Goal: Information Seeking & Learning: Learn about a topic

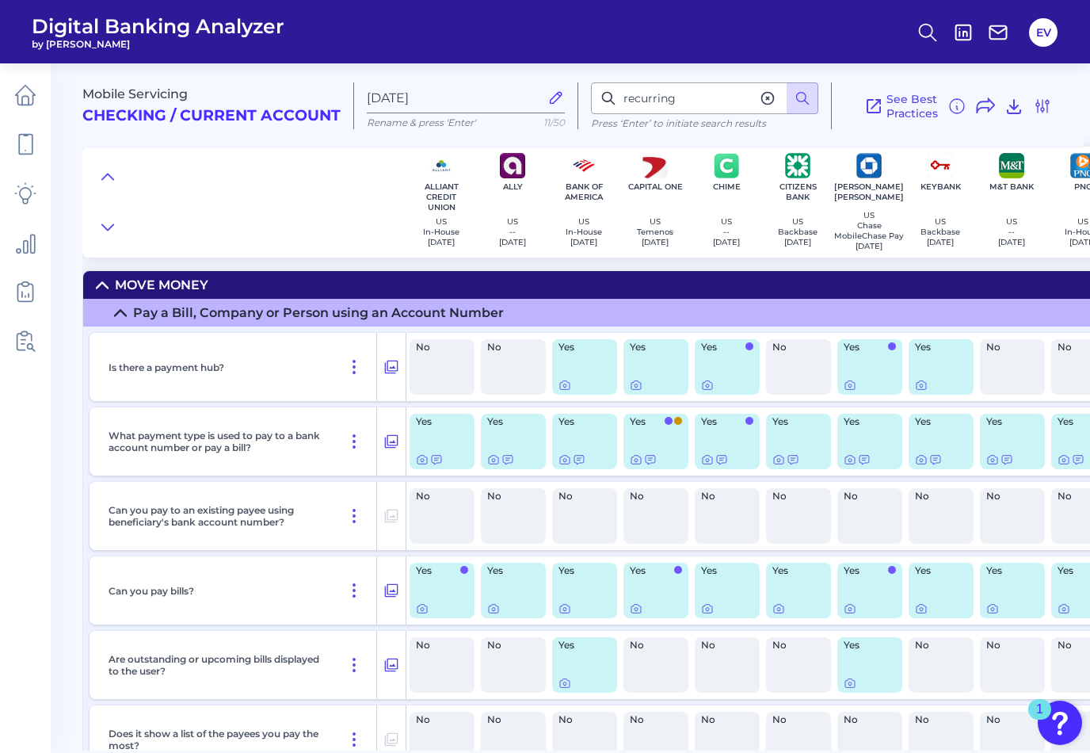
click at [103, 283] on icon at bounding box center [102, 285] width 11 height 6
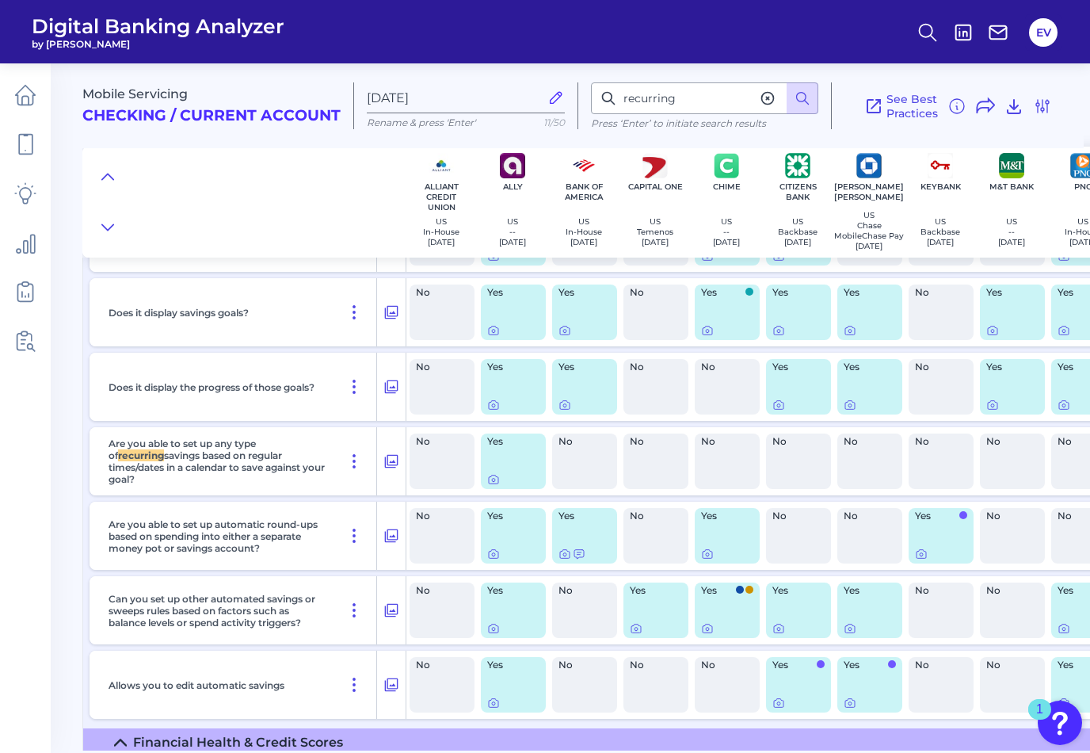
scroll to position [1777, 0]
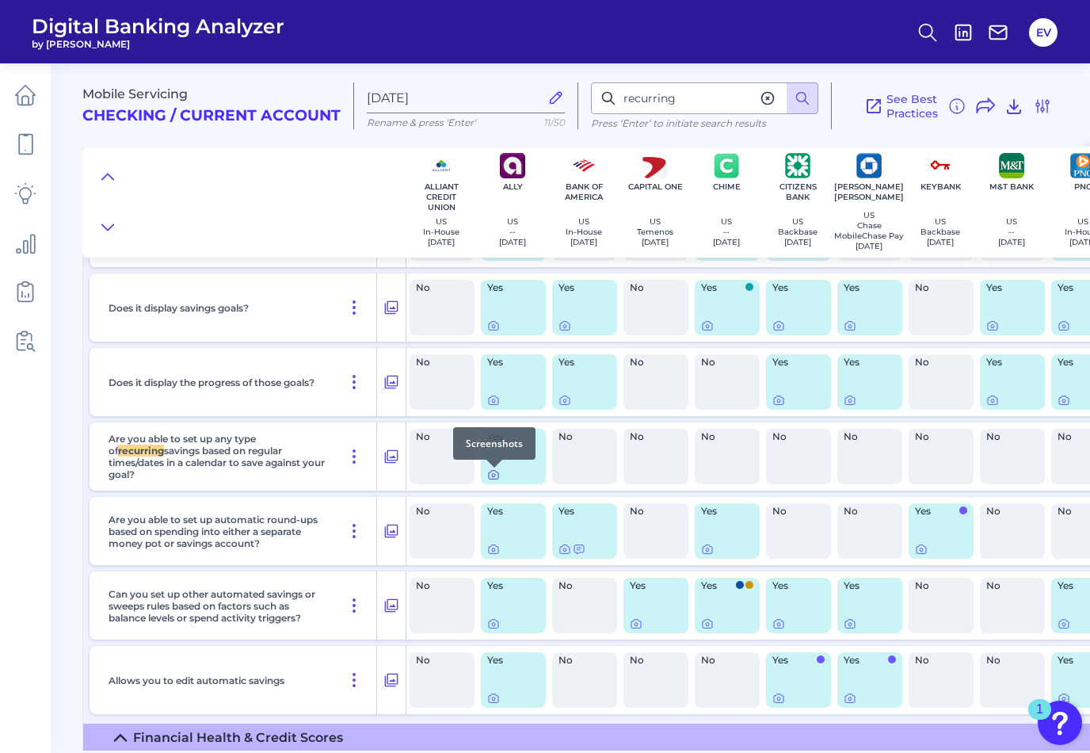
click at [497, 475] on icon at bounding box center [493, 474] width 13 height 13
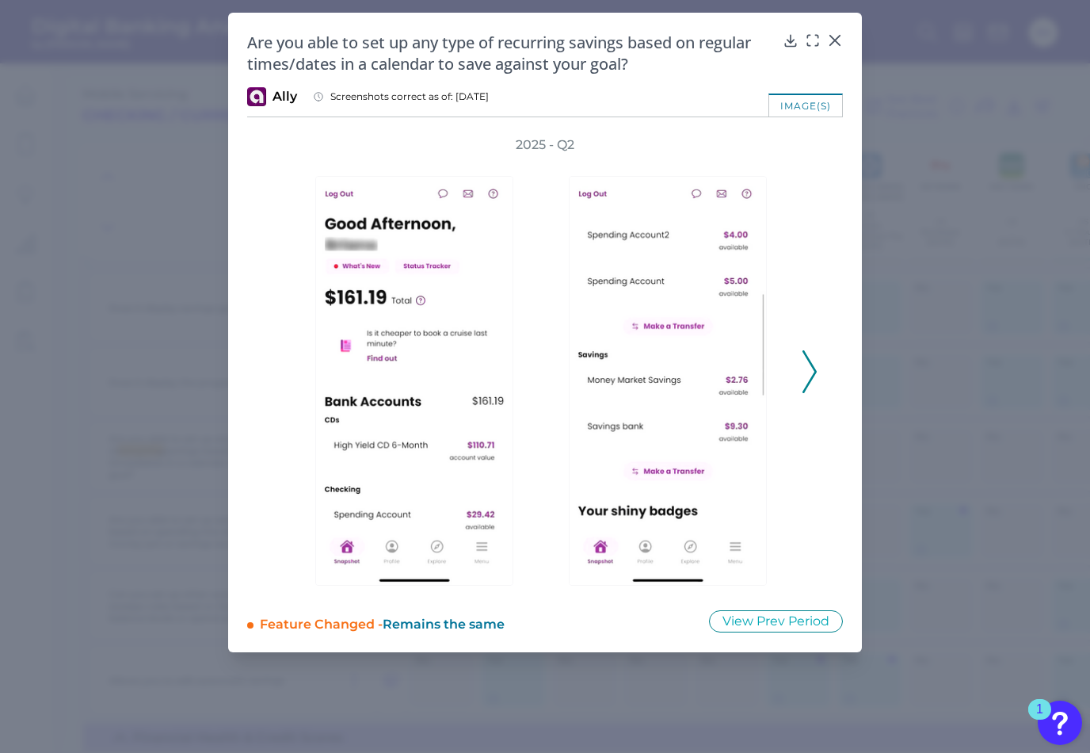
click at [809, 361] on polyline at bounding box center [810, 372] width 12 height 40
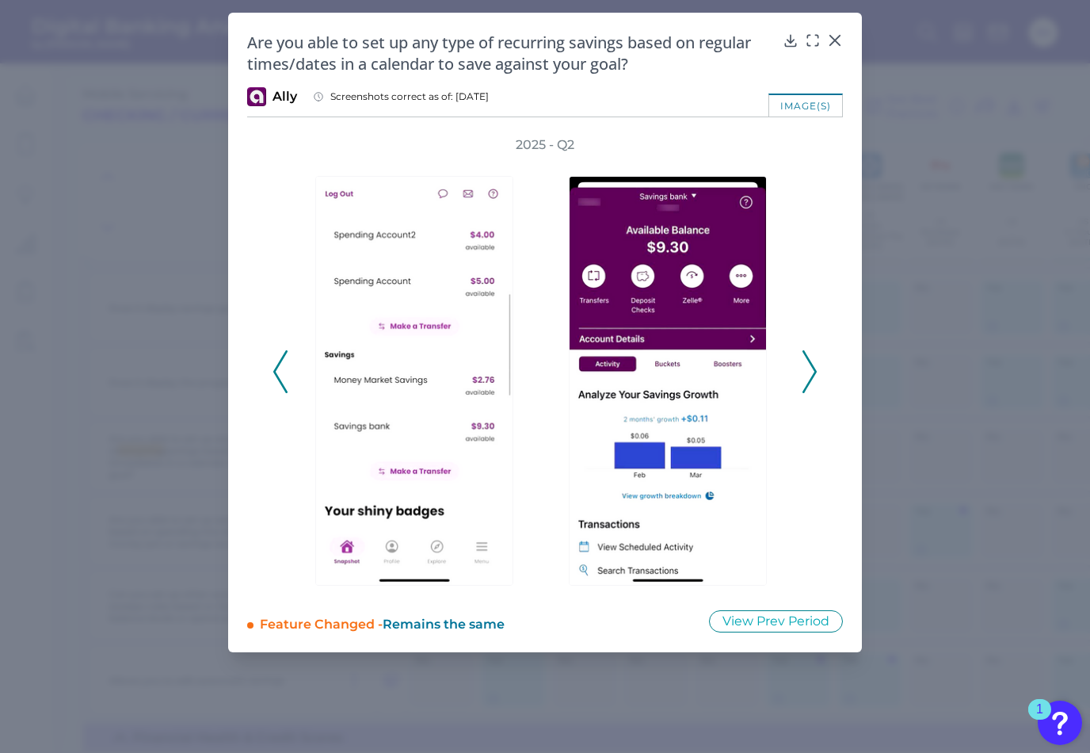
click at [809, 361] on polyline at bounding box center [810, 372] width 12 height 40
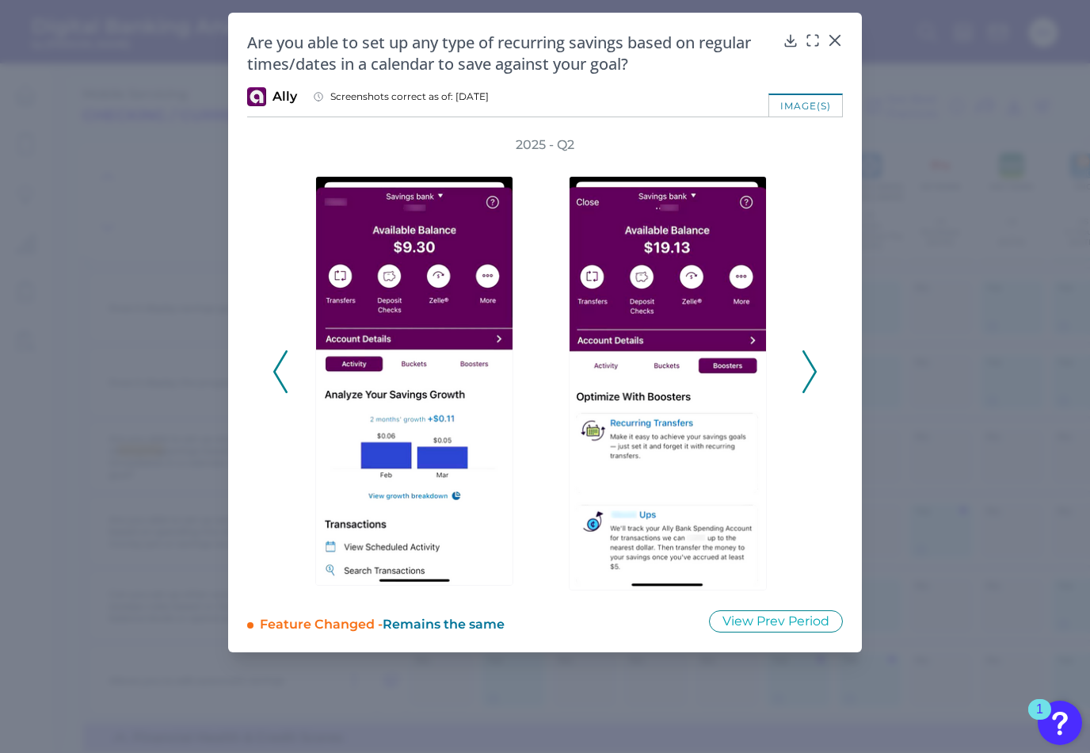
click at [807, 368] on icon at bounding box center [810, 371] width 14 height 43
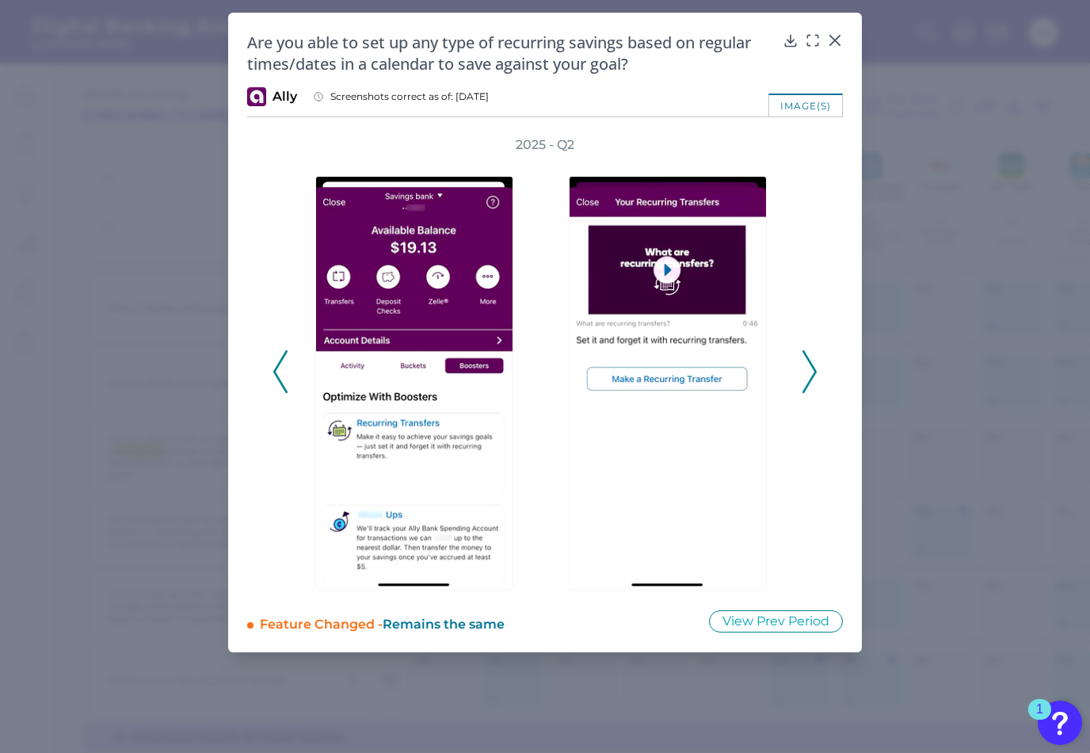
click at [807, 368] on icon at bounding box center [810, 371] width 14 height 43
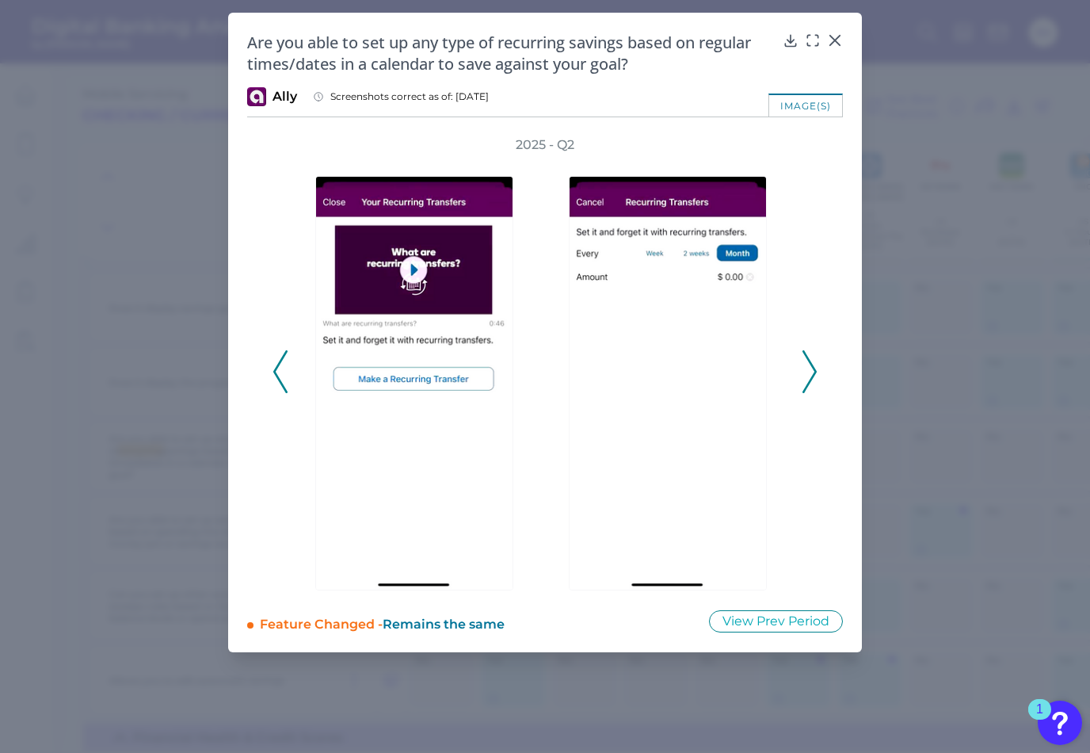
click at [807, 368] on icon at bounding box center [810, 371] width 14 height 43
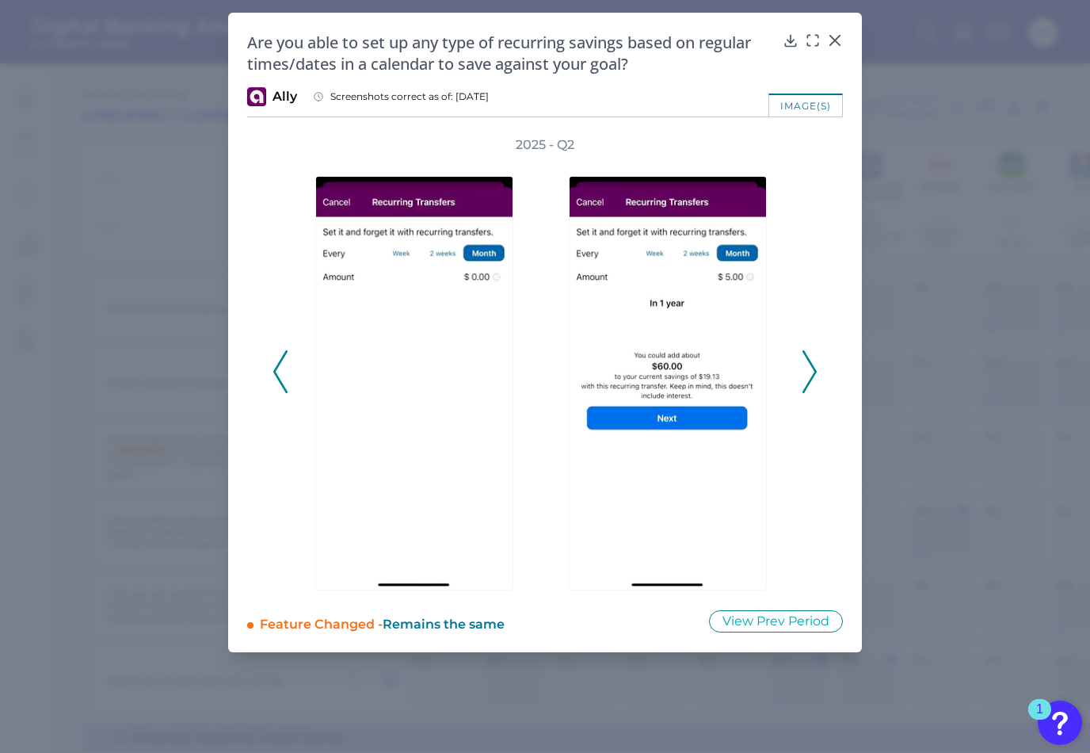
click at [807, 368] on icon at bounding box center [810, 371] width 14 height 43
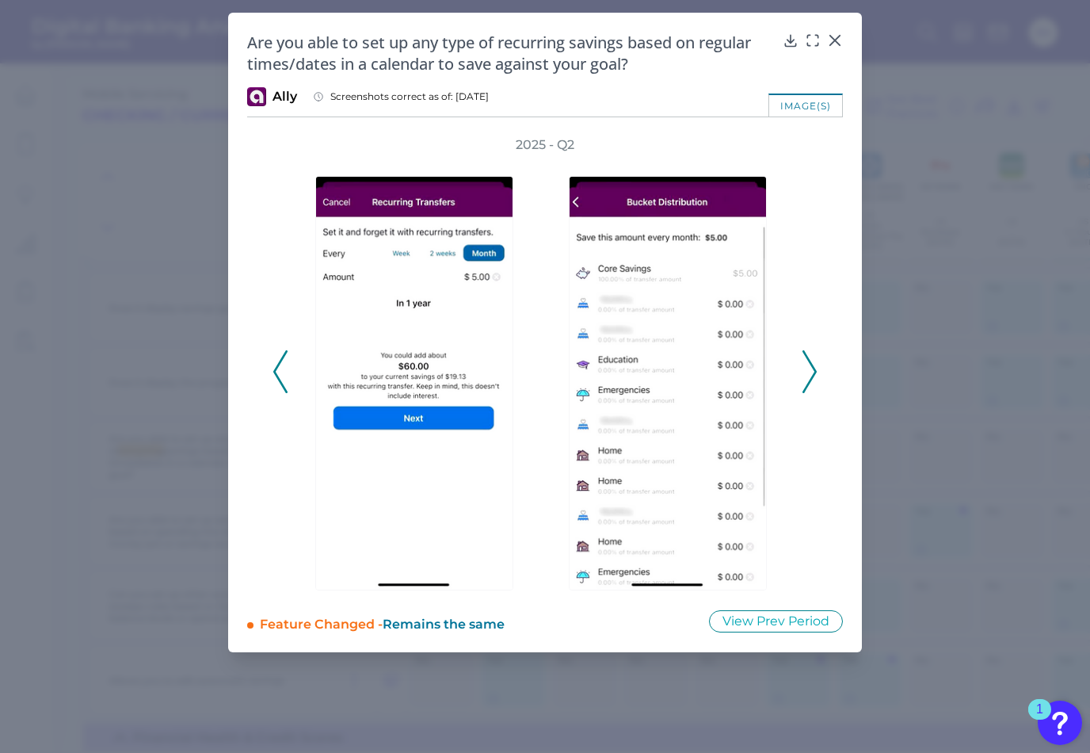
click at [807, 368] on icon at bounding box center [810, 371] width 14 height 43
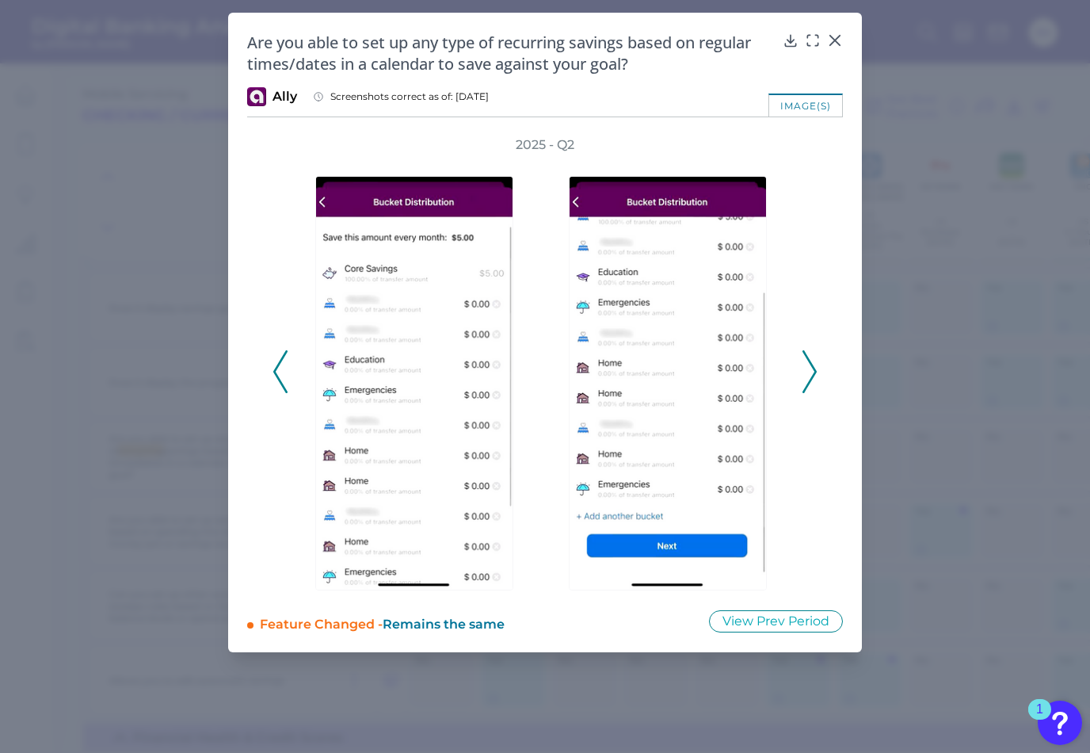
click at [807, 368] on icon at bounding box center [810, 371] width 14 height 43
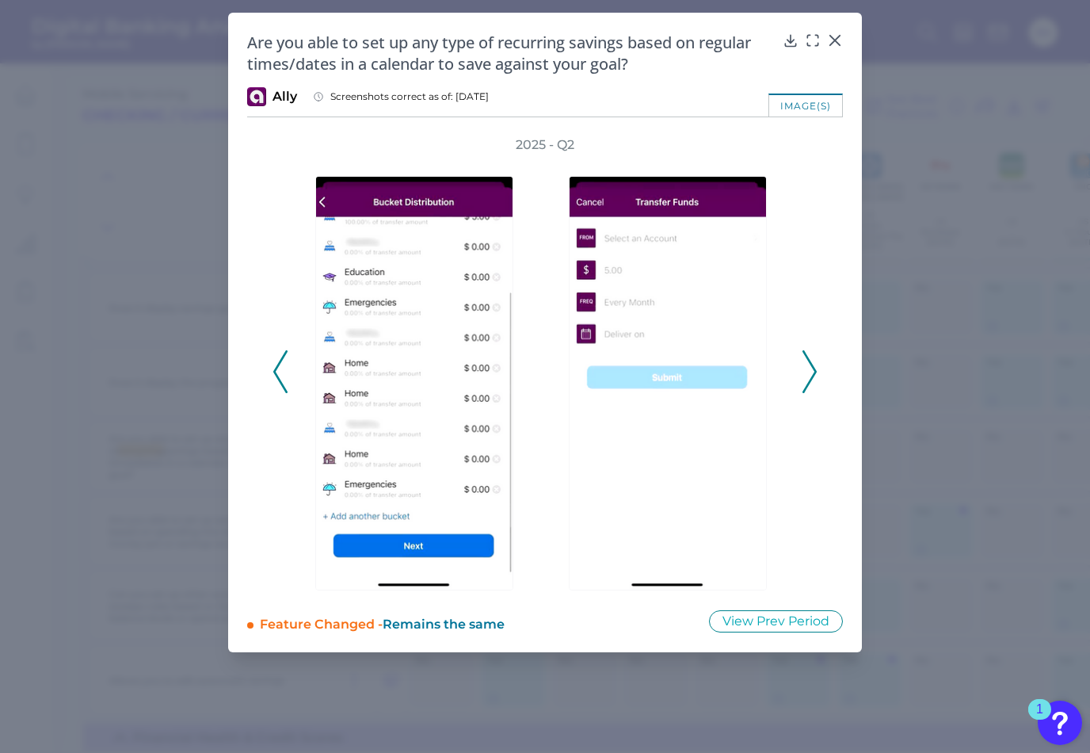
click at [807, 368] on icon at bounding box center [810, 371] width 14 height 43
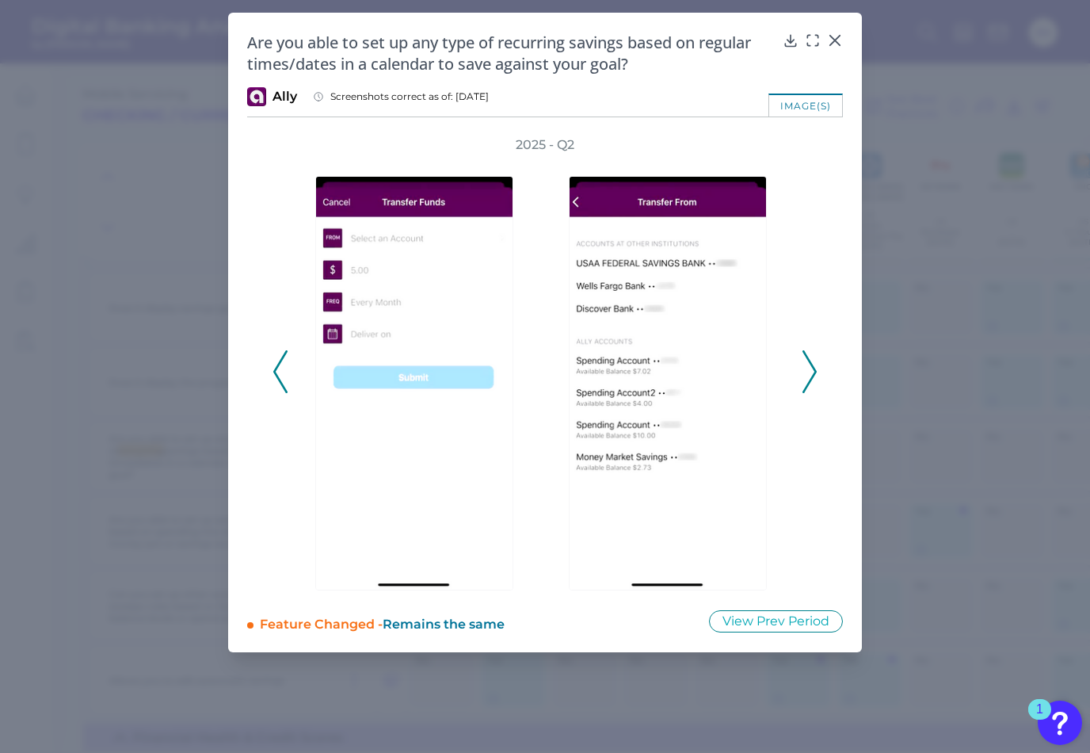
click at [807, 368] on icon at bounding box center [810, 371] width 14 height 43
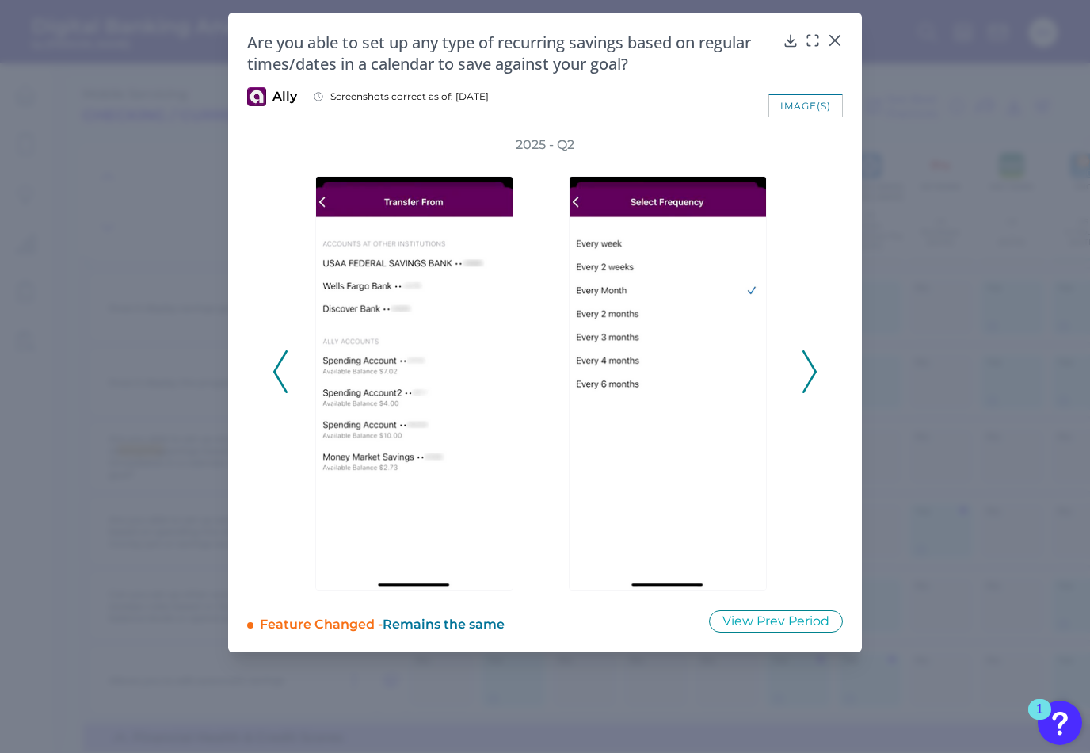
click at [807, 368] on icon at bounding box center [810, 371] width 14 height 43
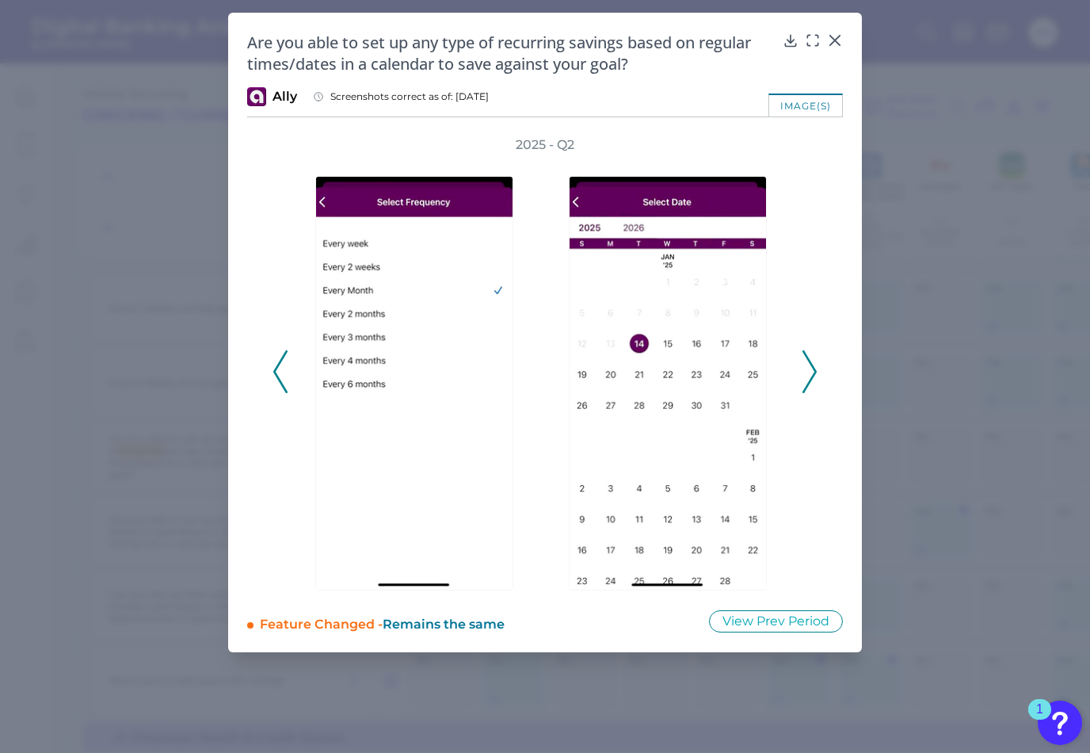
click at [807, 368] on icon at bounding box center [810, 371] width 14 height 43
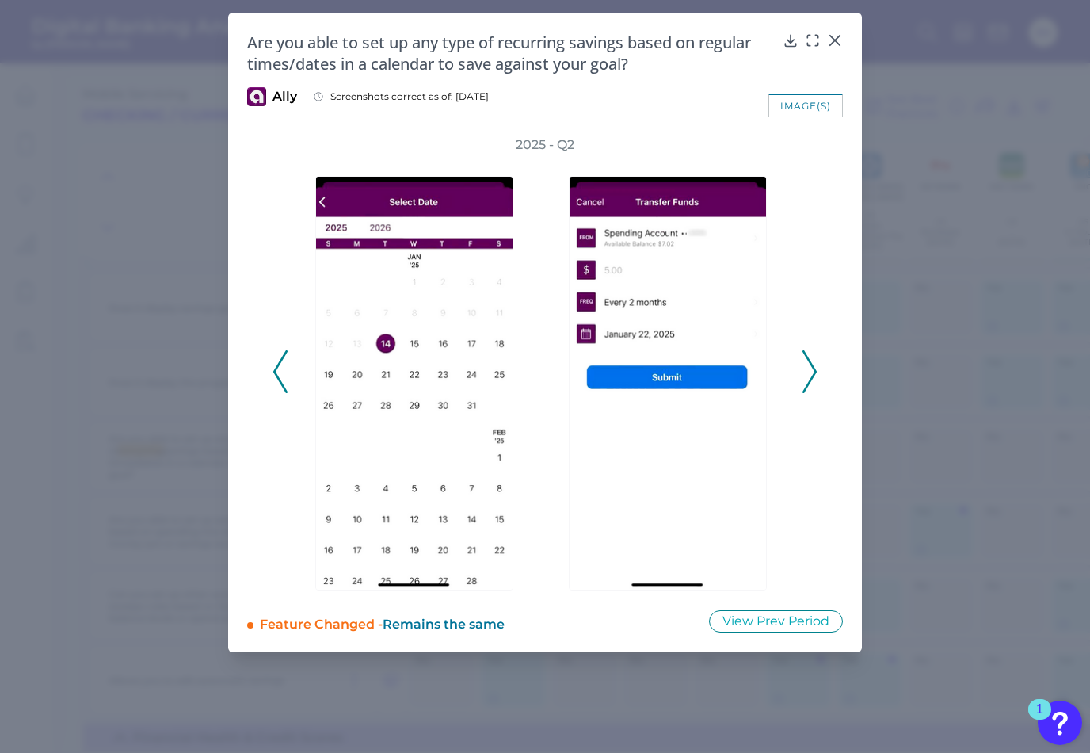
click at [807, 368] on icon at bounding box center [810, 371] width 14 height 43
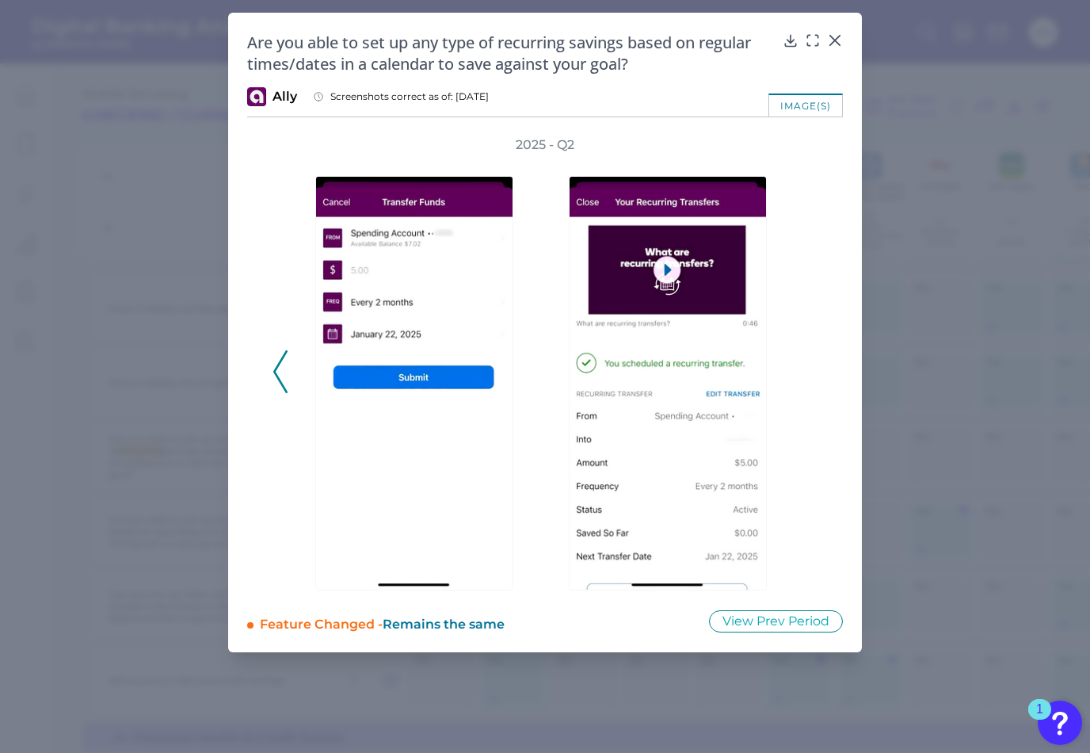
click at [277, 365] on icon at bounding box center [280, 371] width 14 height 43
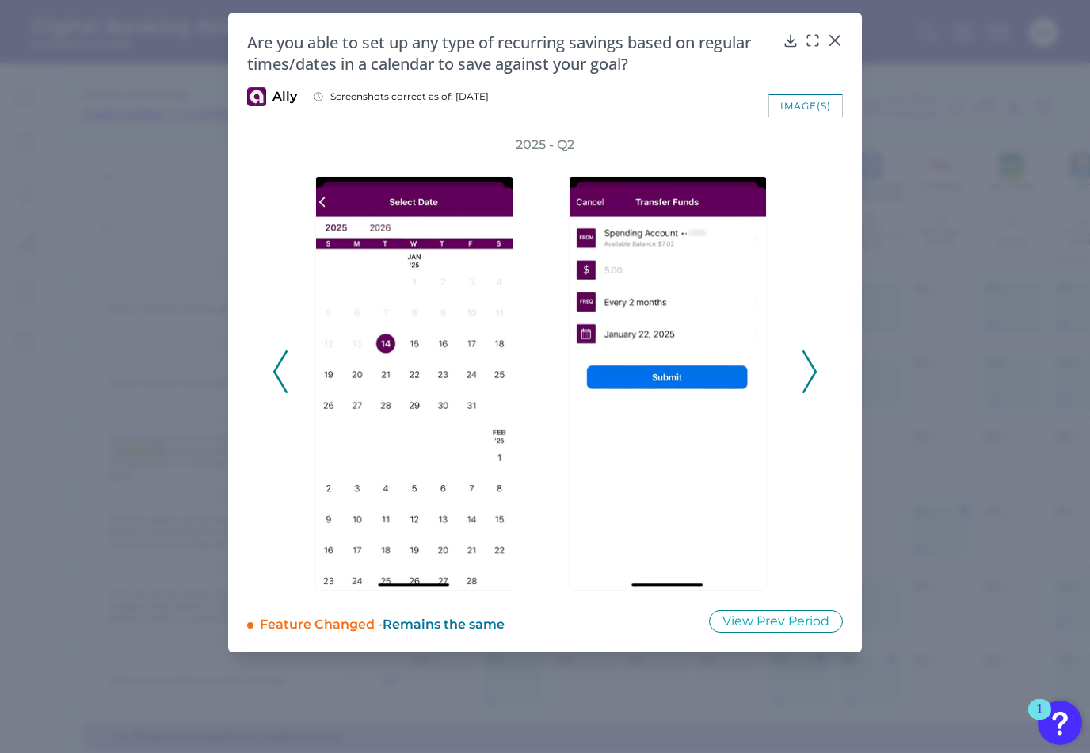
click at [277, 365] on icon at bounding box center [280, 371] width 14 height 43
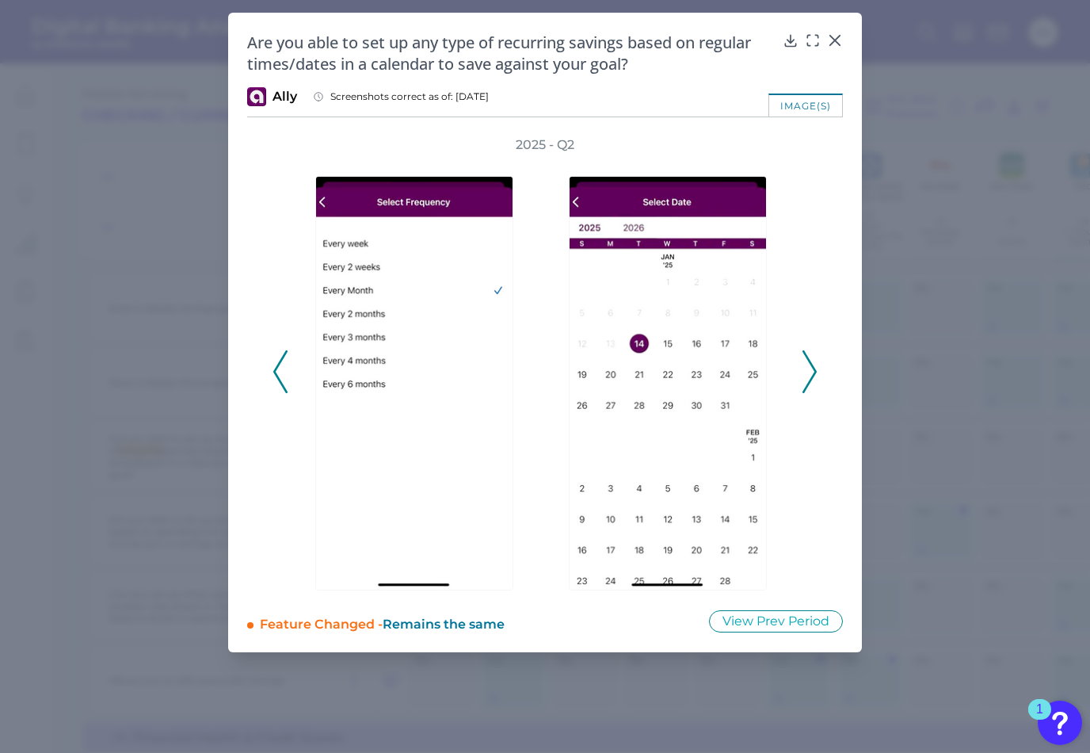
click at [277, 365] on icon at bounding box center [280, 371] width 14 height 43
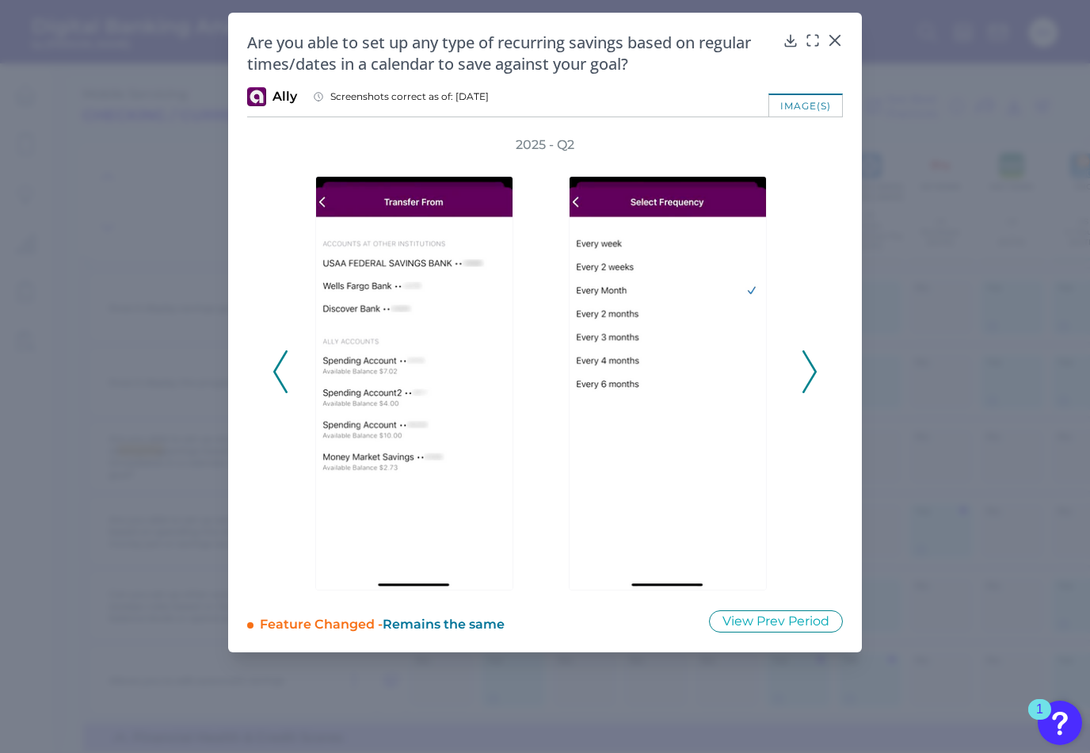
click at [277, 365] on icon at bounding box center [280, 371] width 14 height 43
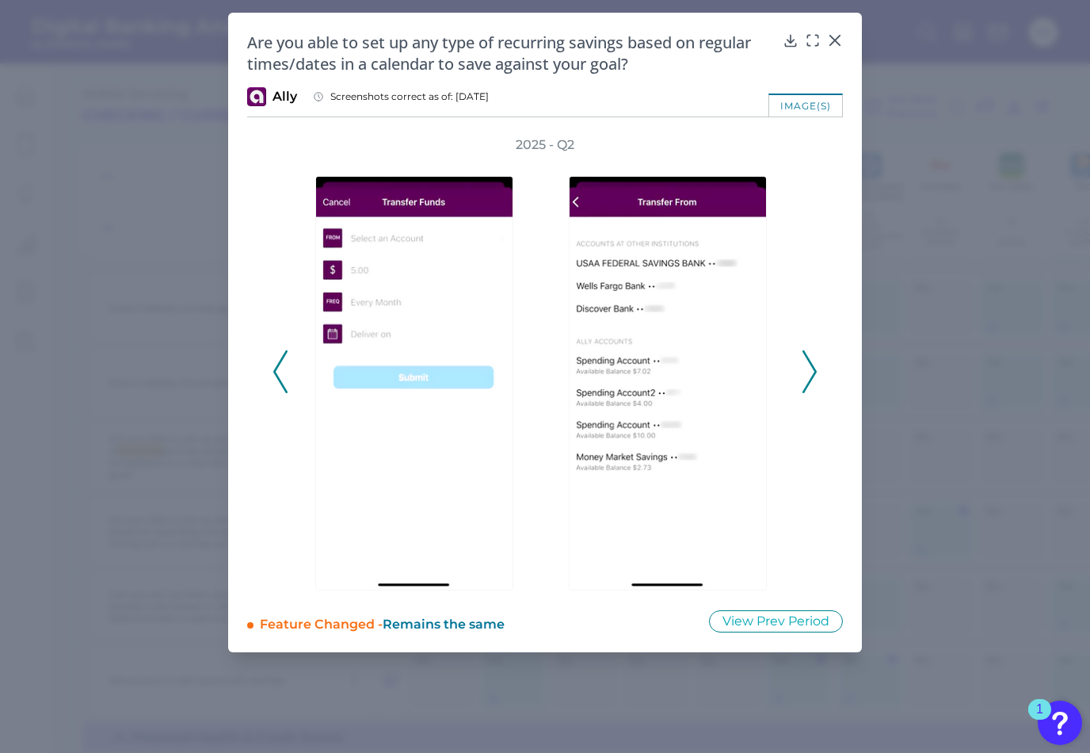
click at [277, 365] on icon at bounding box center [280, 371] width 14 height 43
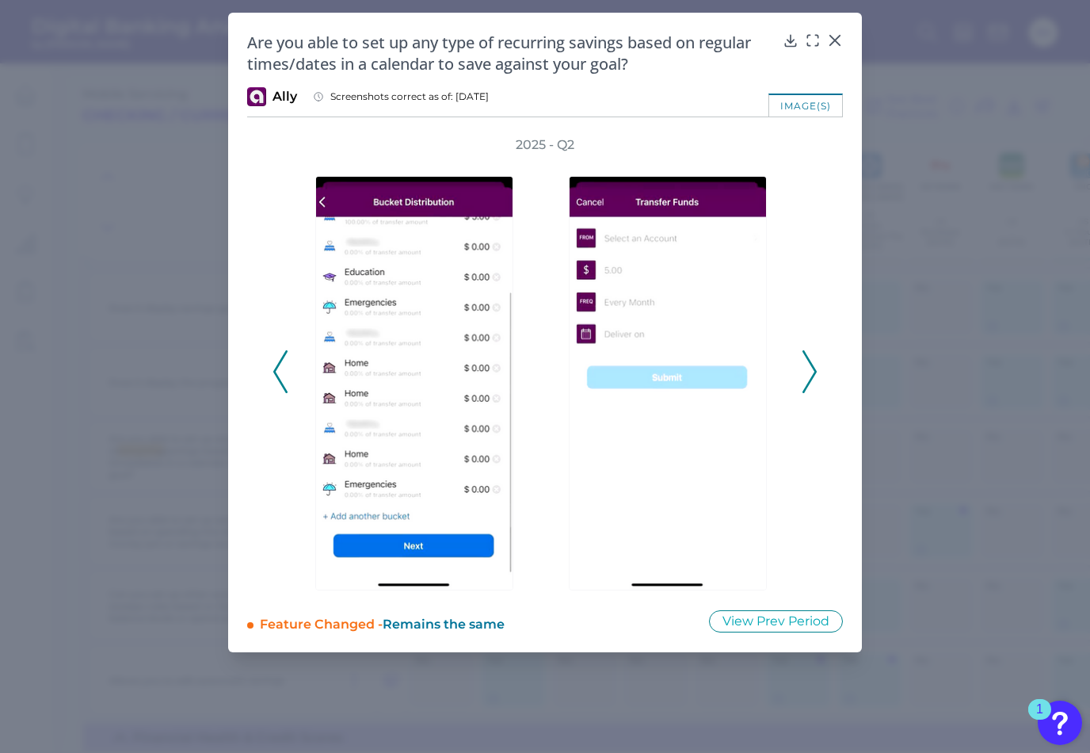
click at [277, 365] on icon at bounding box center [280, 371] width 14 height 43
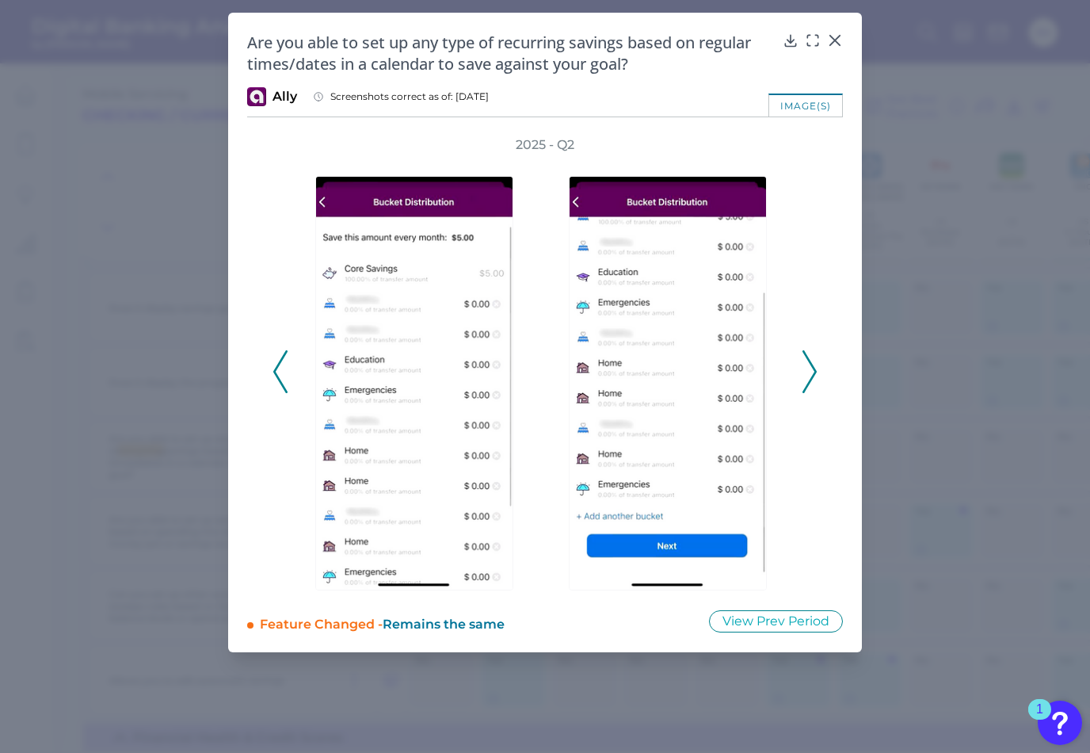
click at [277, 365] on icon at bounding box center [280, 371] width 14 height 43
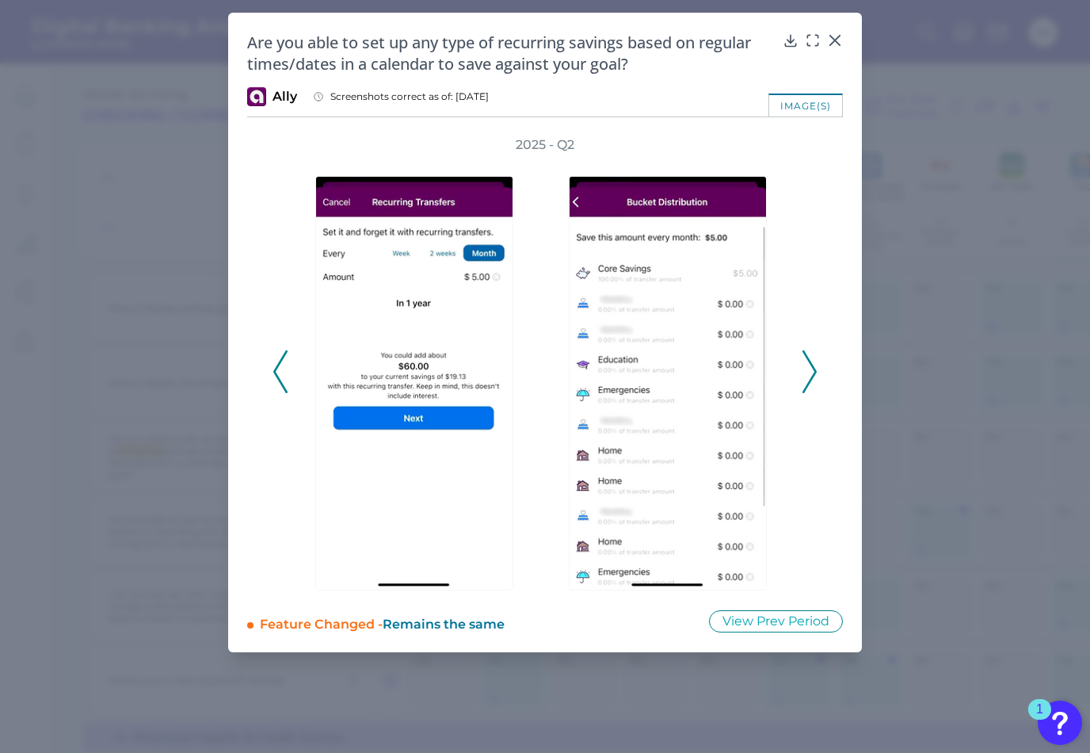
click at [277, 365] on icon at bounding box center [280, 371] width 14 height 43
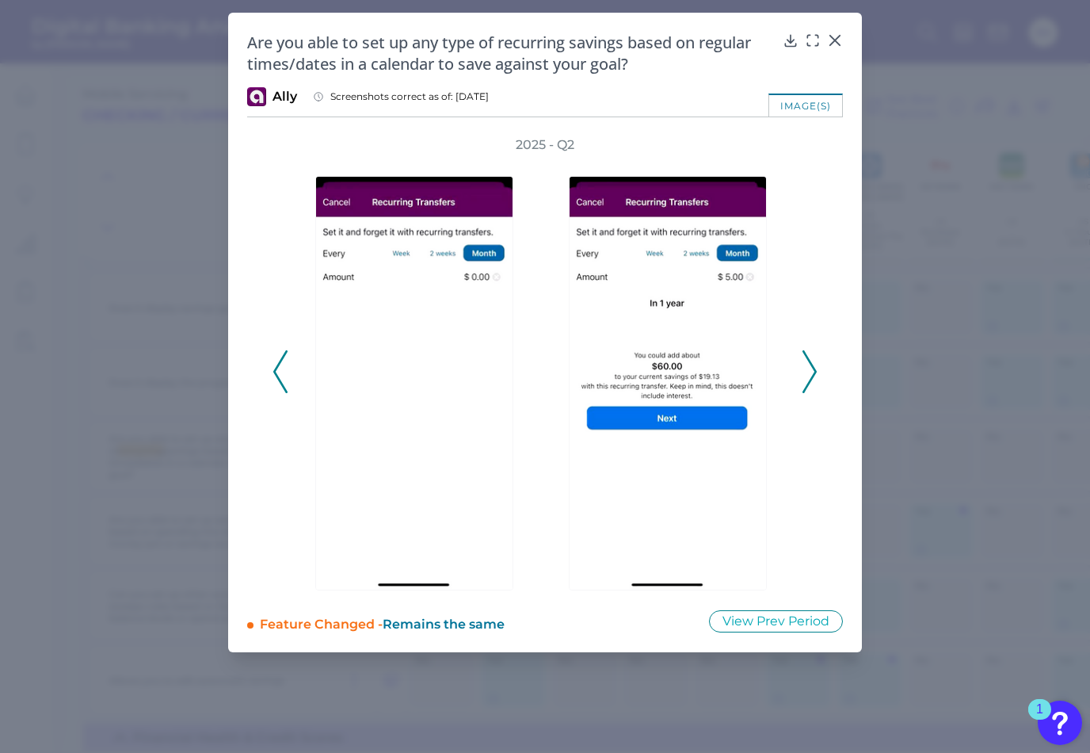
click at [277, 365] on icon at bounding box center [280, 371] width 14 height 43
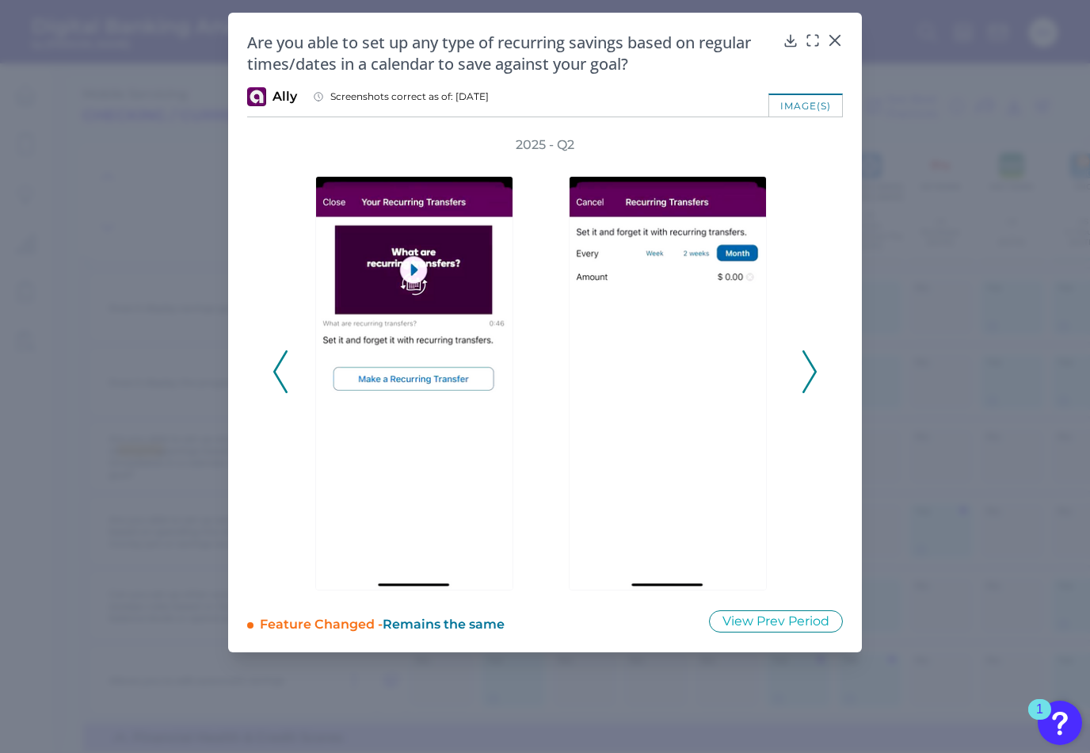
click at [277, 365] on icon at bounding box center [280, 371] width 14 height 43
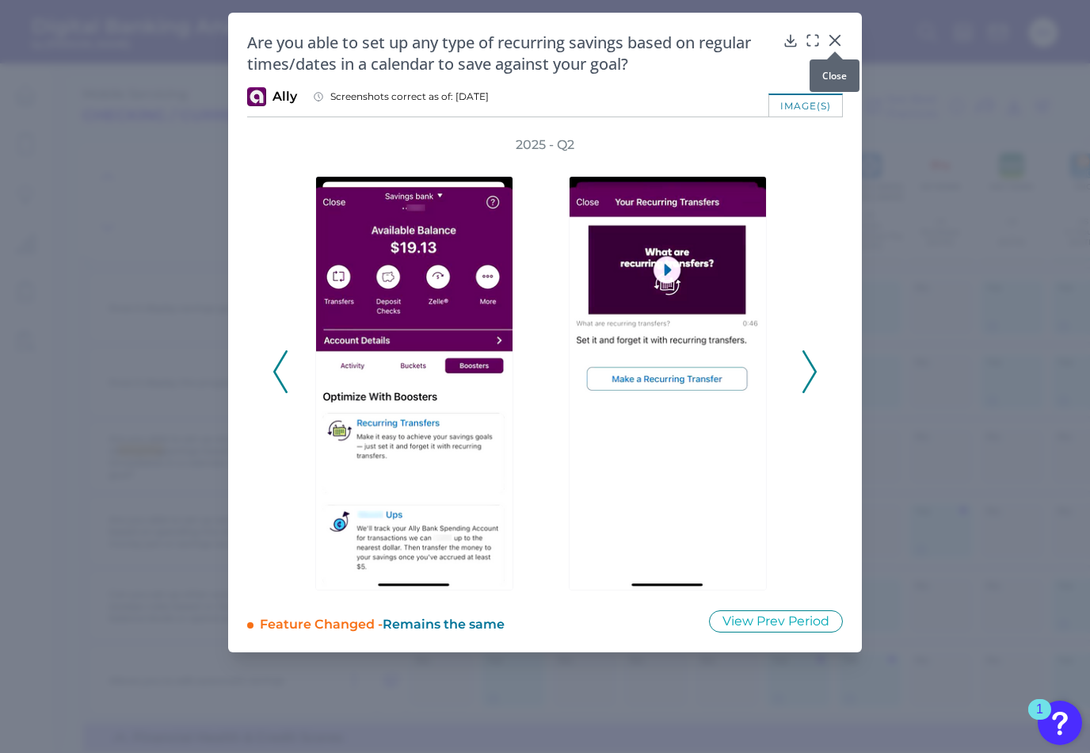
click at [831, 42] on icon at bounding box center [835, 40] width 16 height 16
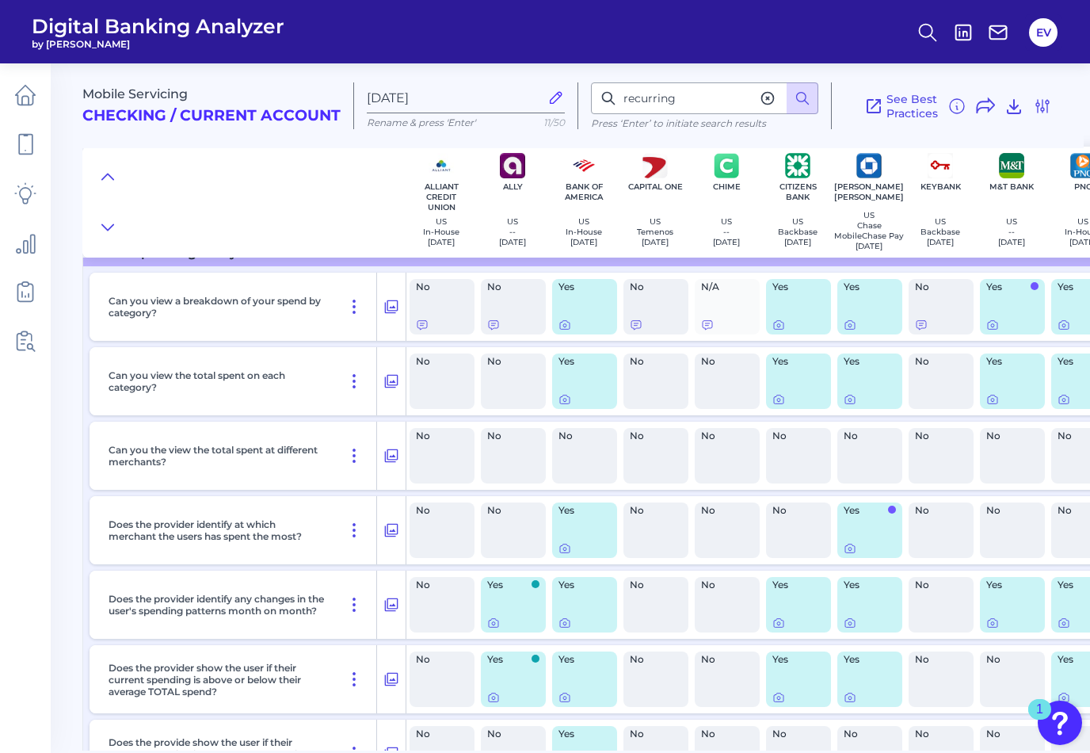
scroll to position [0, 0]
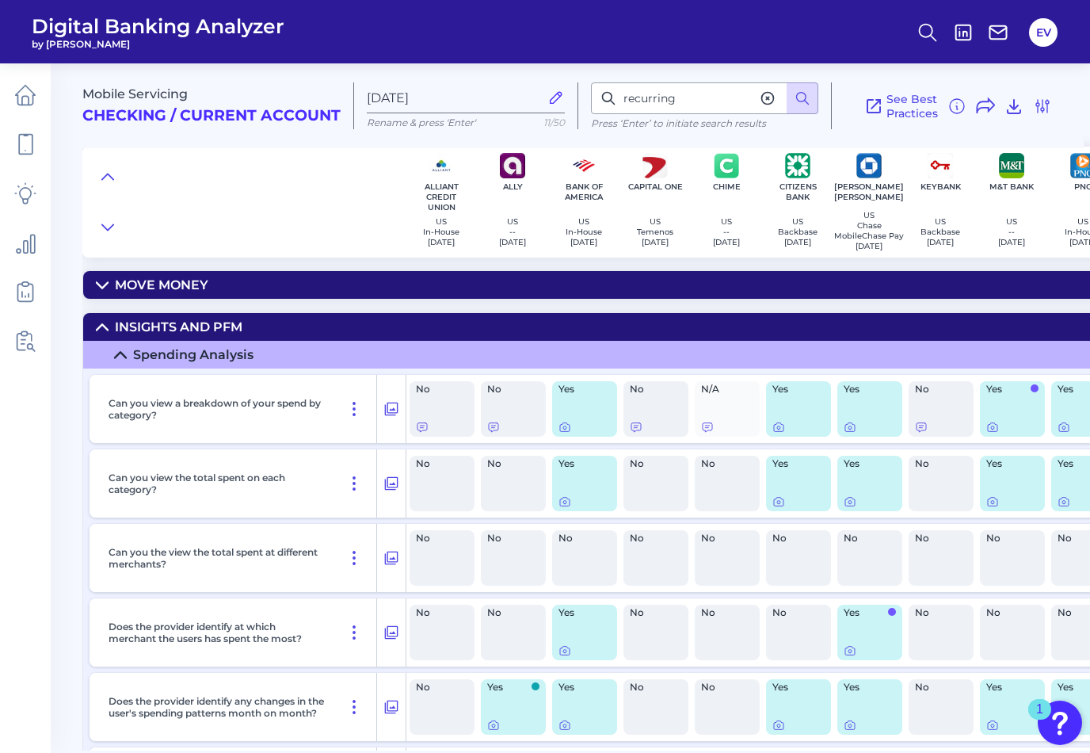
click at [102, 279] on icon at bounding box center [102, 285] width 13 height 13
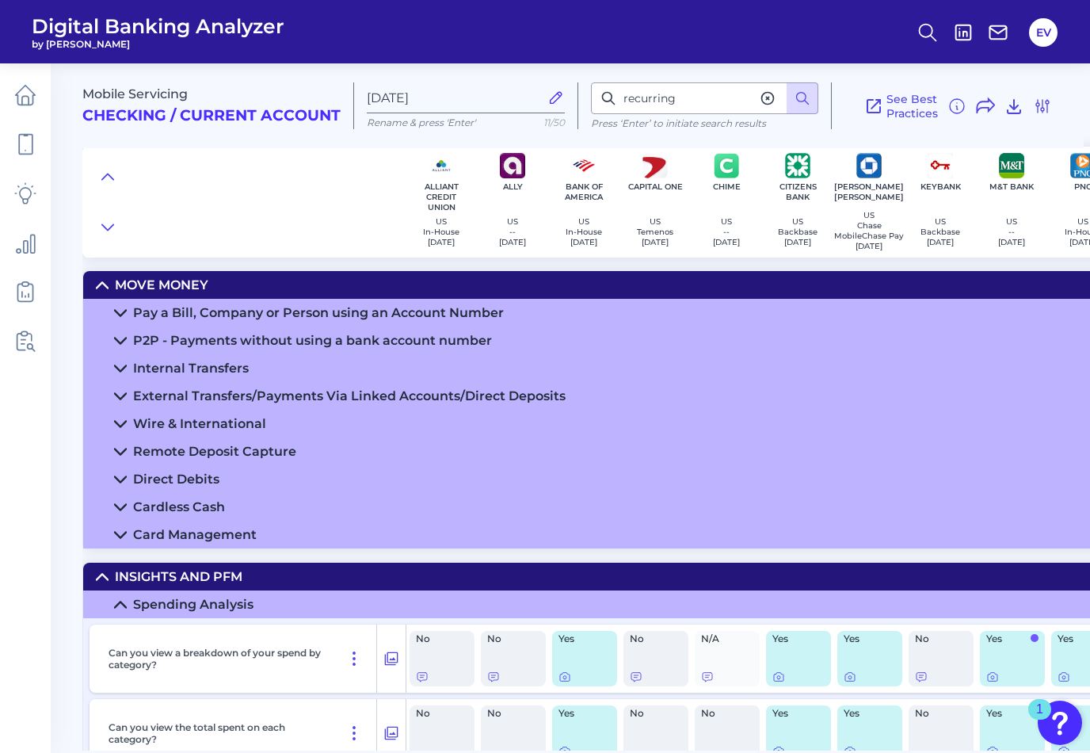
click at [208, 360] on summary "Internal Transfers" at bounding box center [886, 368] width 1607 height 28
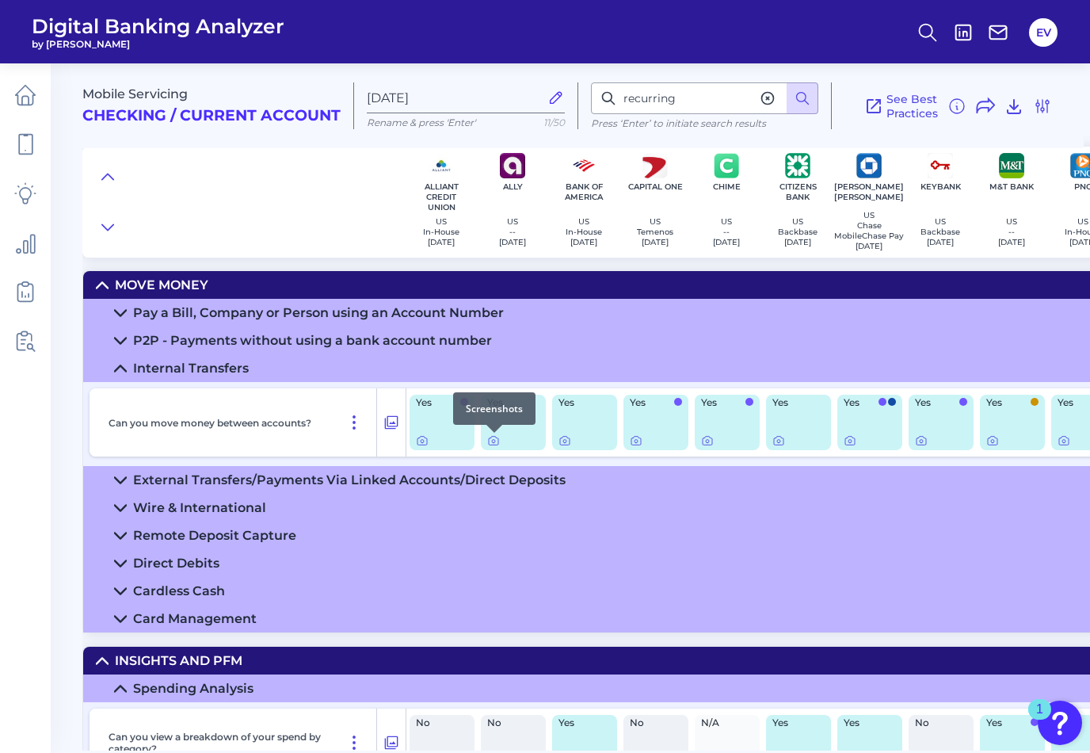
click at [494, 439] on div at bounding box center [495, 433] width 16 height 16
click at [494, 440] on icon at bounding box center [493, 440] width 13 height 13
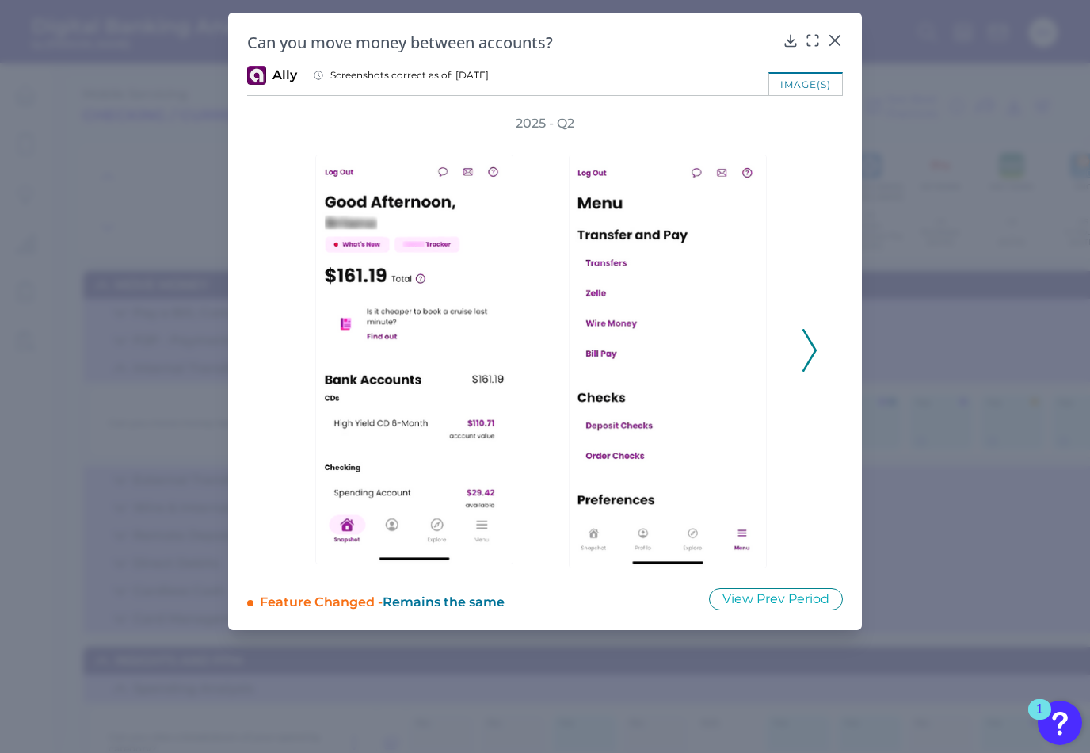
click at [812, 345] on icon at bounding box center [810, 350] width 14 height 43
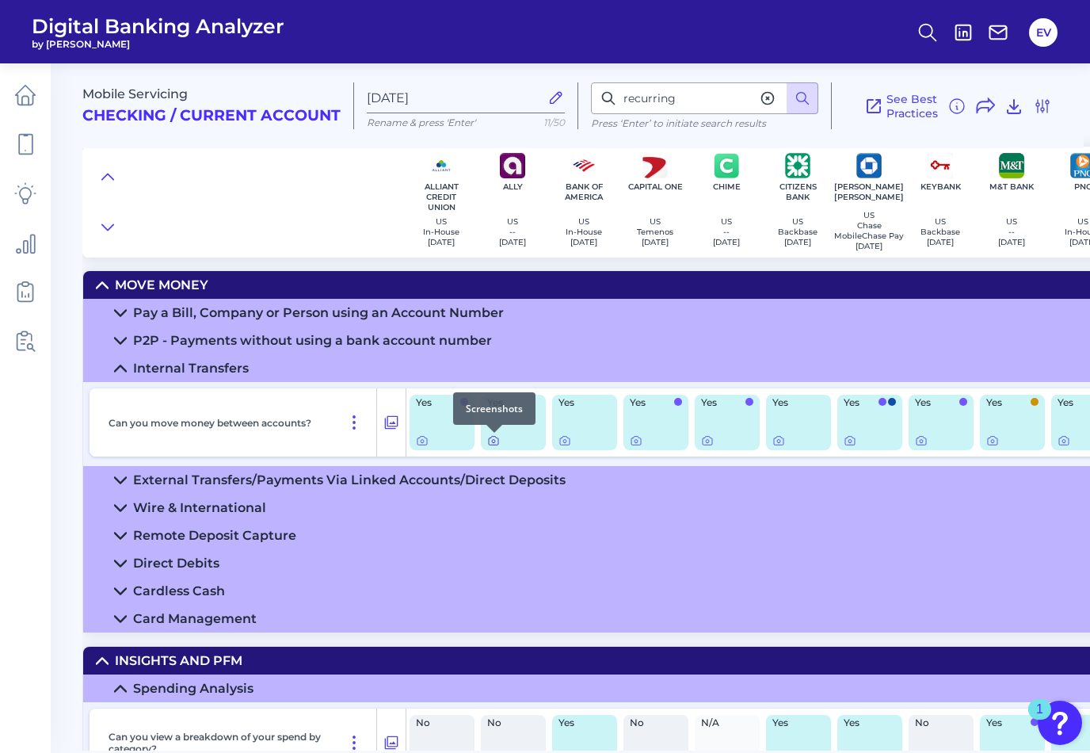
click at [492, 443] on icon at bounding box center [493, 441] width 3 height 3
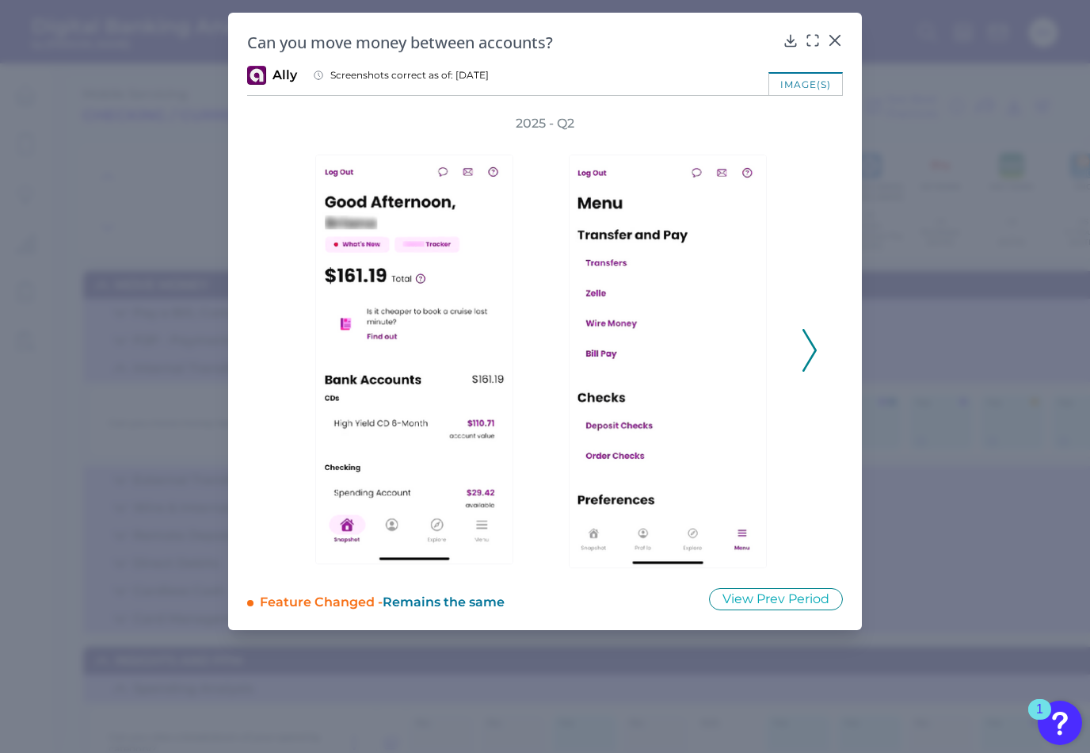
click at [807, 358] on icon at bounding box center [810, 350] width 14 height 43
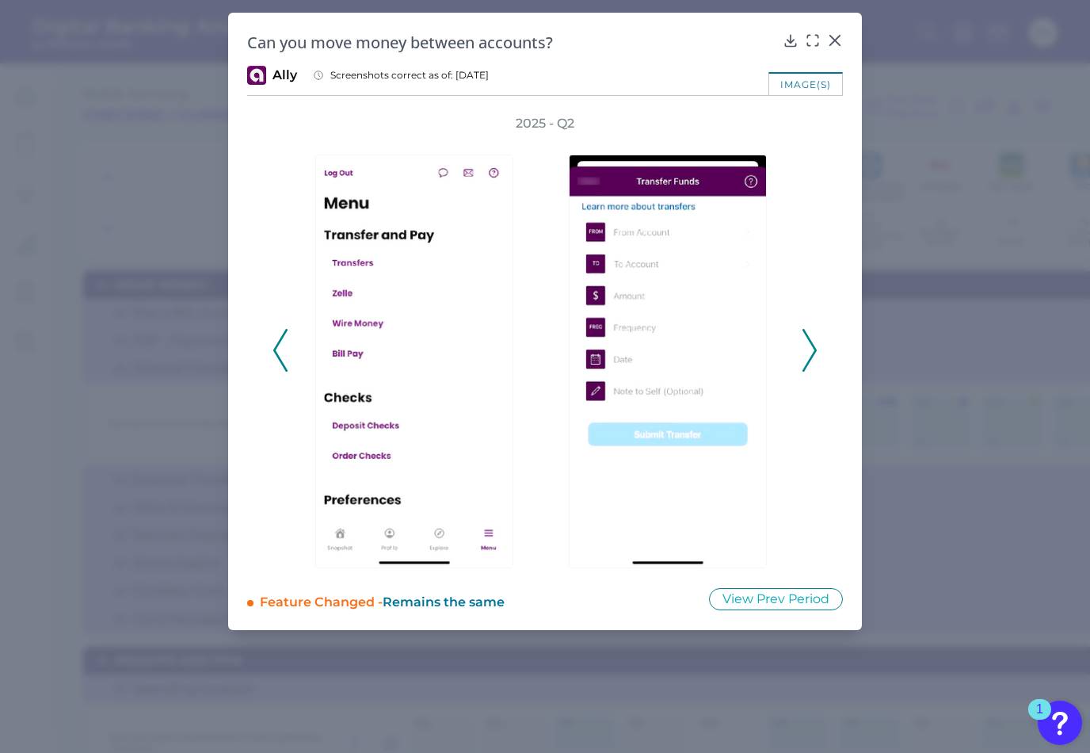
click at [807, 358] on icon at bounding box center [810, 350] width 14 height 43
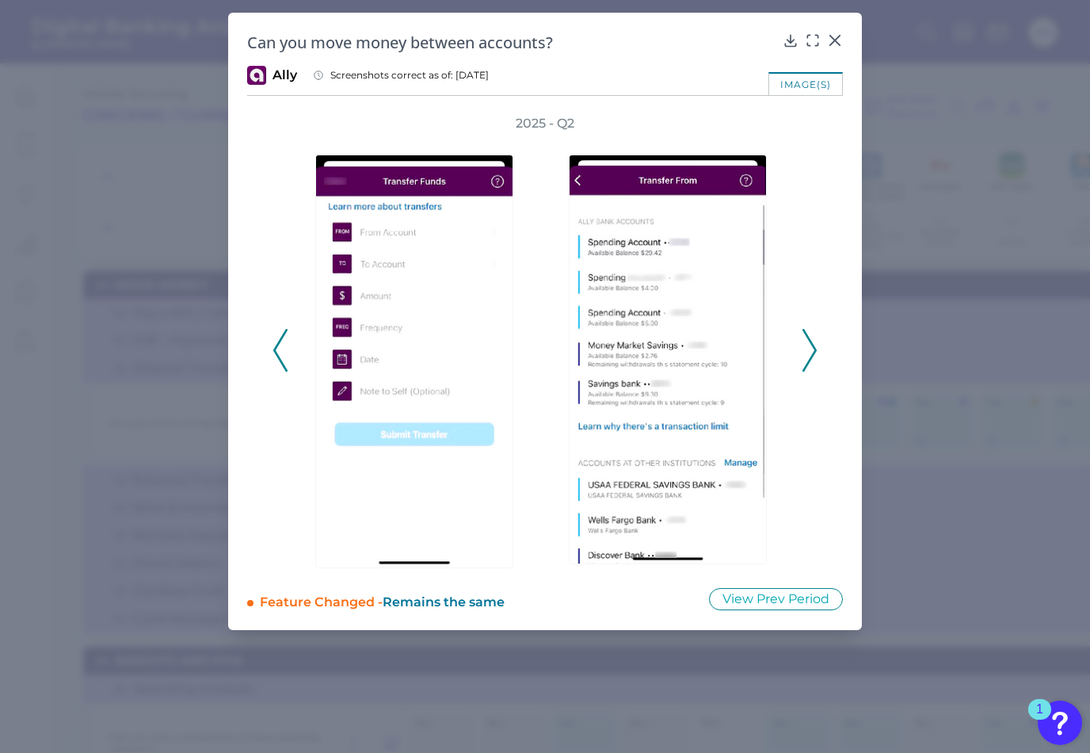
click at [810, 356] on icon at bounding box center [810, 350] width 14 height 43
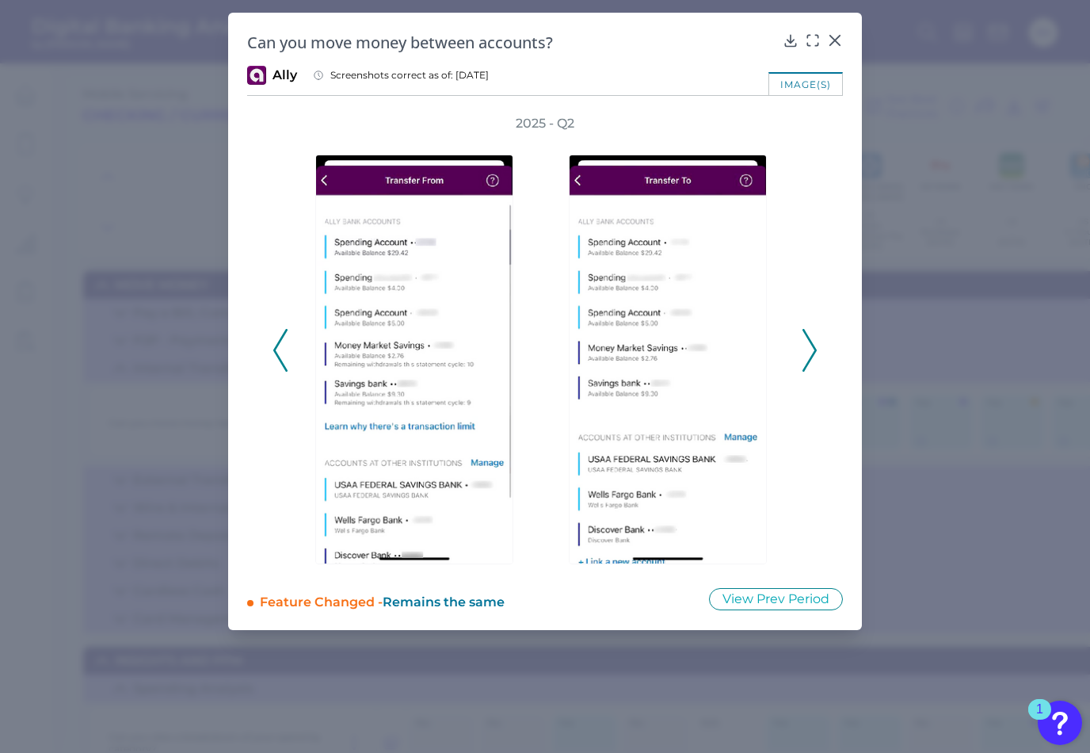
click at [810, 356] on icon at bounding box center [810, 350] width 14 height 43
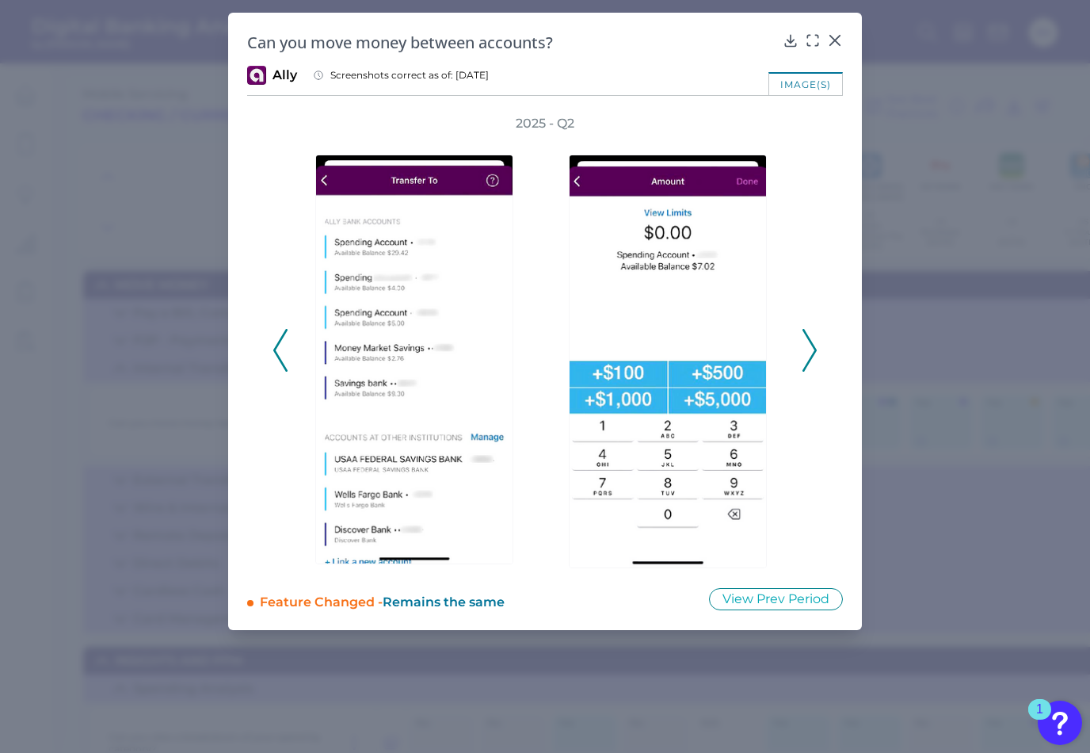
click at [810, 356] on icon at bounding box center [810, 350] width 14 height 43
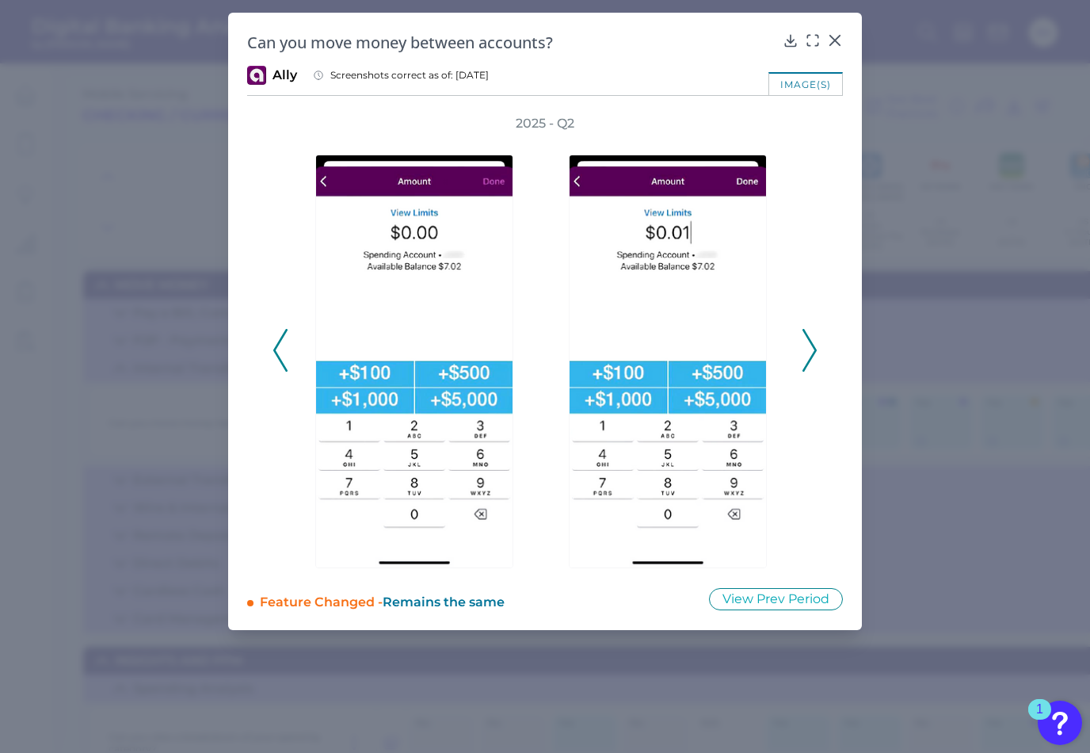
click at [810, 356] on icon at bounding box center [810, 350] width 14 height 43
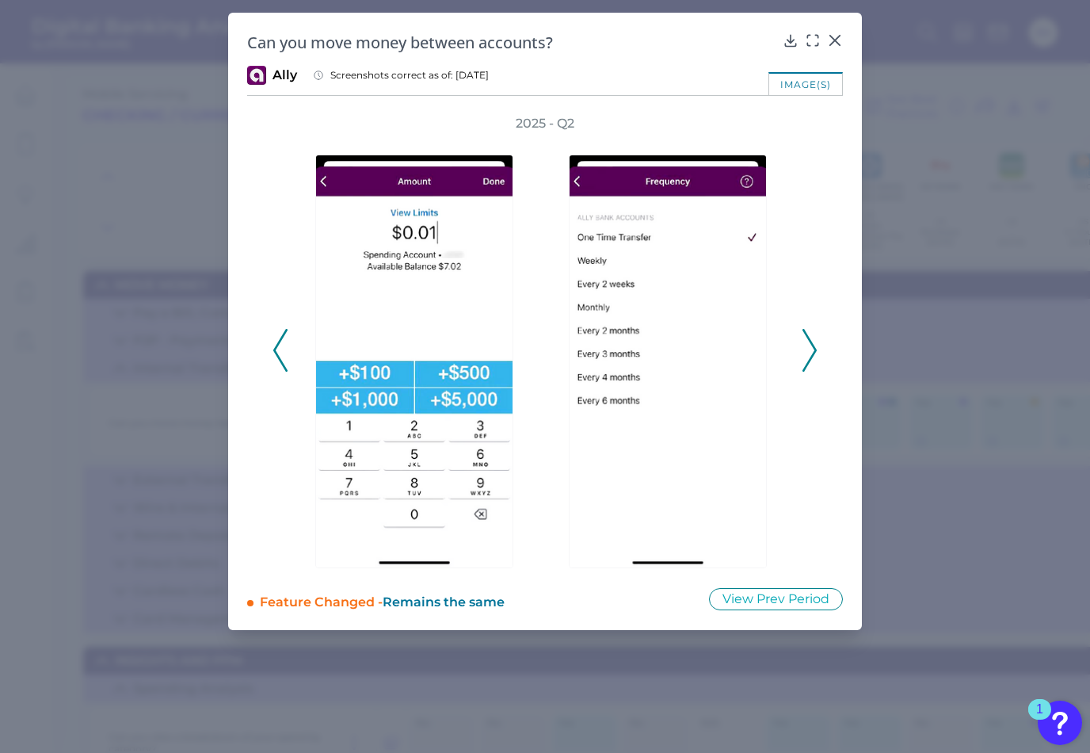
click at [810, 356] on icon at bounding box center [810, 350] width 14 height 43
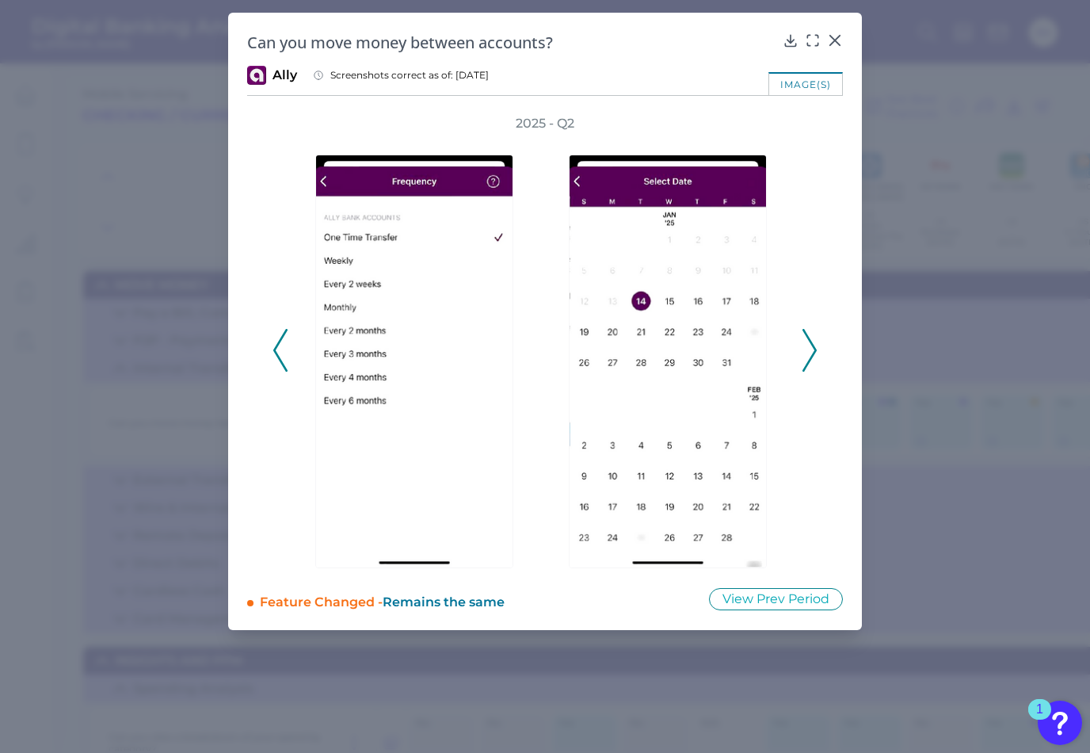
click at [810, 356] on icon at bounding box center [810, 350] width 14 height 43
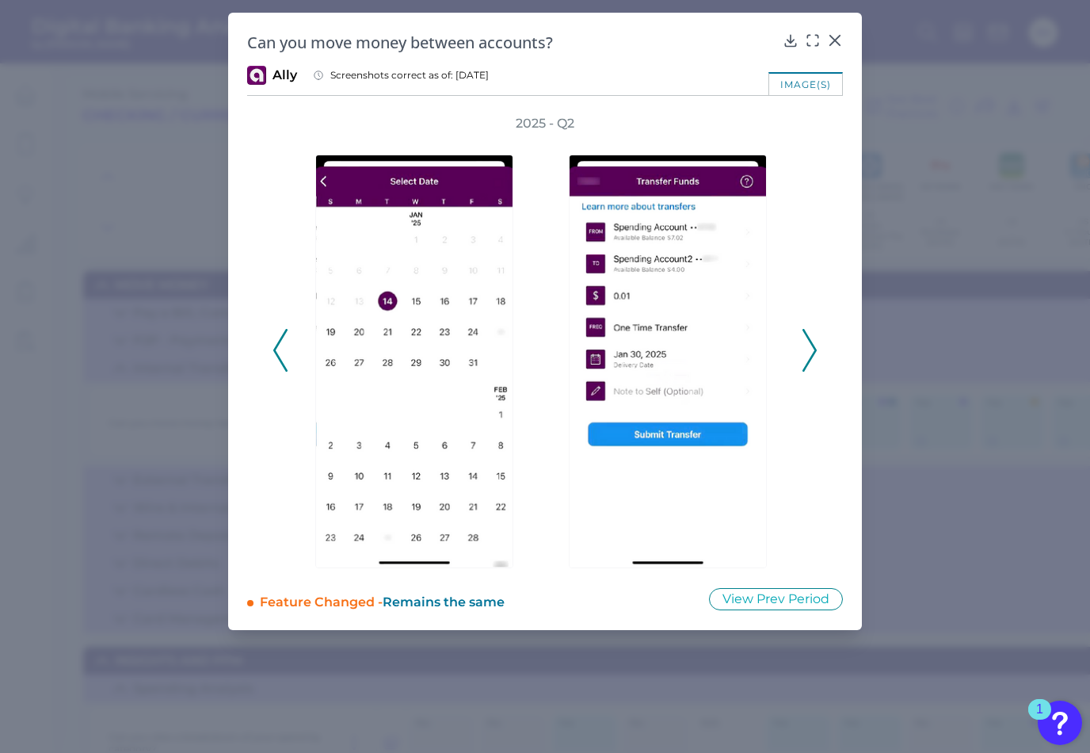
click at [810, 356] on icon at bounding box center [810, 350] width 14 height 43
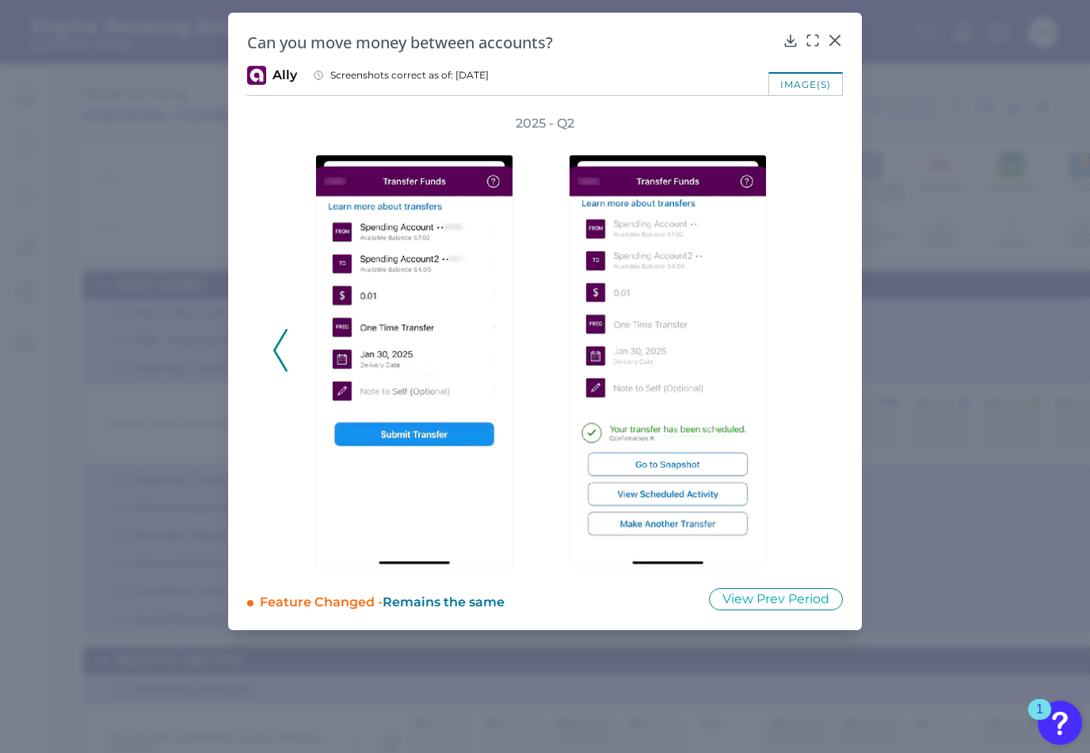
click at [810, 356] on div "2025 - Q2" at bounding box center [545, 341] width 545 height 453
click at [281, 349] on icon at bounding box center [280, 350] width 14 height 43
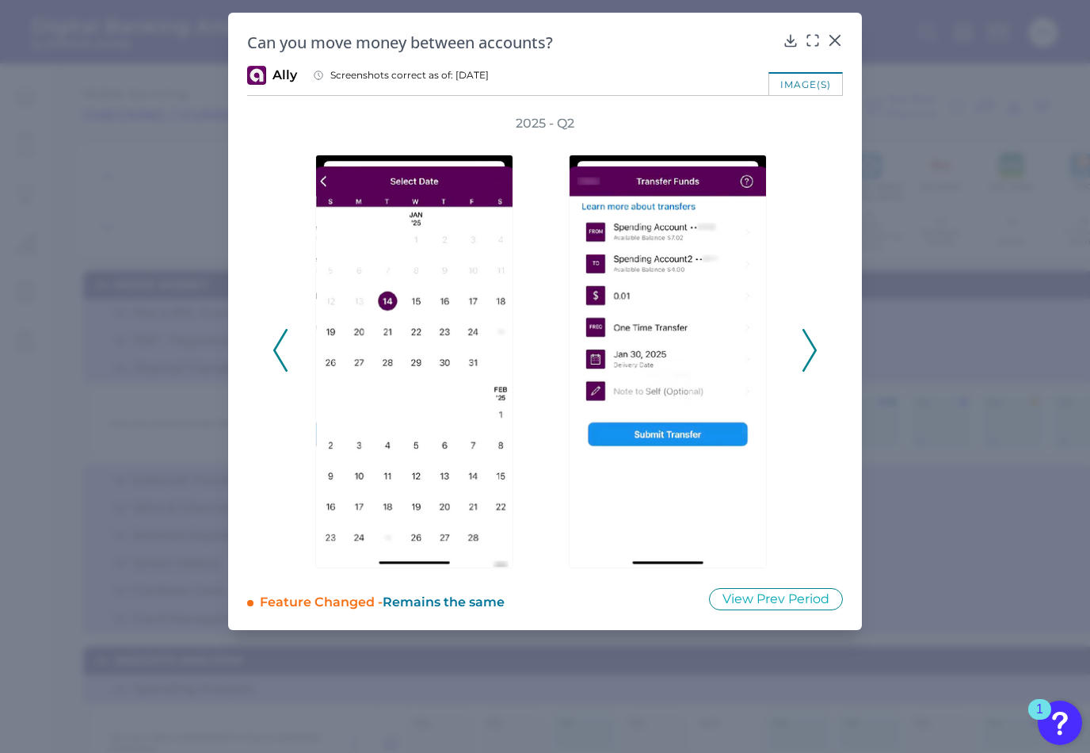
click at [281, 349] on icon at bounding box center [280, 350] width 14 height 43
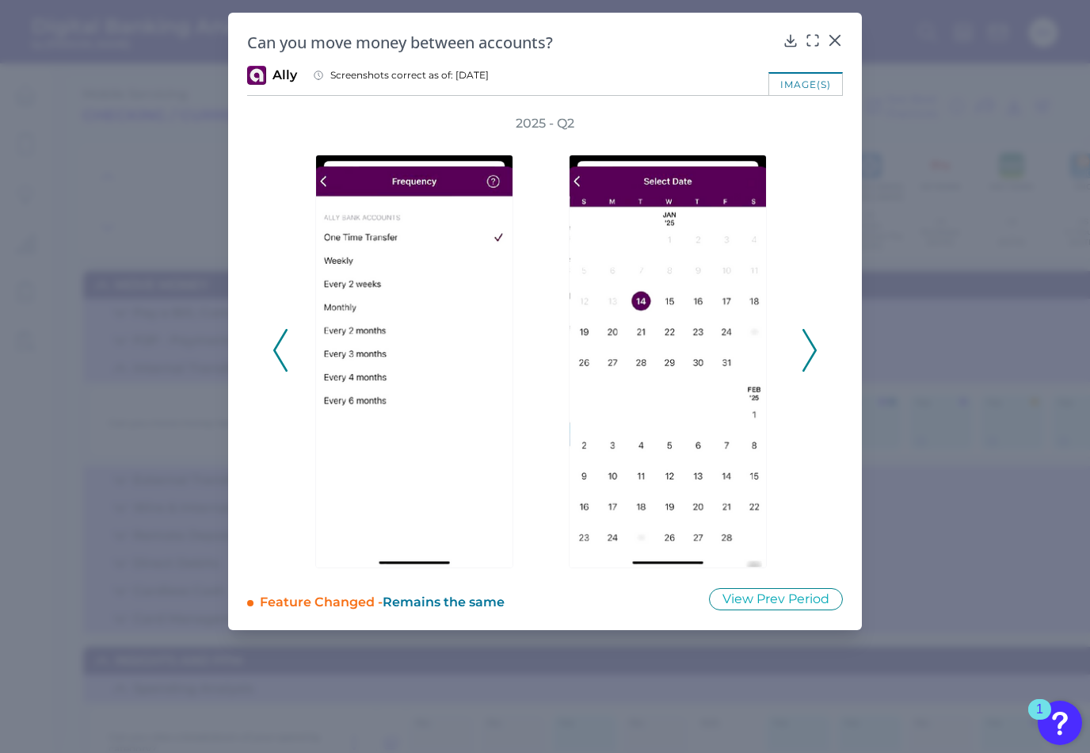
click at [281, 349] on icon at bounding box center [280, 350] width 14 height 43
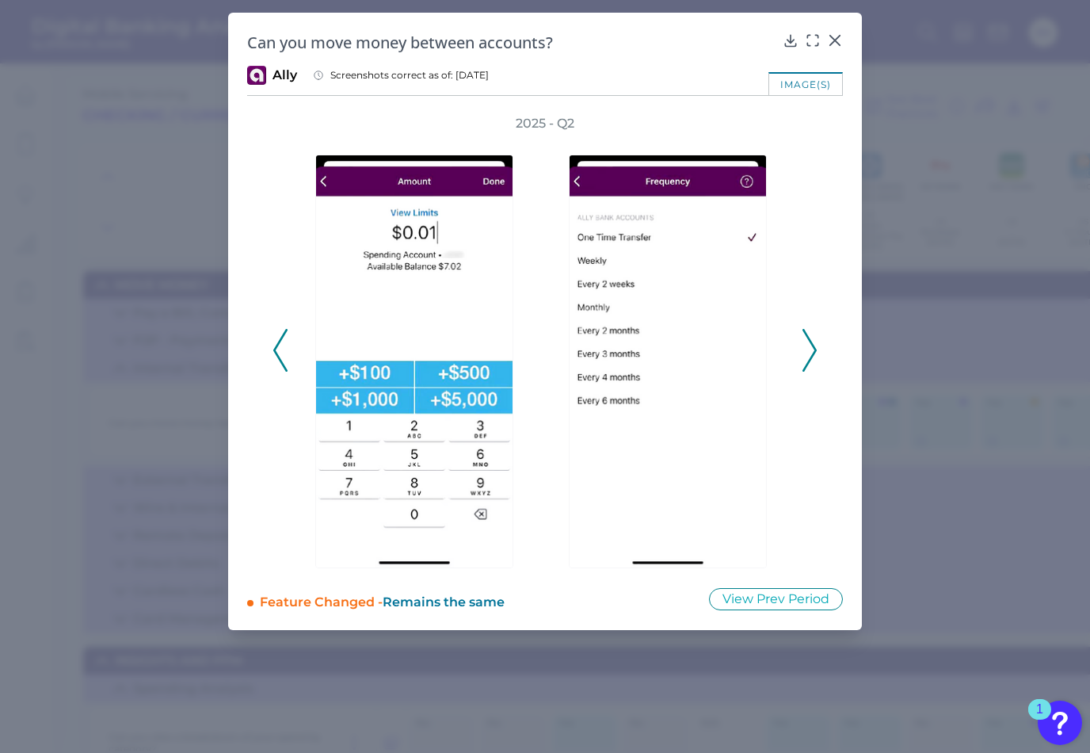
click at [281, 349] on icon at bounding box center [280, 350] width 14 height 43
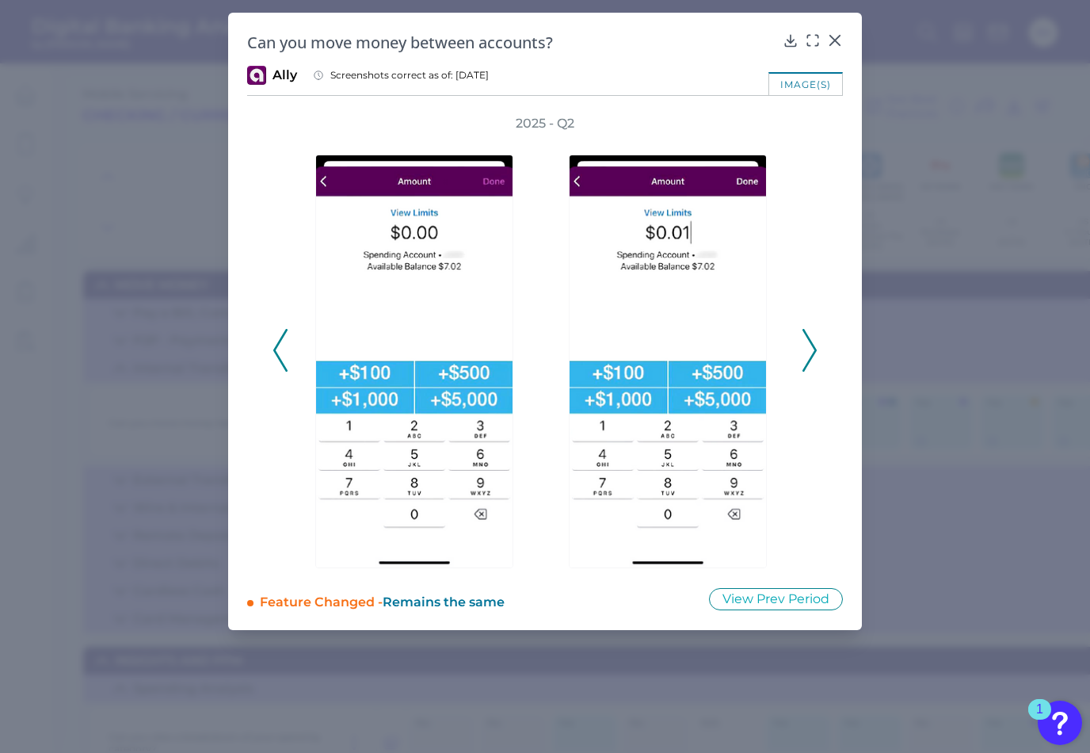
click at [281, 349] on icon at bounding box center [280, 350] width 14 height 43
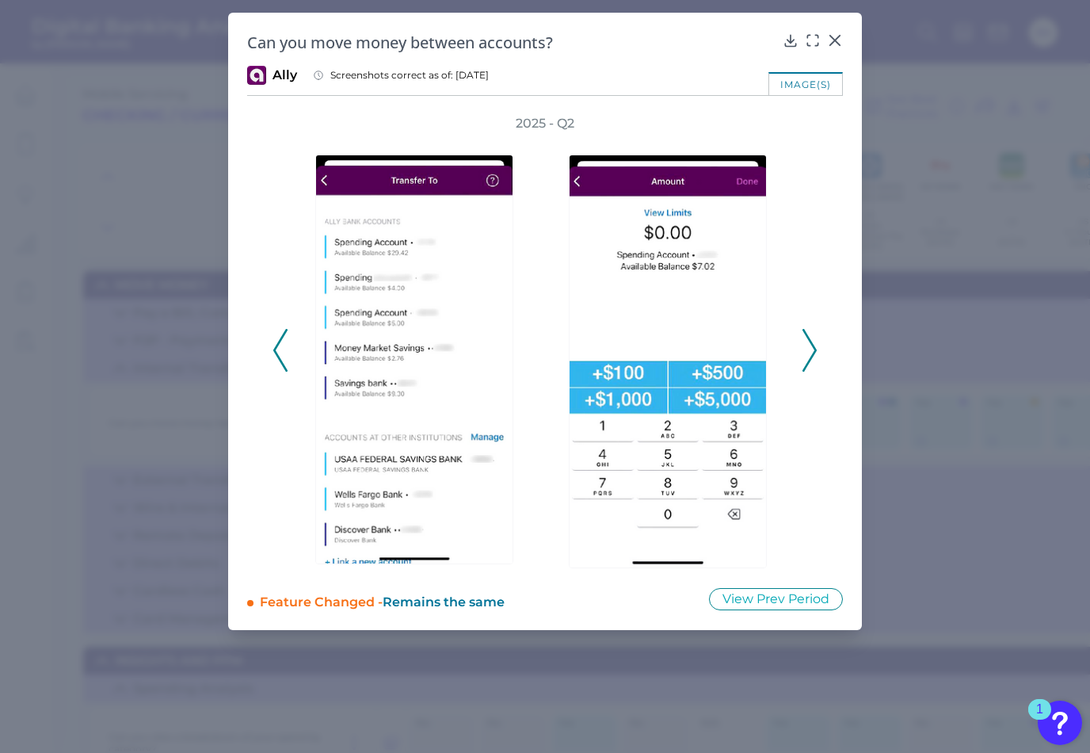
click at [281, 349] on icon at bounding box center [280, 350] width 14 height 43
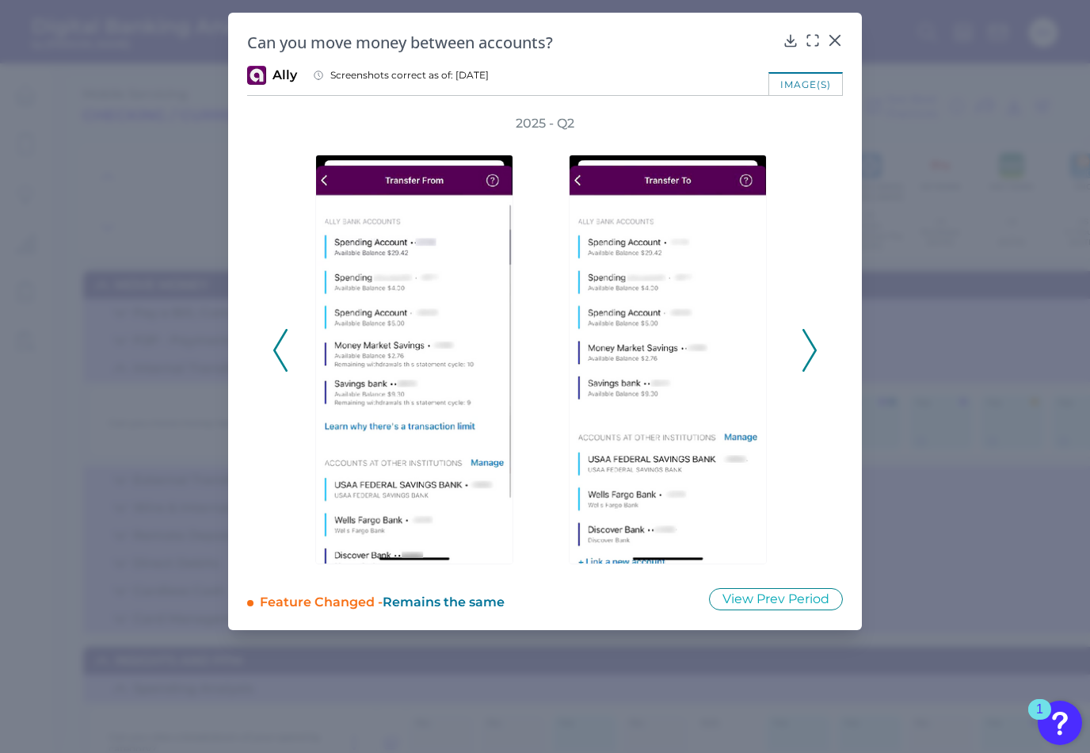
click at [281, 349] on icon at bounding box center [280, 350] width 14 height 43
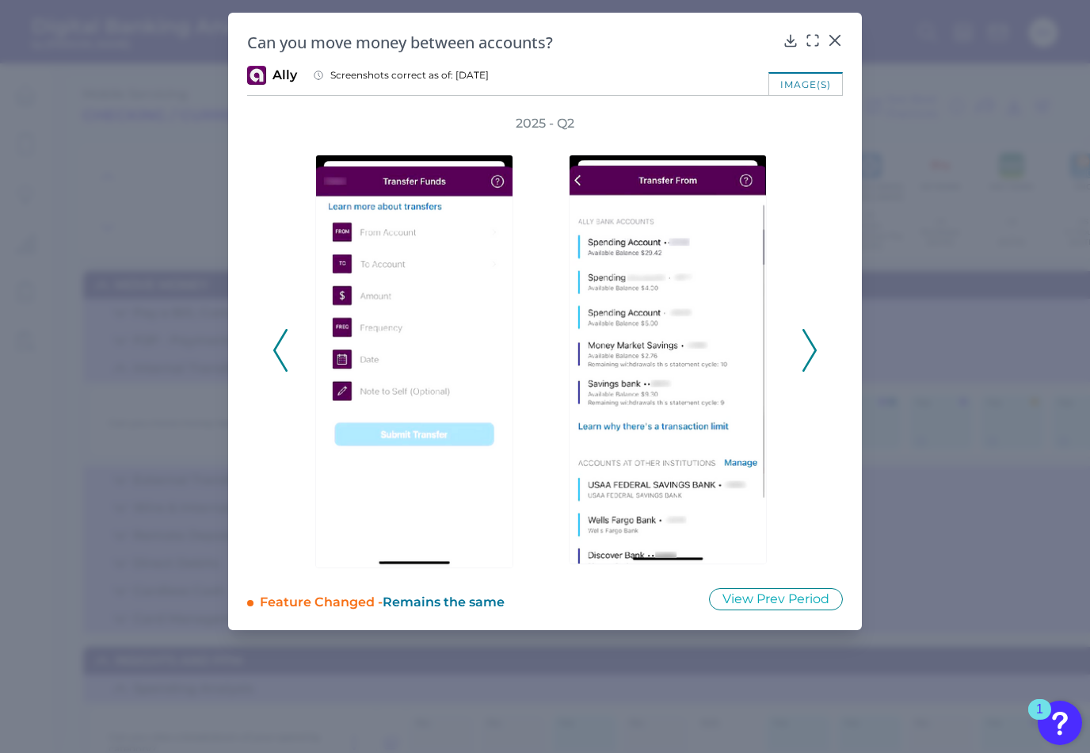
click at [281, 349] on icon at bounding box center [280, 350] width 14 height 43
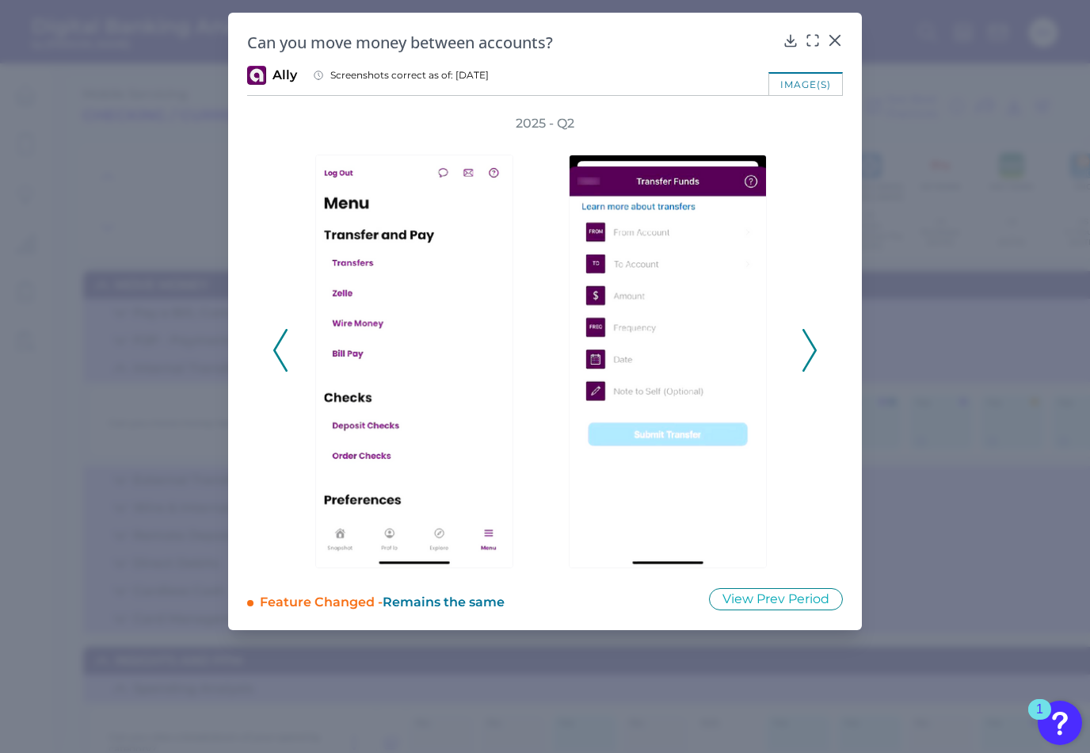
click at [283, 345] on icon at bounding box center [280, 350] width 14 height 43
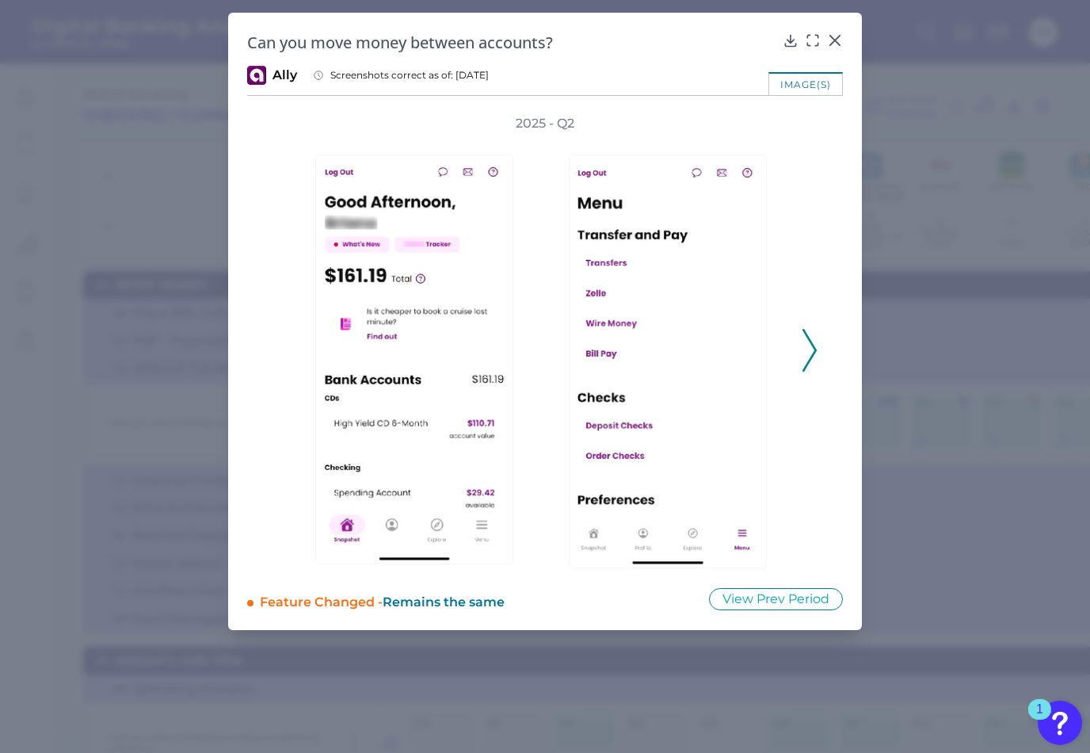
click at [817, 345] on button at bounding box center [810, 350] width 16 height 43
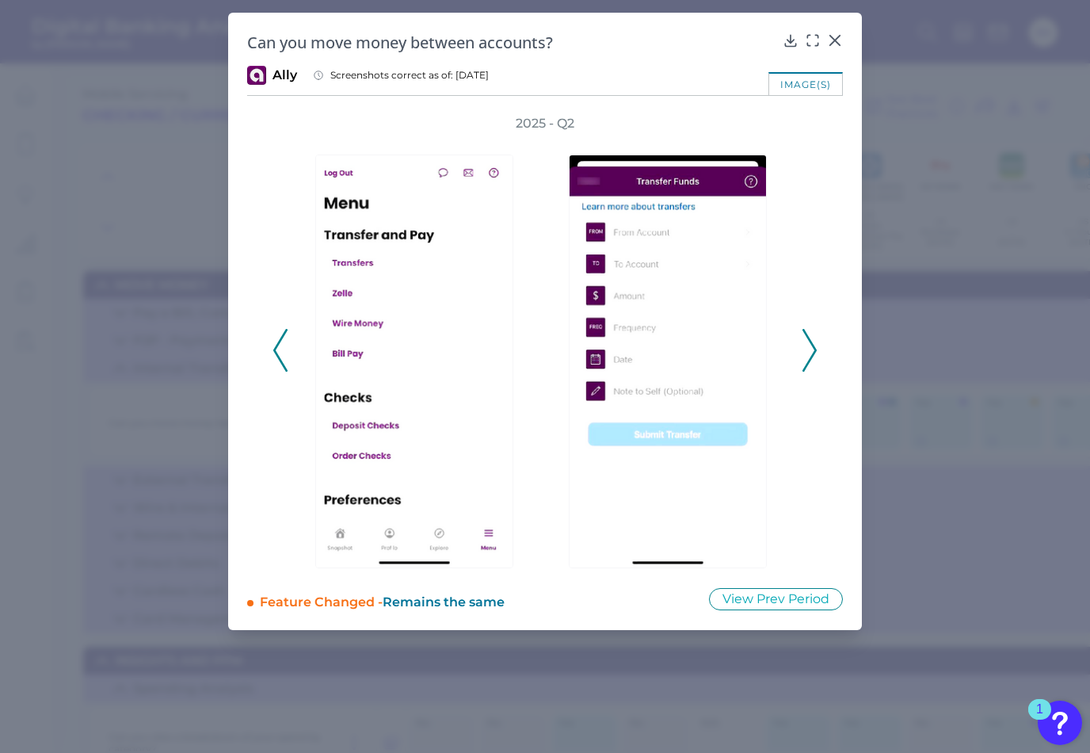
click at [817, 345] on button at bounding box center [810, 350] width 16 height 43
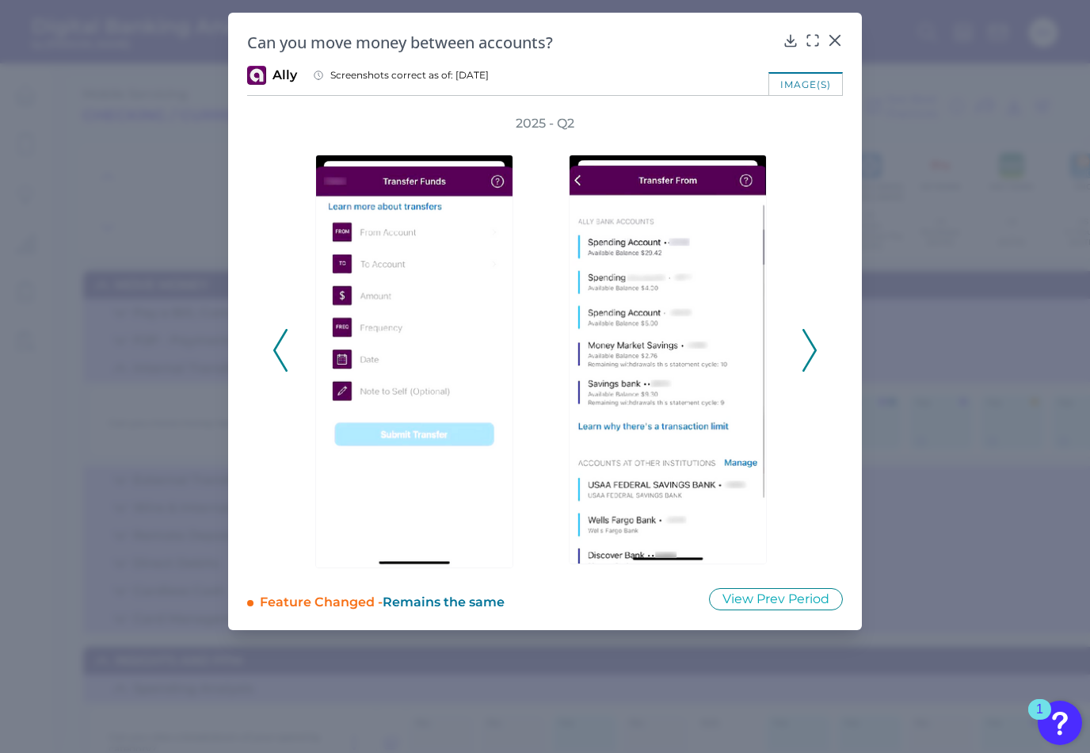
click at [817, 345] on button at bounding box center [810, 350] width 16 height 43
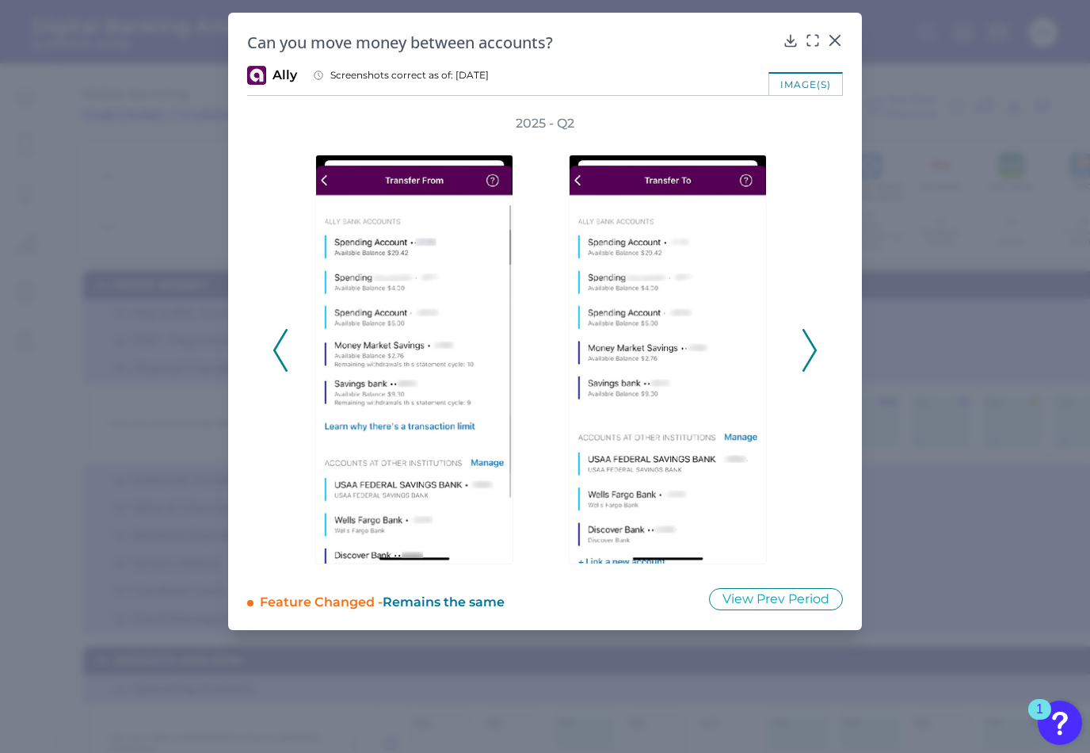
click at [817, 345] on button at bounding box center [810, 350] width 16 height 43
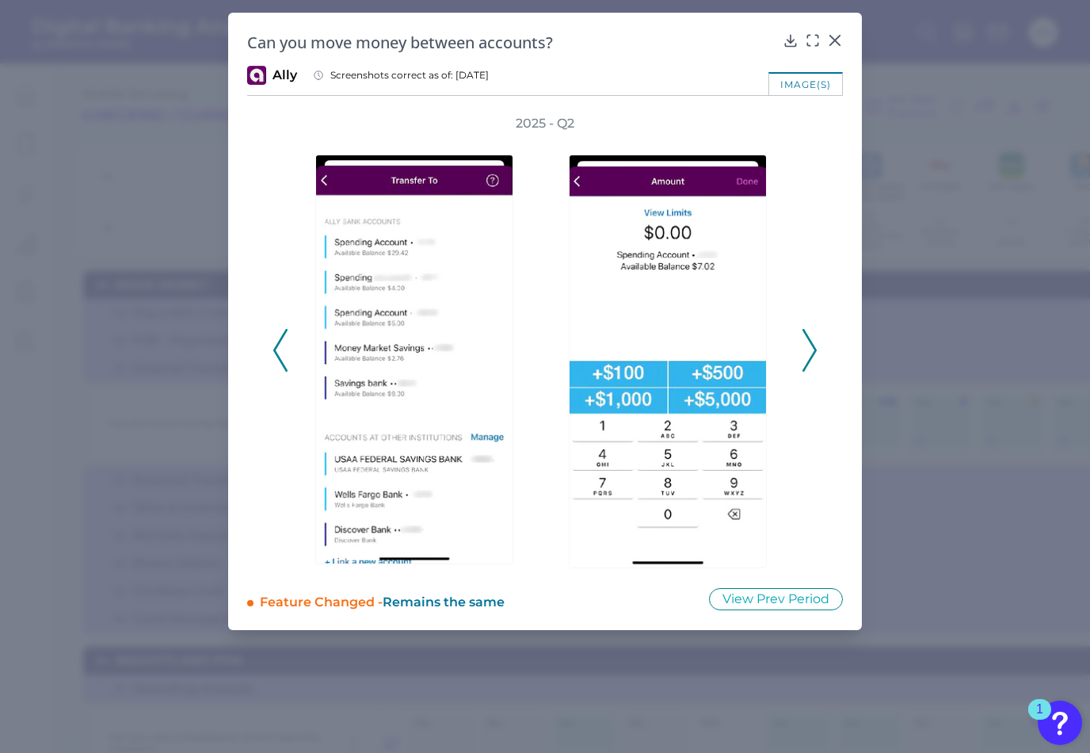
click at [817, 345] on button at bounding box center [810, 350] width 16 height 43
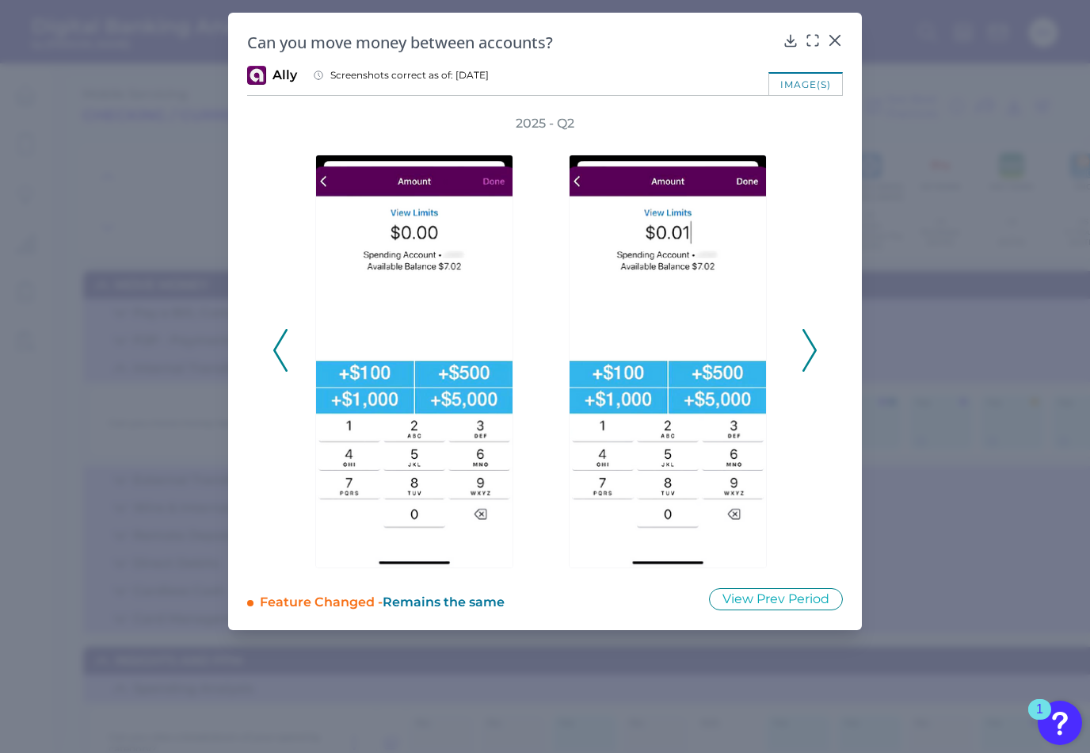
click at [817, 345] on button at bounding box center [810, 350] width 16 height 43
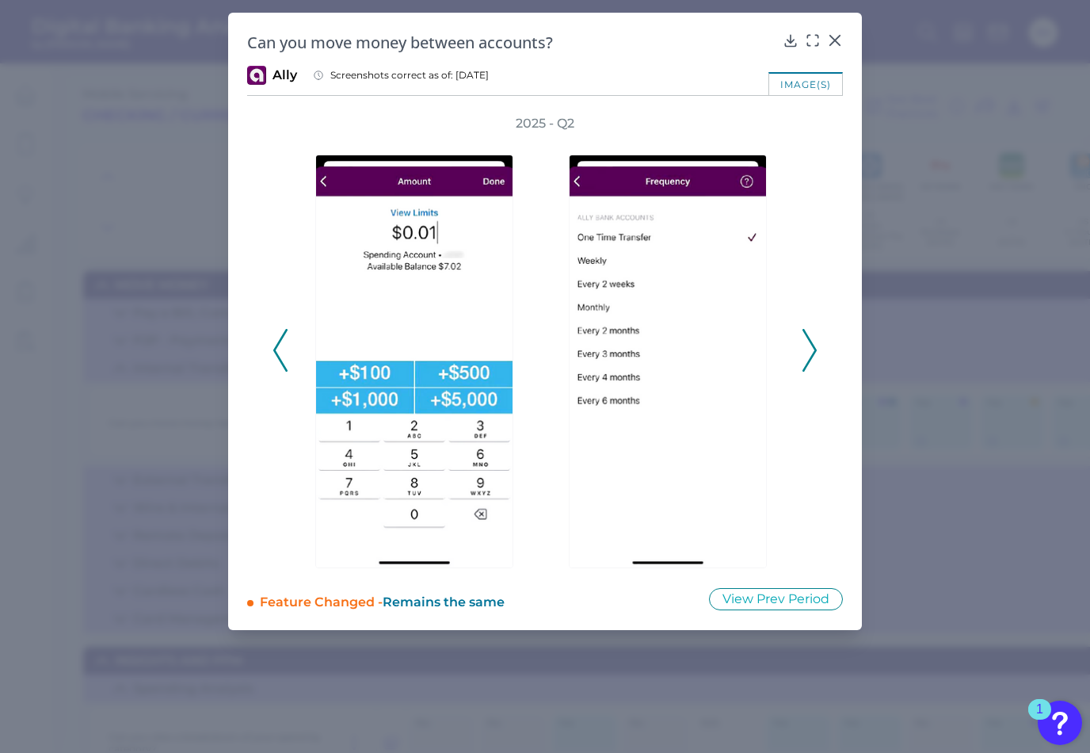
click at [817, 345] on button at bounding box center [810, 350] width 16 height 43
click at [836, 44] on div at bounding box center [835, 52] width 16 height 16
click at [834, 38] on icon at bounding box center [835, 40] width 16 height 16
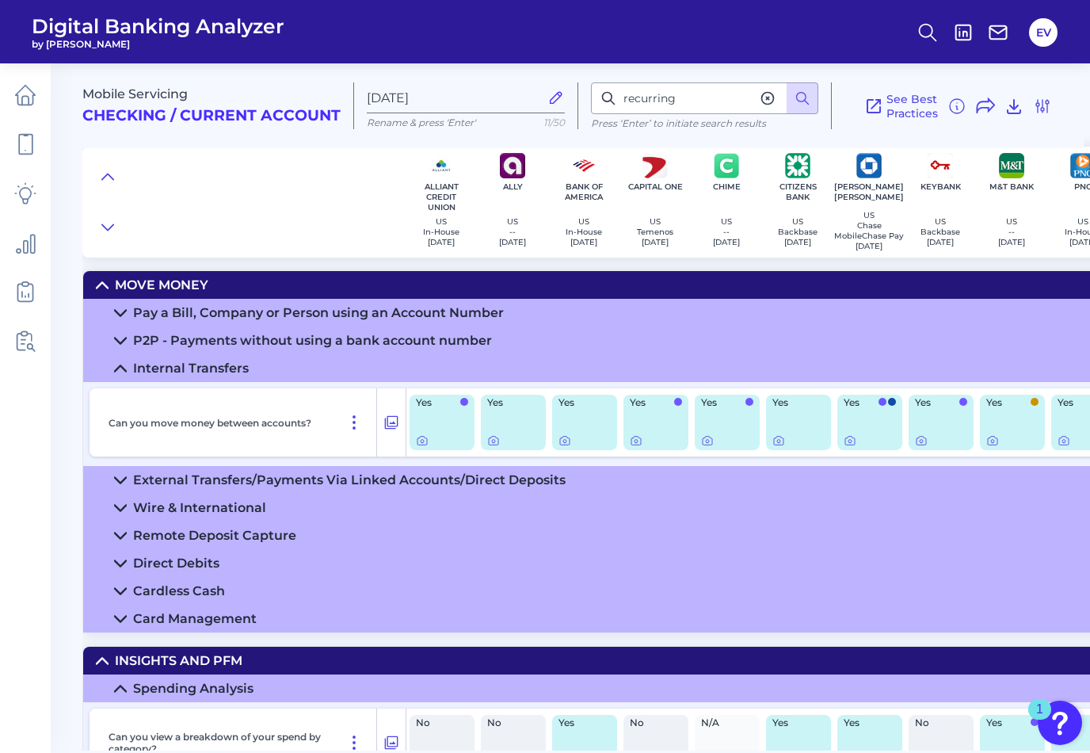
click at [118, 367] on icon at bounding box center [120, 368] width 13 height 13
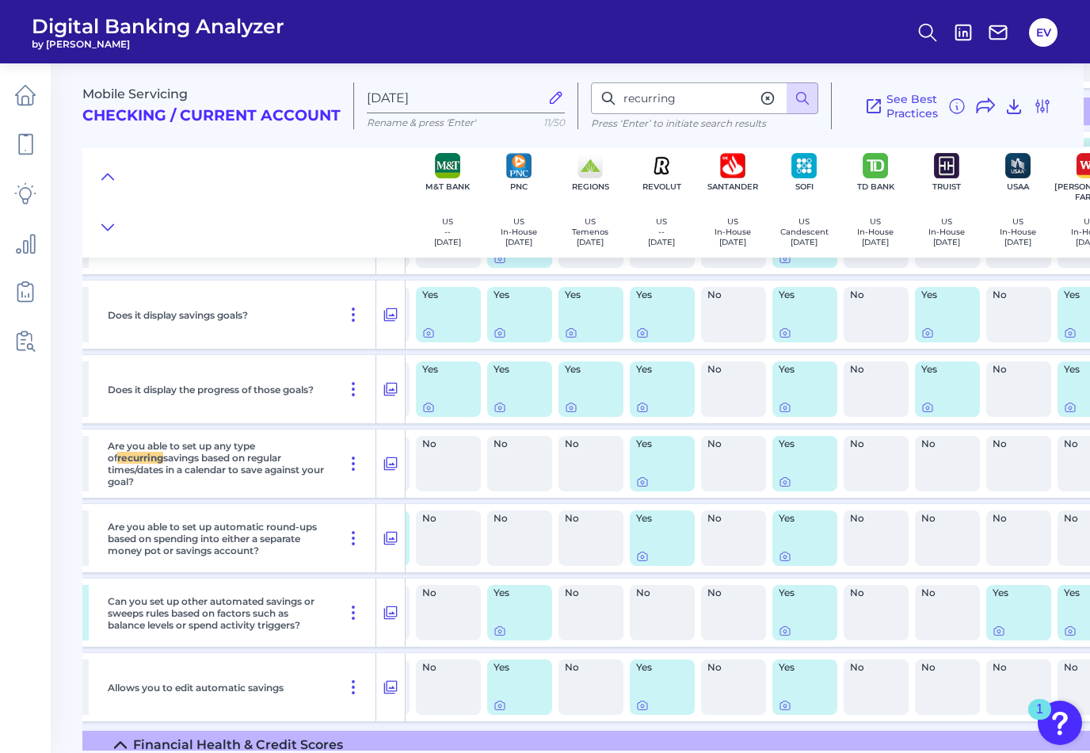
scroll to position [2020, 613]
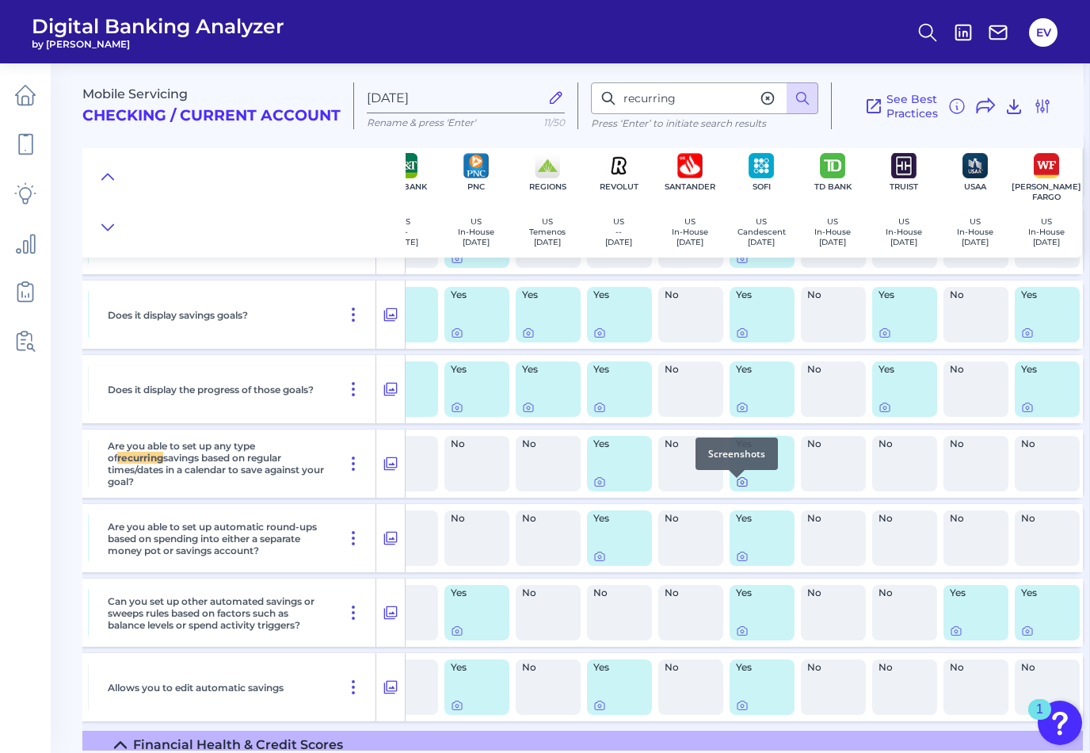
click at [736, 488] on icon at bounding box center [742, 481] width 13 height 13
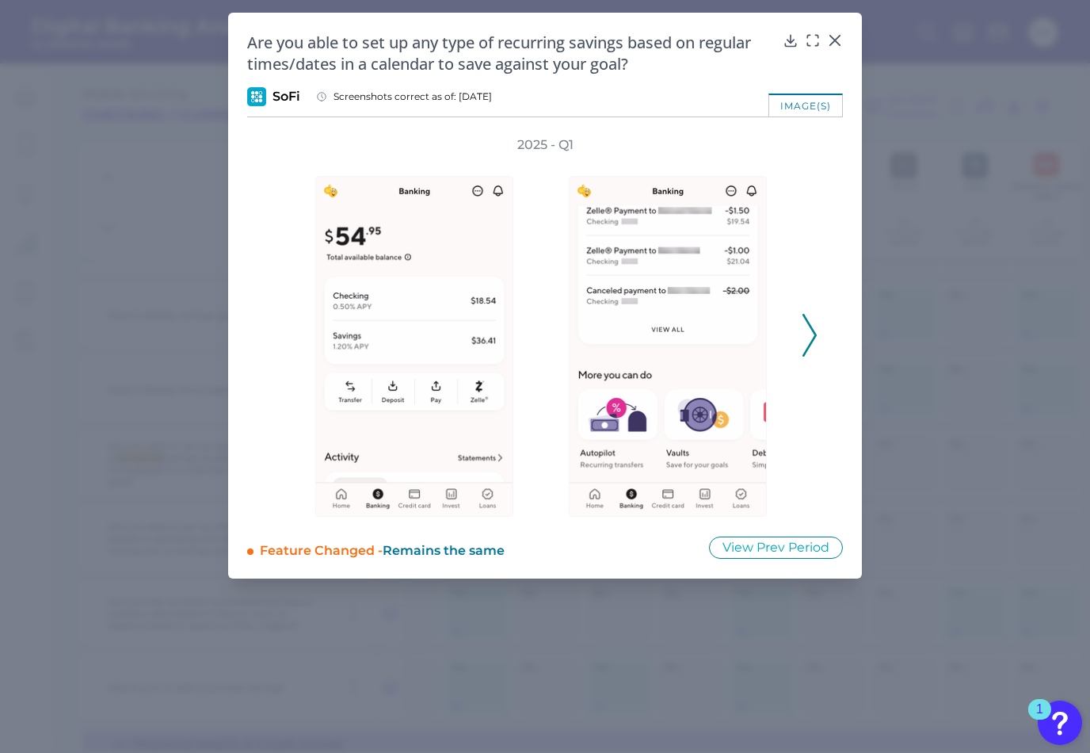
click at [814, 334] on icon at bounding box center [810, 335] width 14 height 43
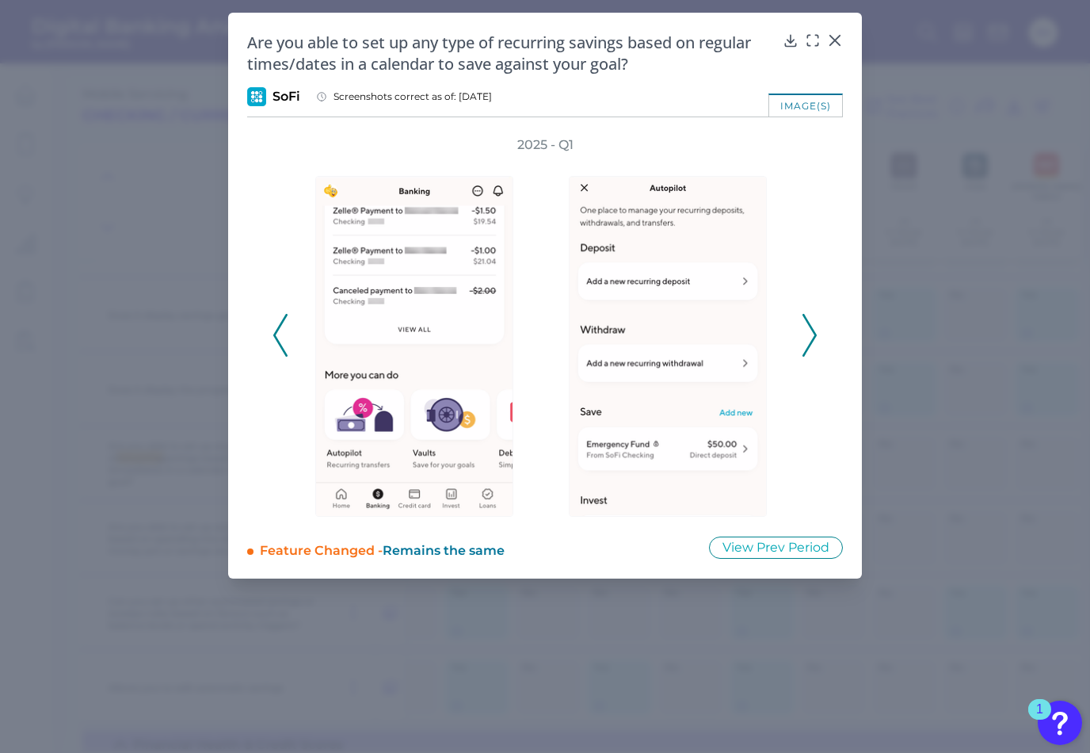
click at [814, 334] on icon at bounding box center [810, 335] width 14 height 43
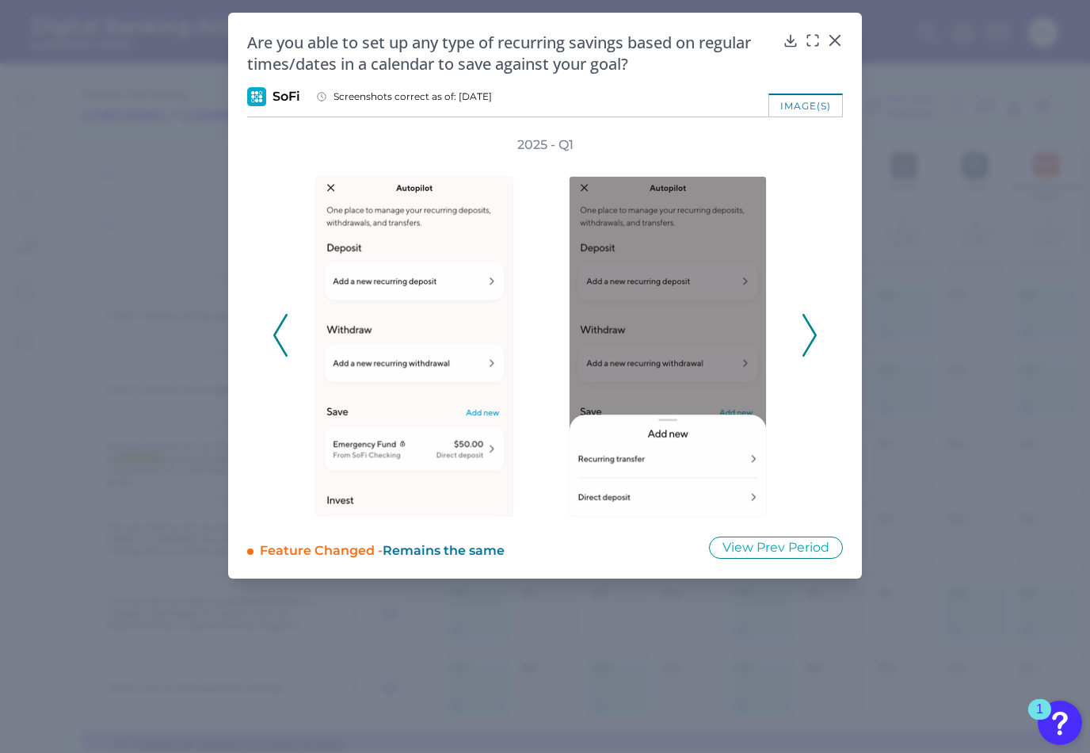
click at [814, 334] on icon at bounding box center [810, 335] width 14 height 43
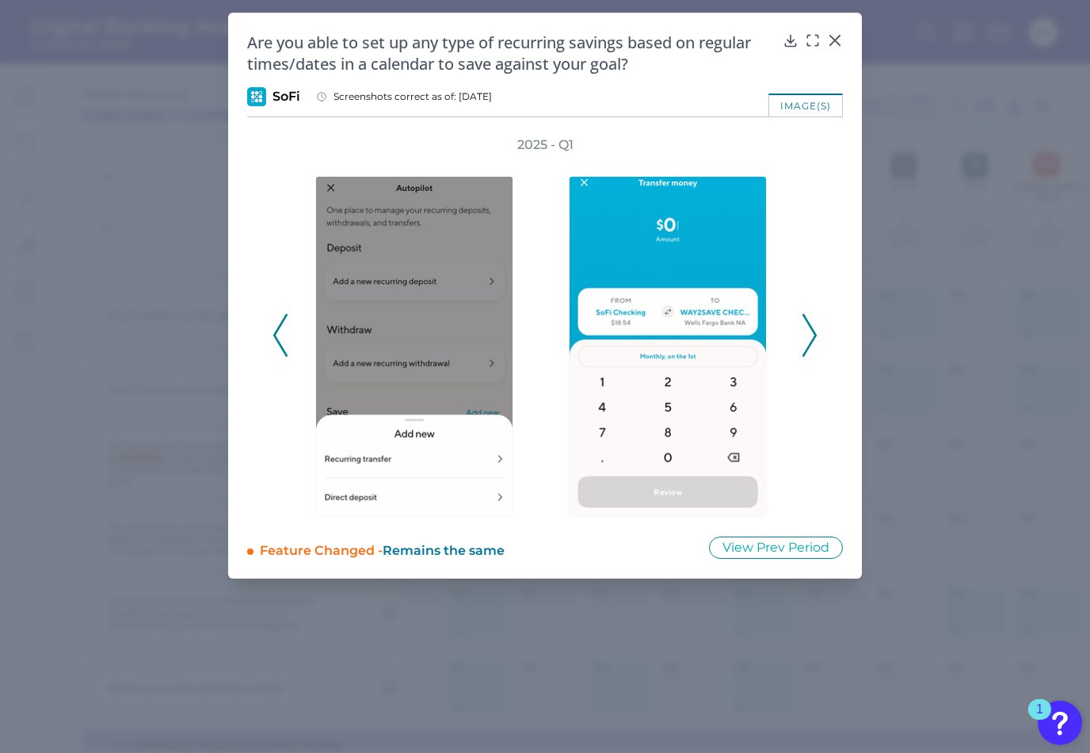
click at [814, 334] on icon at bounding box center [810, 335] width 14 height 43
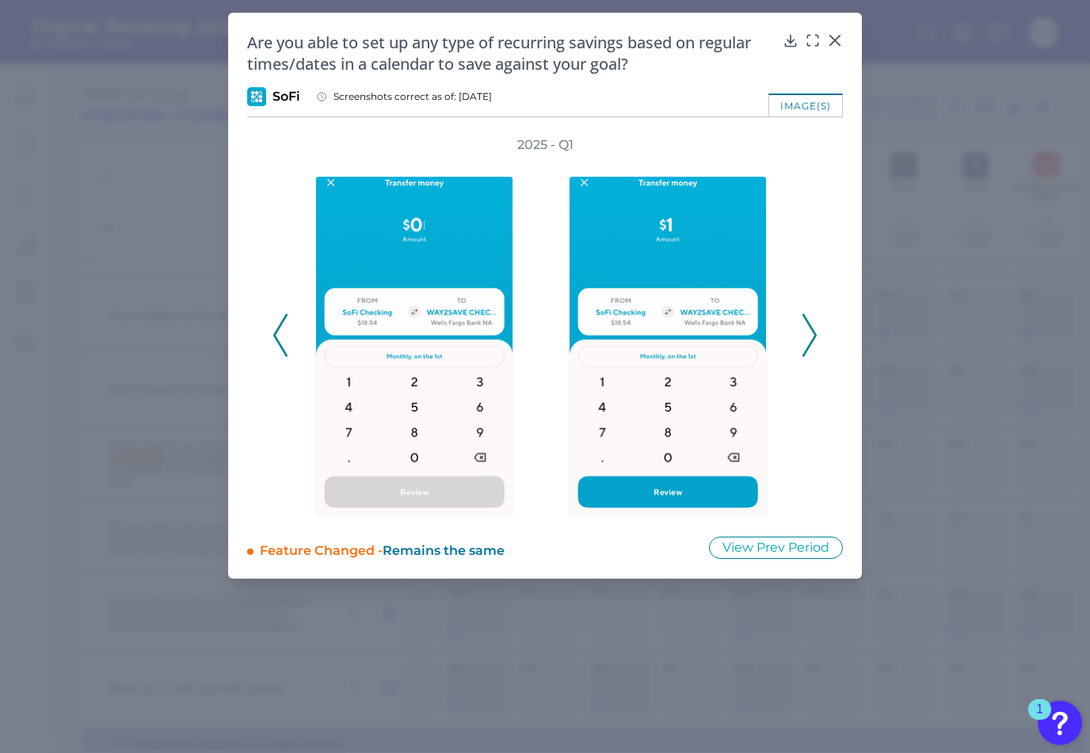
click at [814, 334] on icon at bounding box center [810, 335] width 14 height 43
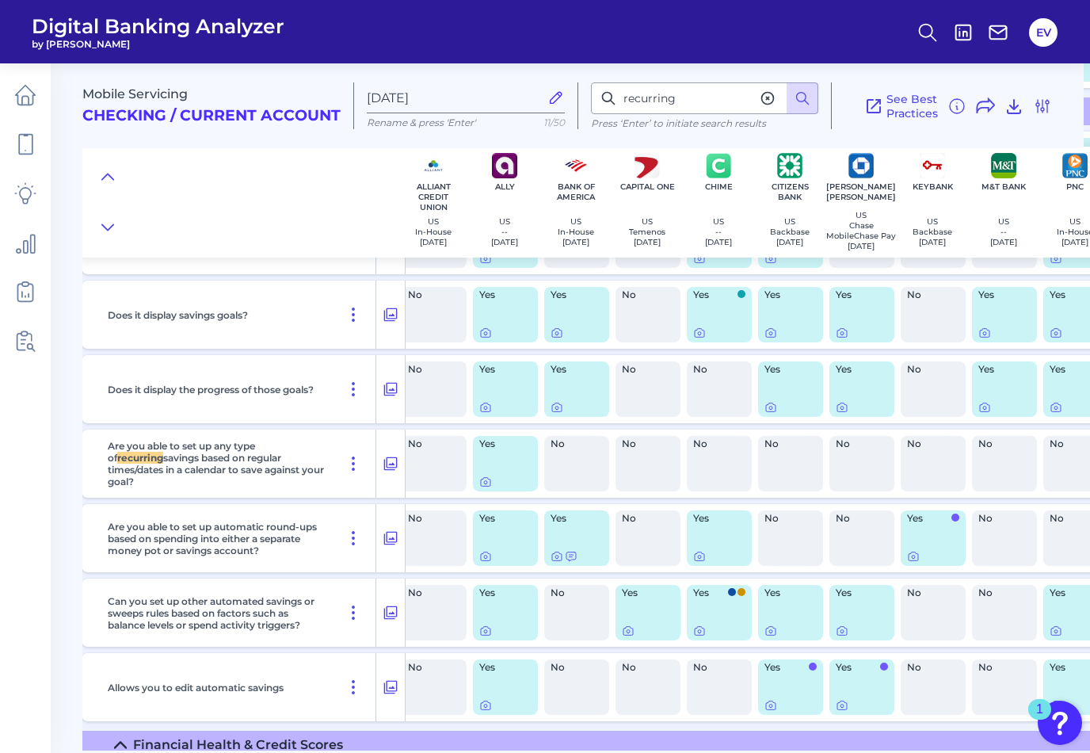
scroll to position [2020, 0]
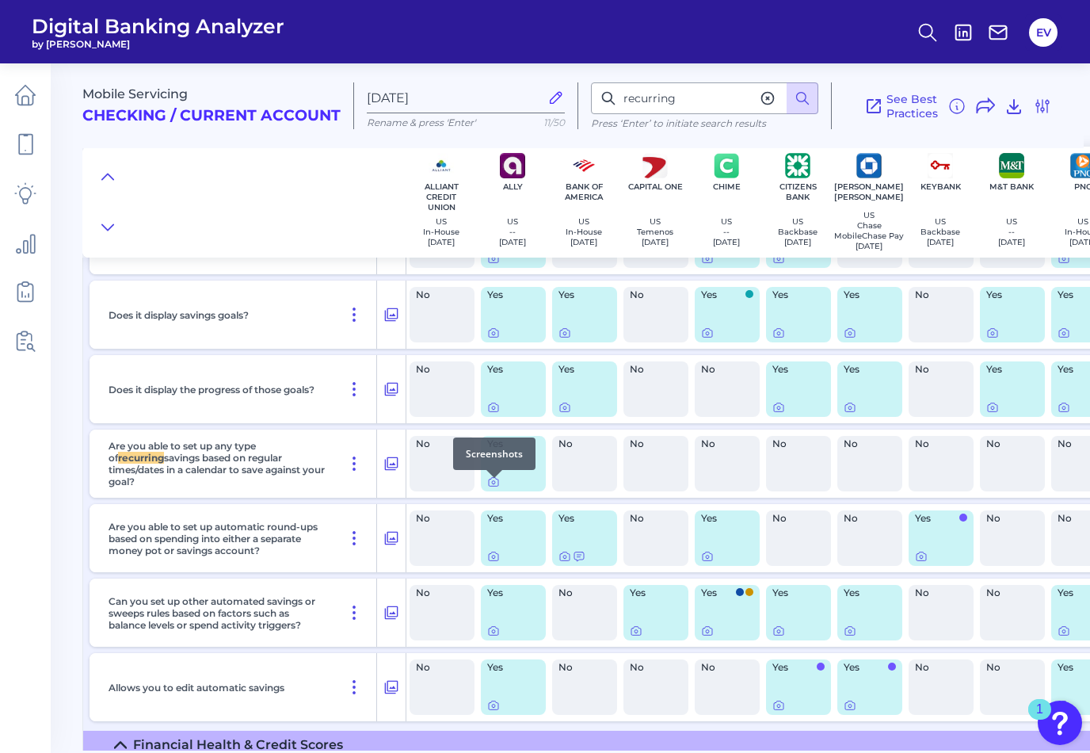
click at [494, 484] on div at bounding box center [495, 478] width 16 height 16
click at [494, 487] on icon at bounding box center [493, 481] width 13 height 13
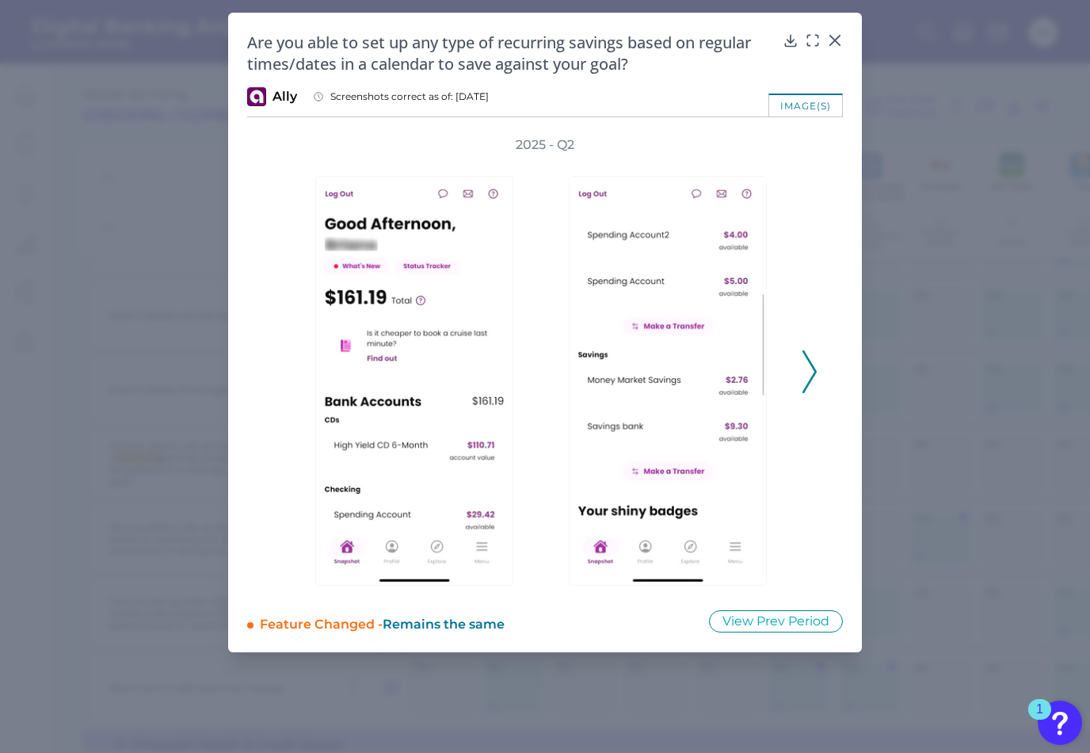
click at [810, 365] on icon at bounding box center [810, 371] width 14 height 43
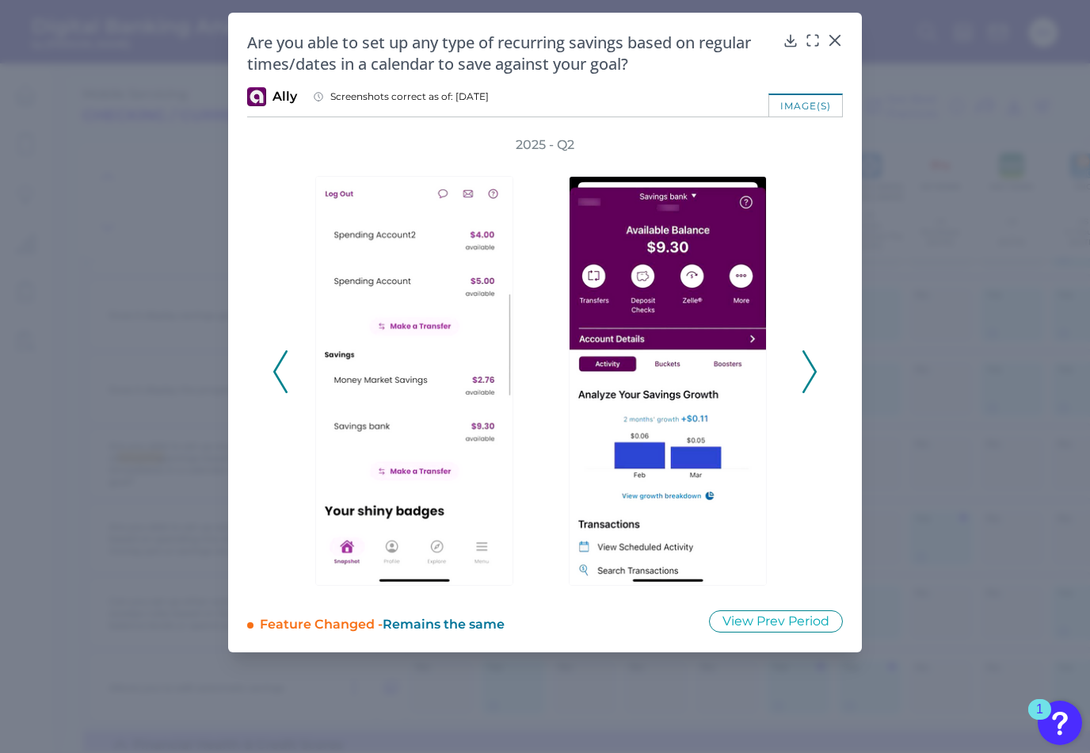
click at [810, 365] on icon at bounding box center [810, 371] width 14 height 43
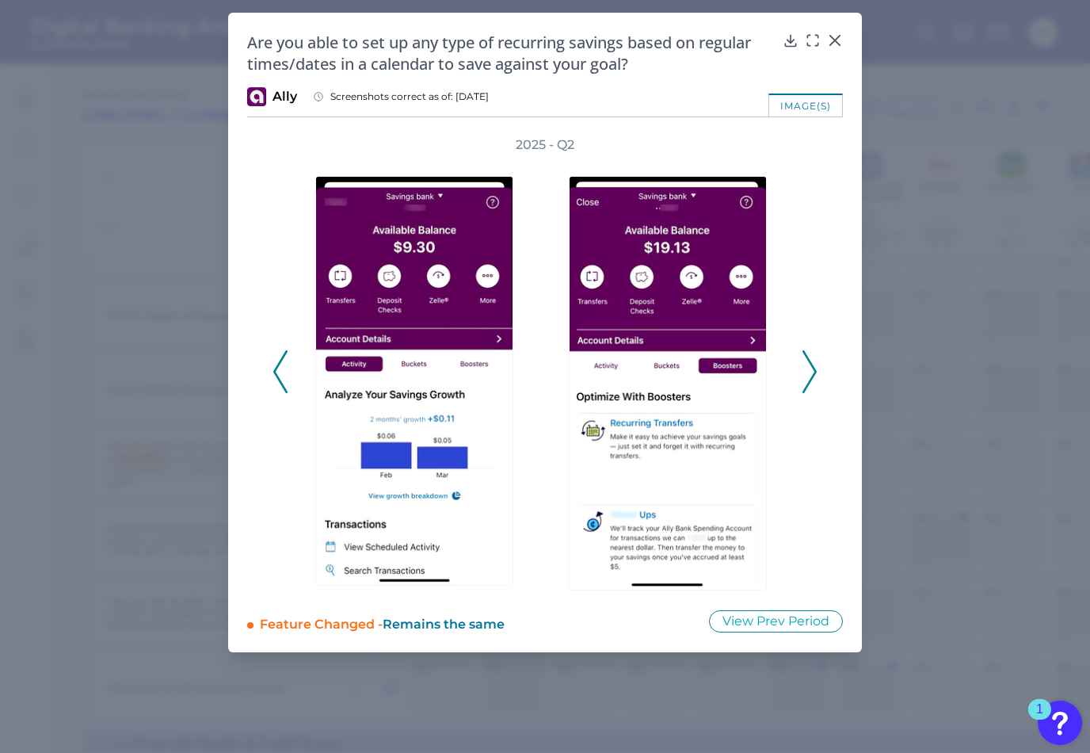
click at [810, 365] on icon at bounding box center [810, 371] width 14 height 43
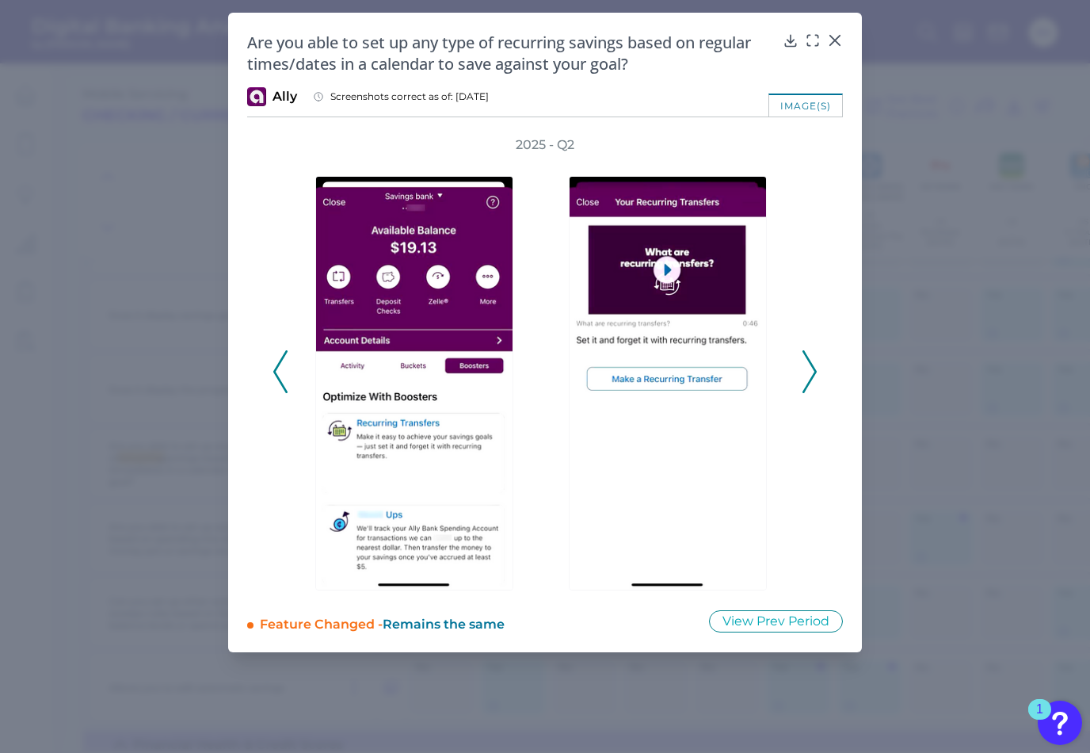
click at [810, 365] on icon at bounding box center [810, 371] width 14 height 43
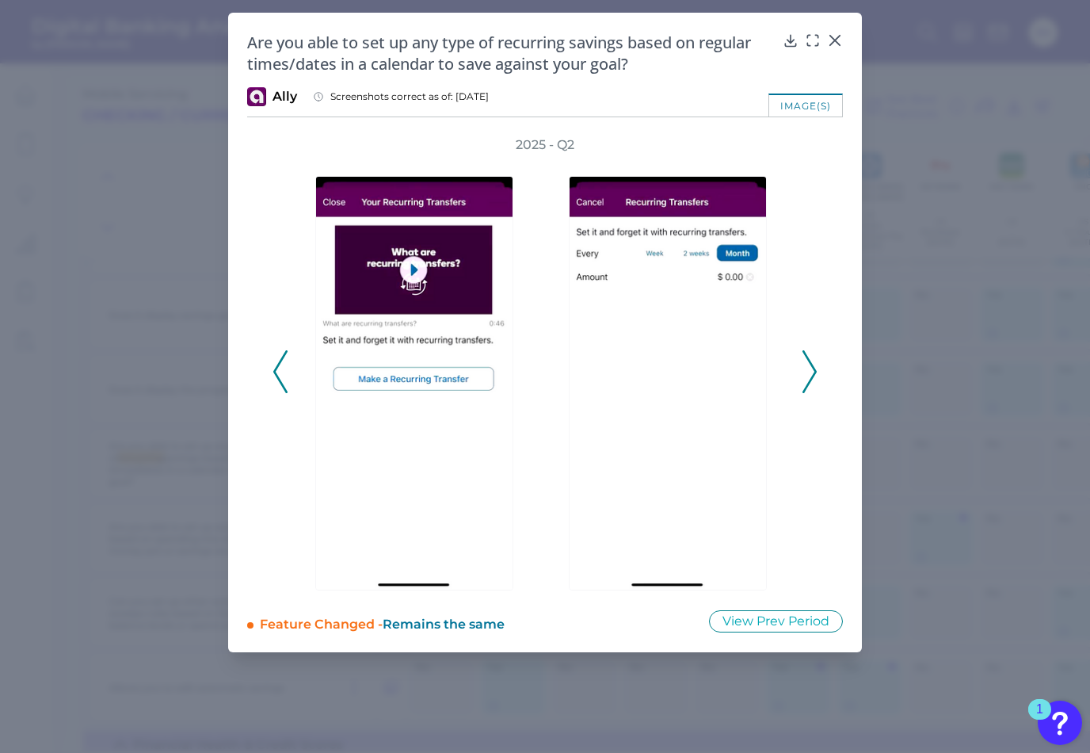
click at [810, 365] on icon at bounding box center [810, 371] width 14 height 43
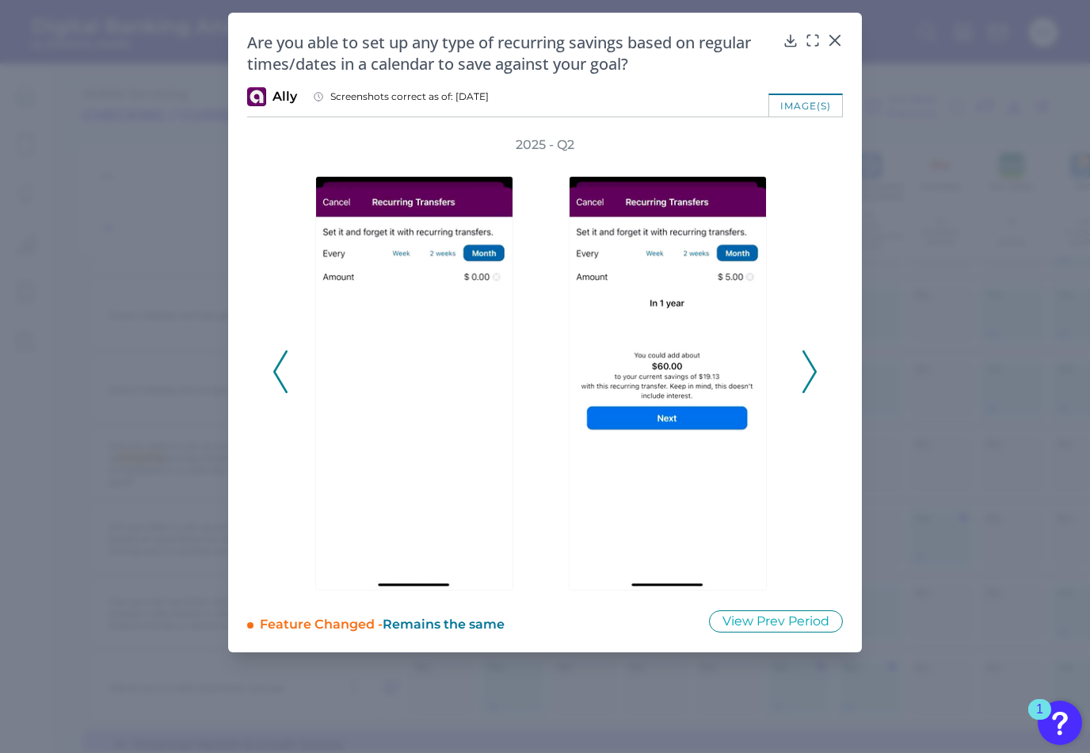
click at [810, 365] on icon at bounding box center [810, 371] width 14 height 43
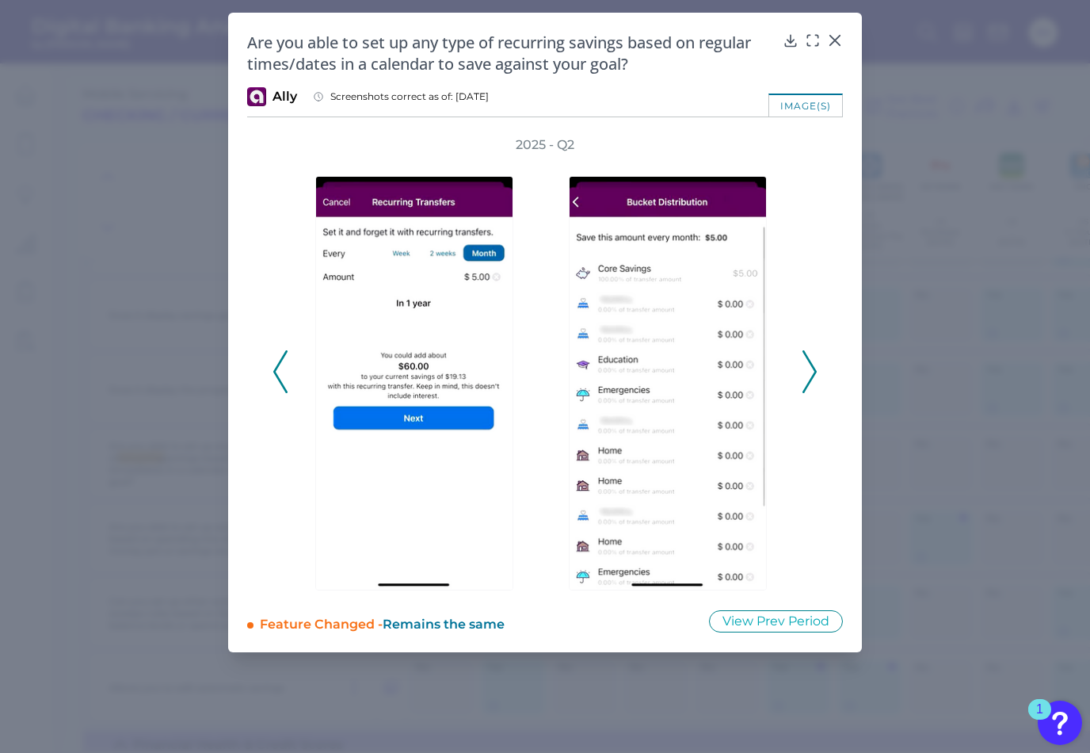
click at [810, 365] on icon at bounding box center [810, 371] width 14 height 43
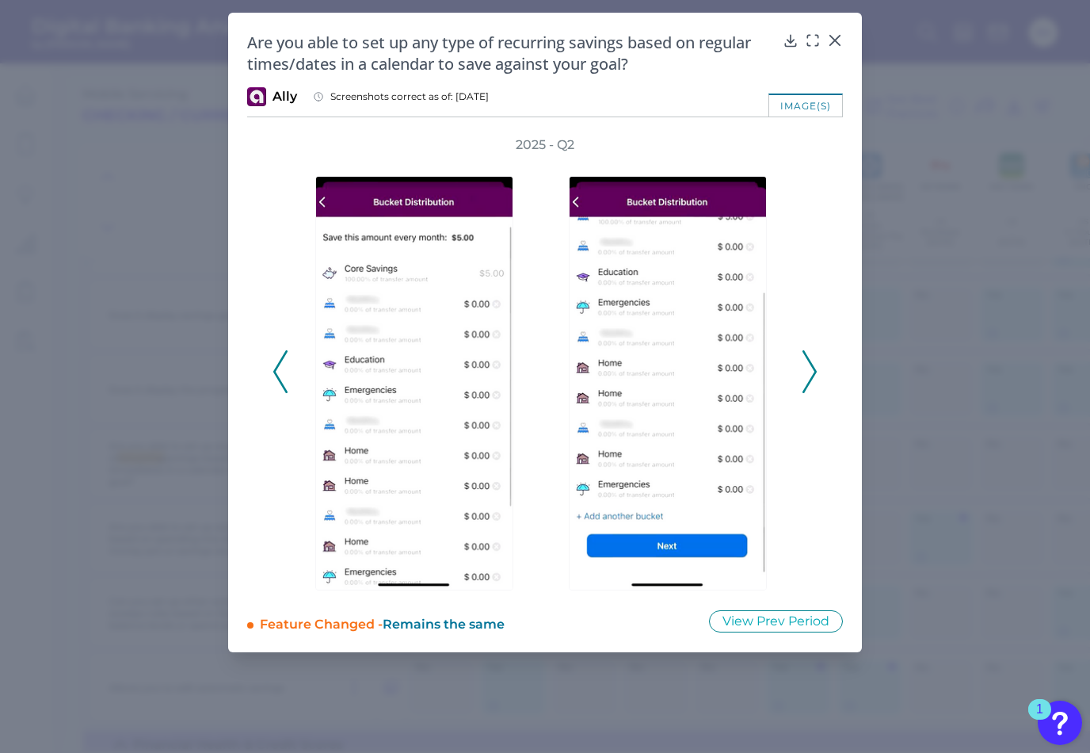
click at [810, 365] on icon at bounding box center [810, 371] width 14 height 43
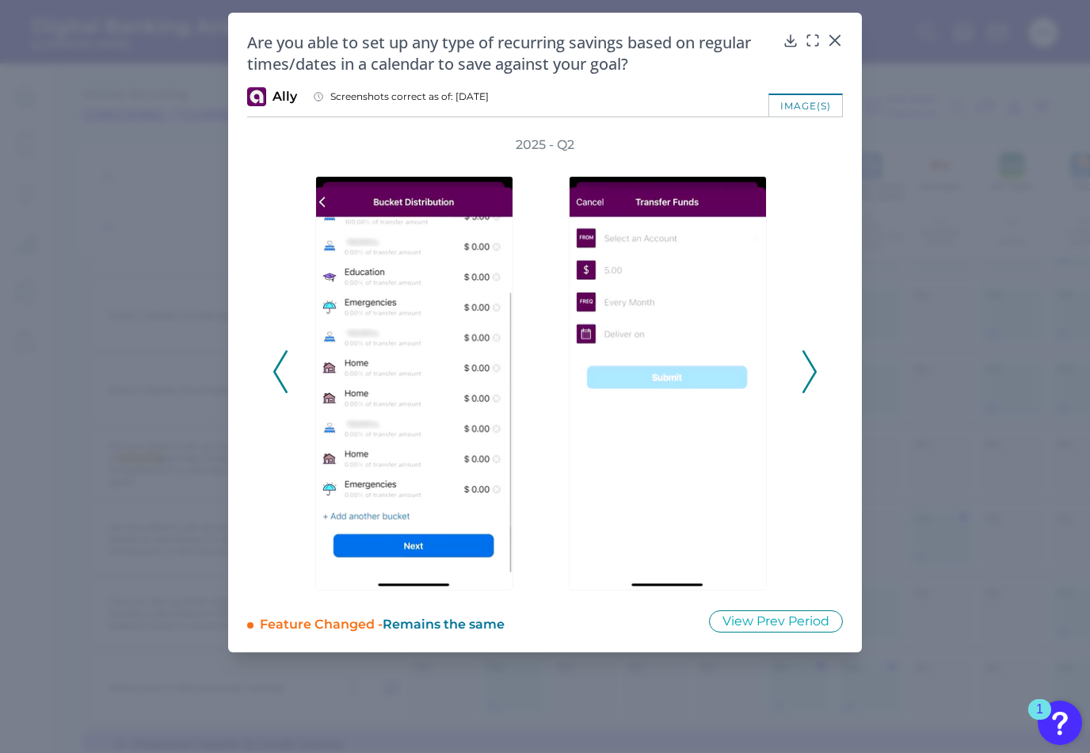
click at [810, 364] on icon at bounding box center [810, 371] width 14 height 43
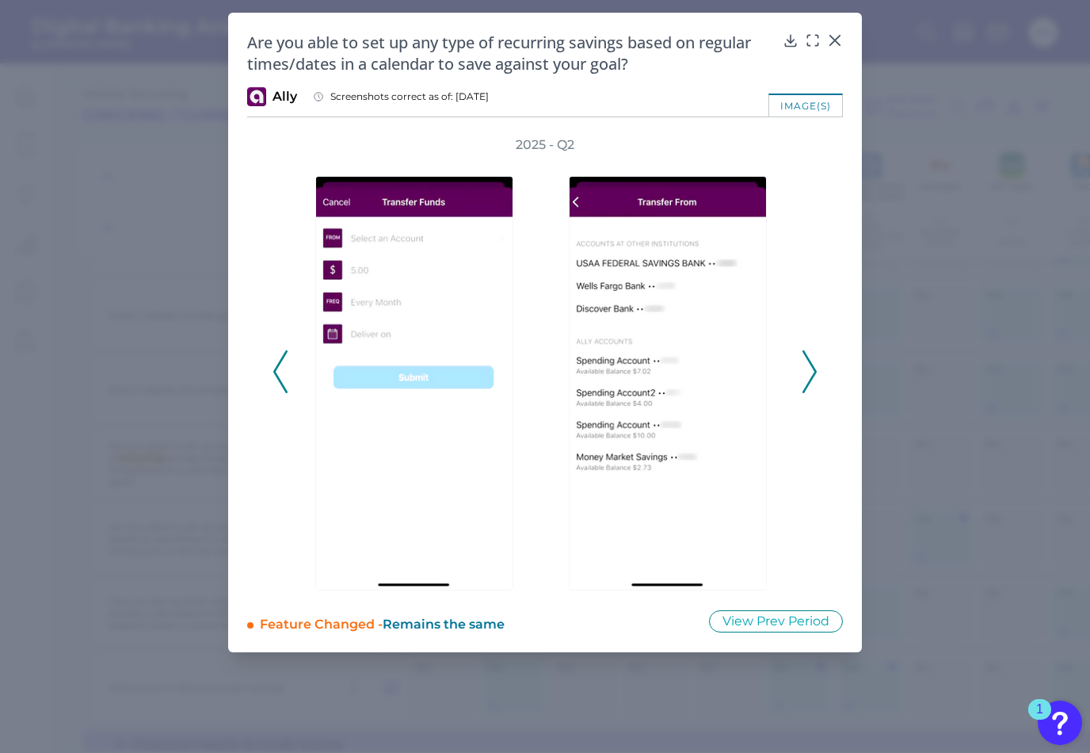
click at [810, 364] on icon at bounding box center [810, 371] width 14 height 43
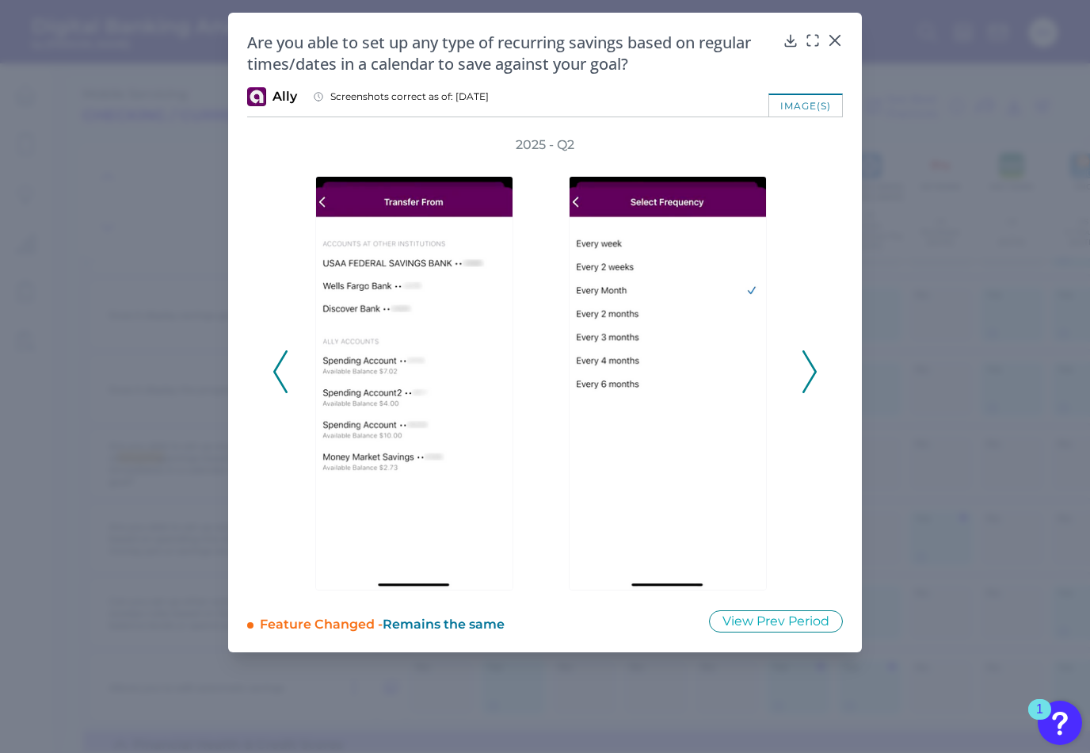
click at [810, 364] on icon at bounding box center [810, 371] width 14 height 43
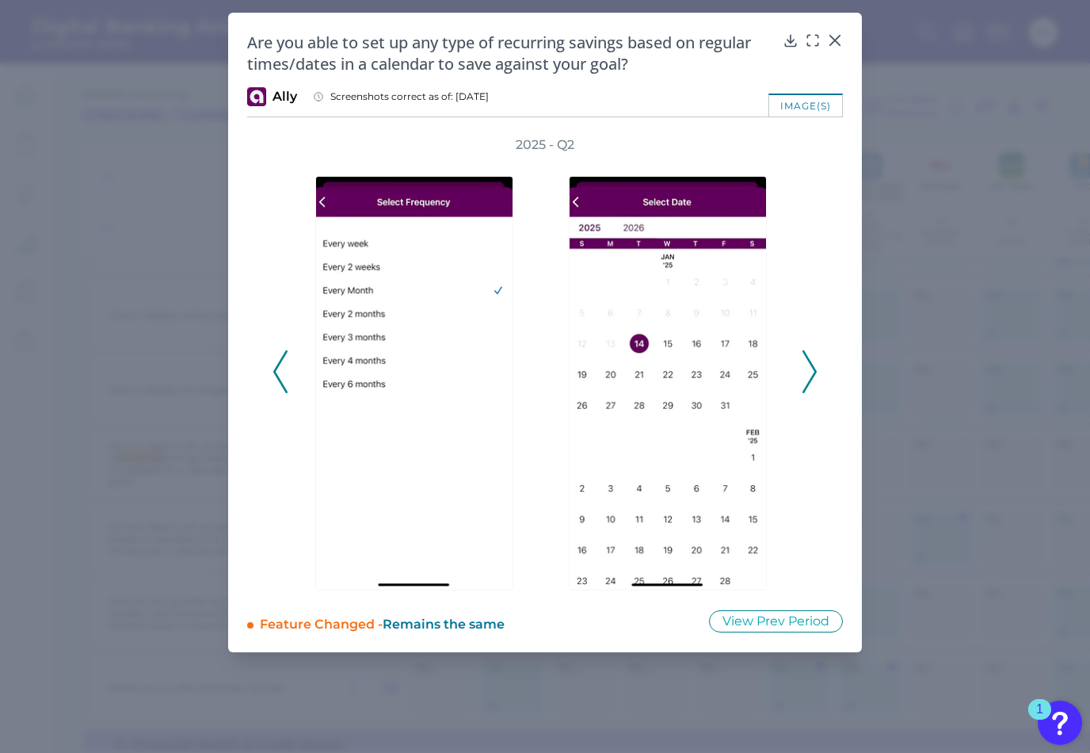
click at [810, 364] on icon at bounding box center [810, 371] width 14 height 43
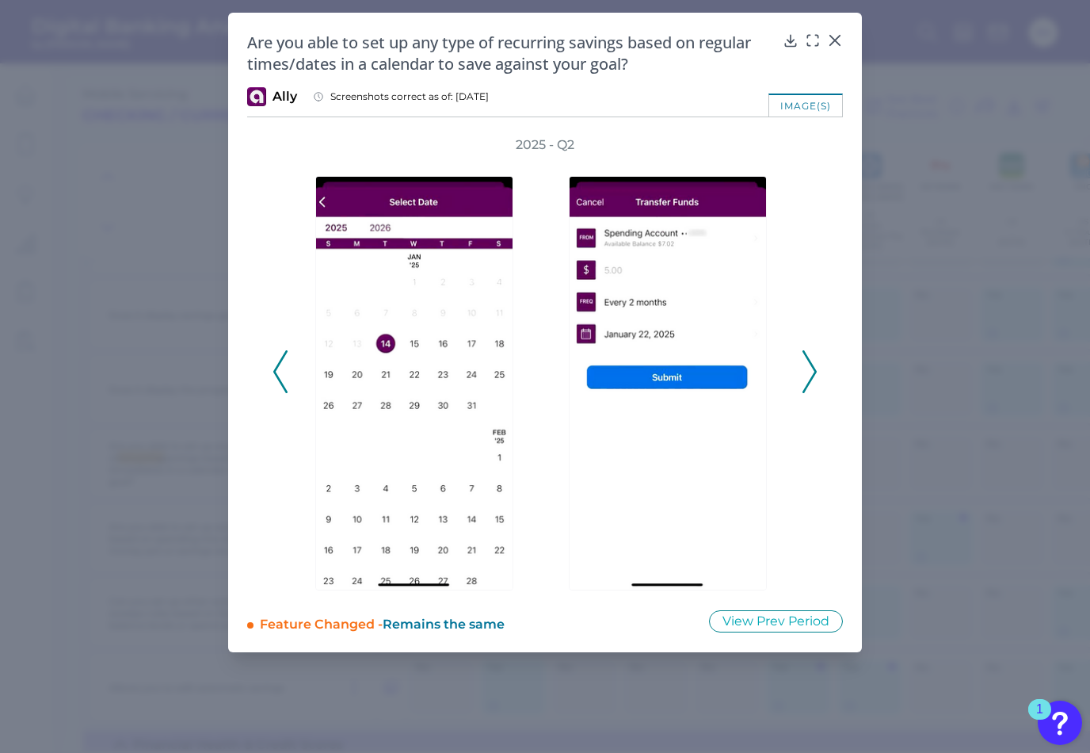
click at [810, 364] on icon at bounding box center [810, 371] width 14 height 43
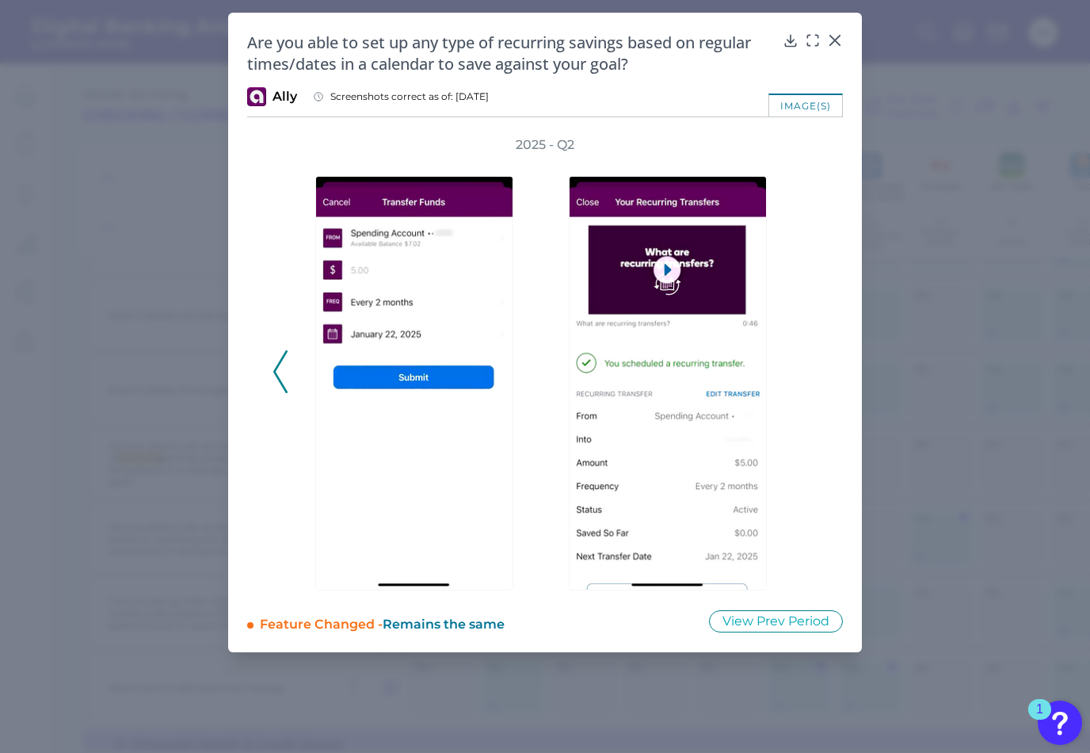
click at [284, 363] on icon at bounding box center [280, 371] width 14 height 43
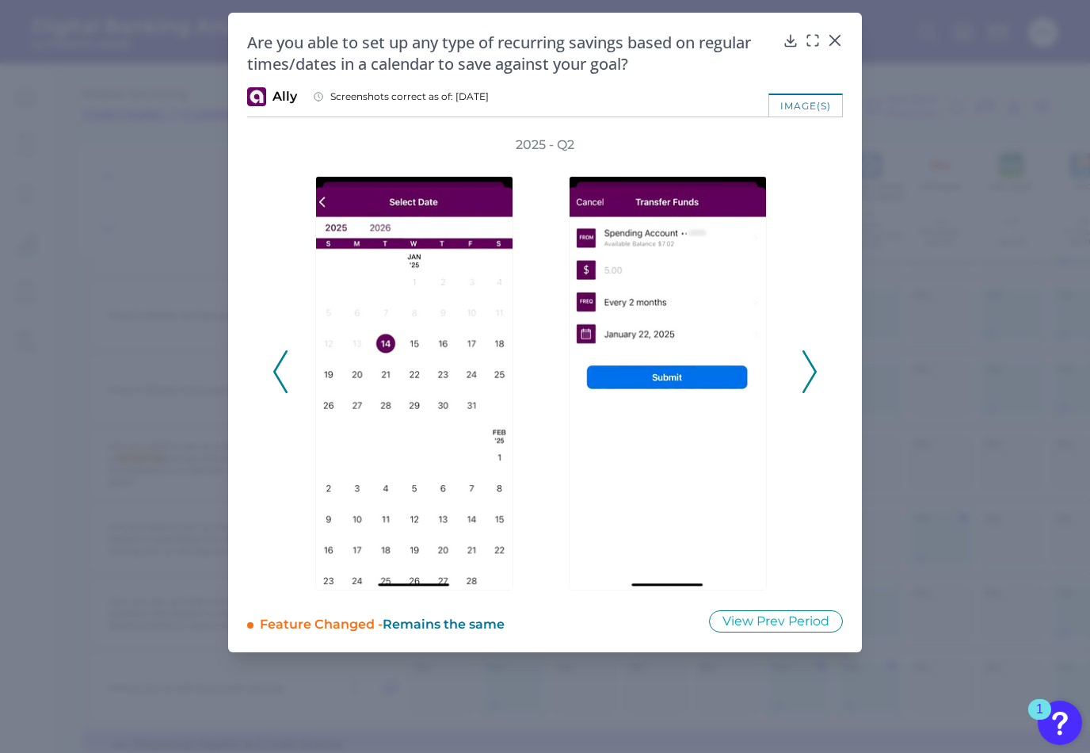
click at [284, 363] on icon at bounding box center [280, 371] width 14 height 43
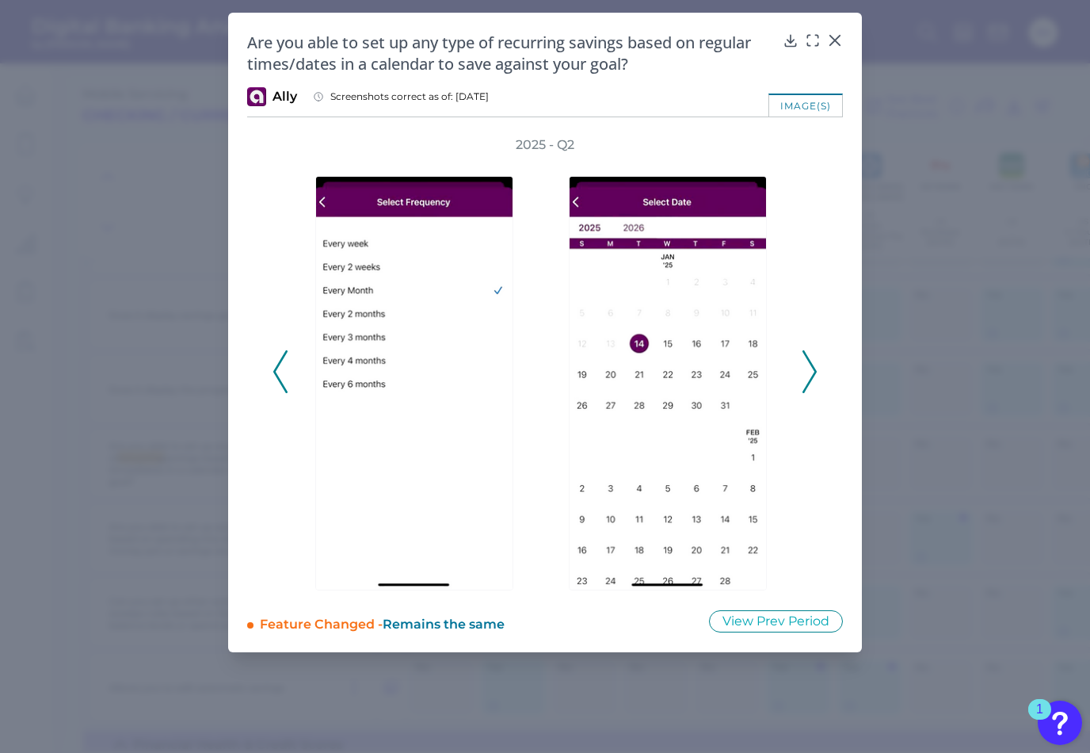
click at [284, 363] on icon at bounding box center [280, 371] width 14 height 43
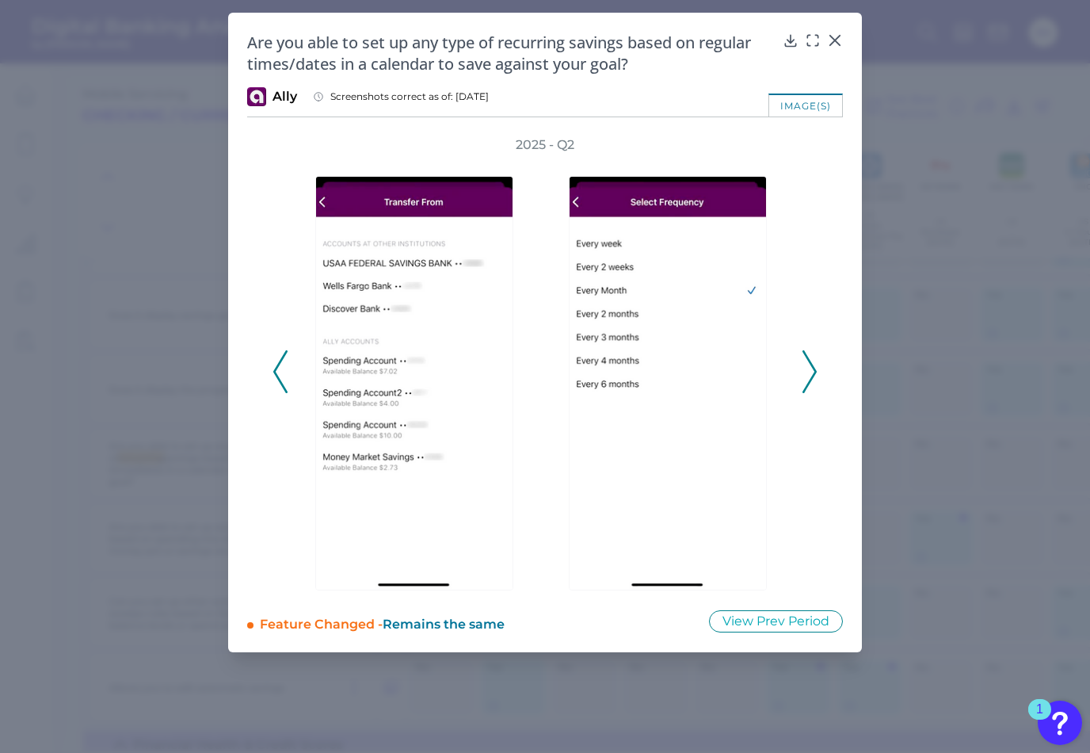
click at [284, 363] on icon at bounding box center [280, 371] width 14 height 43
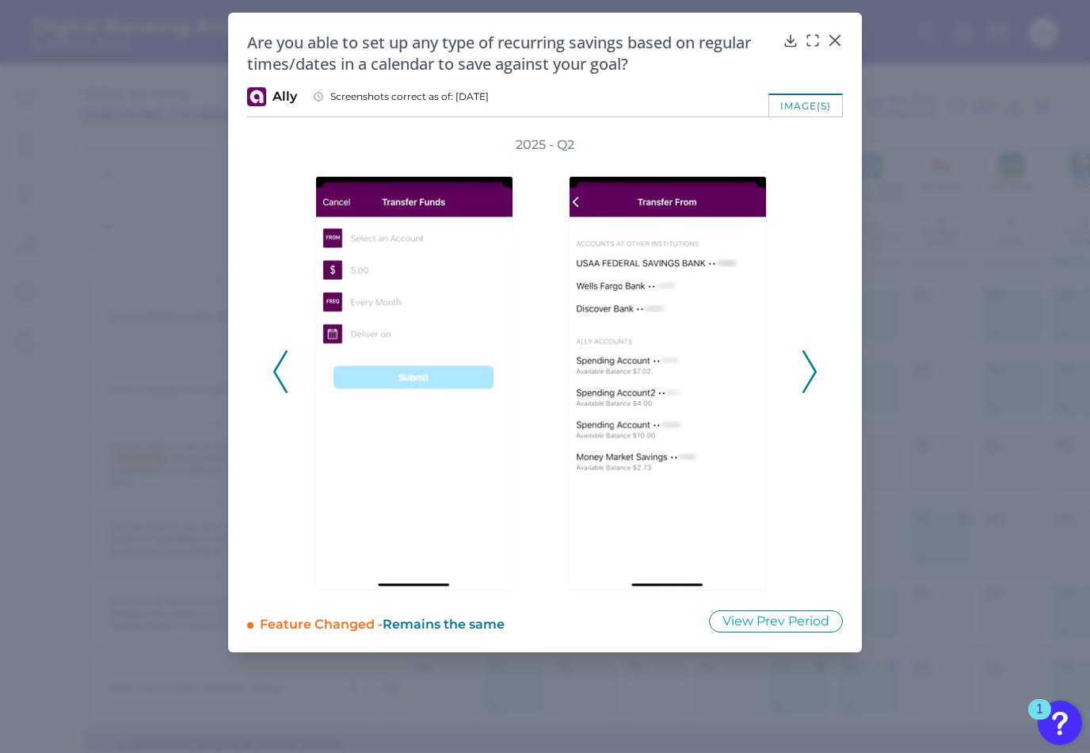
click at [284, 363] on icon at bounding box center [280, 371] width 14 height 43
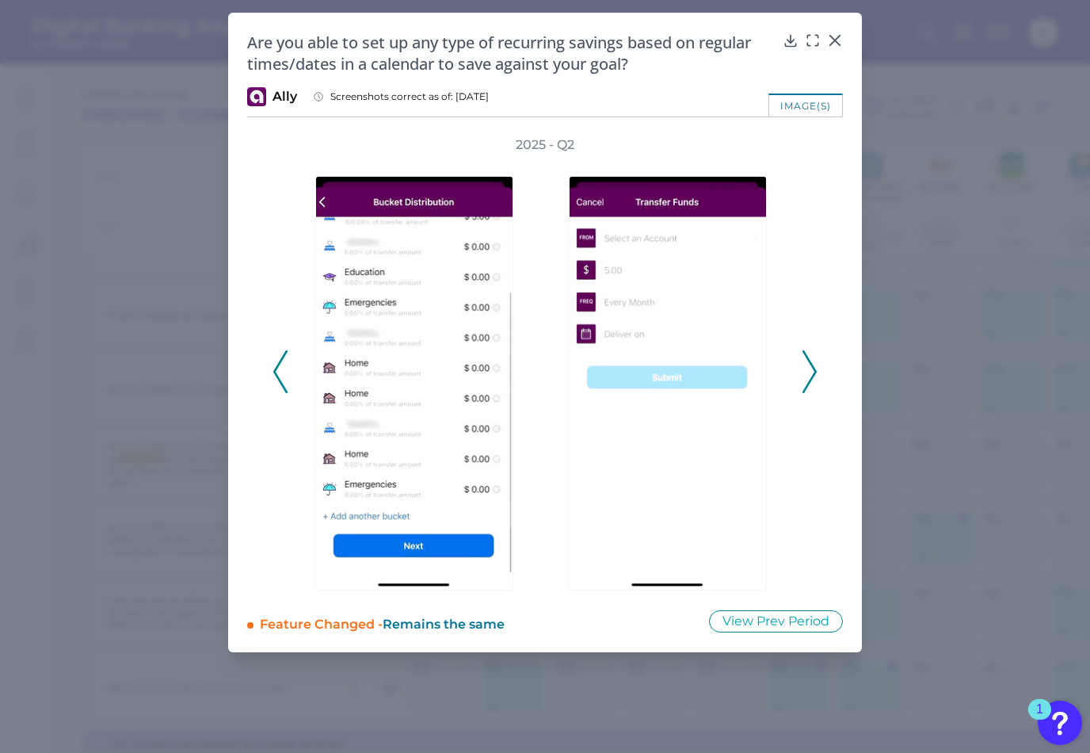
click at [284, 363] on icon at bounding box center [280, 371] width 14 height 43
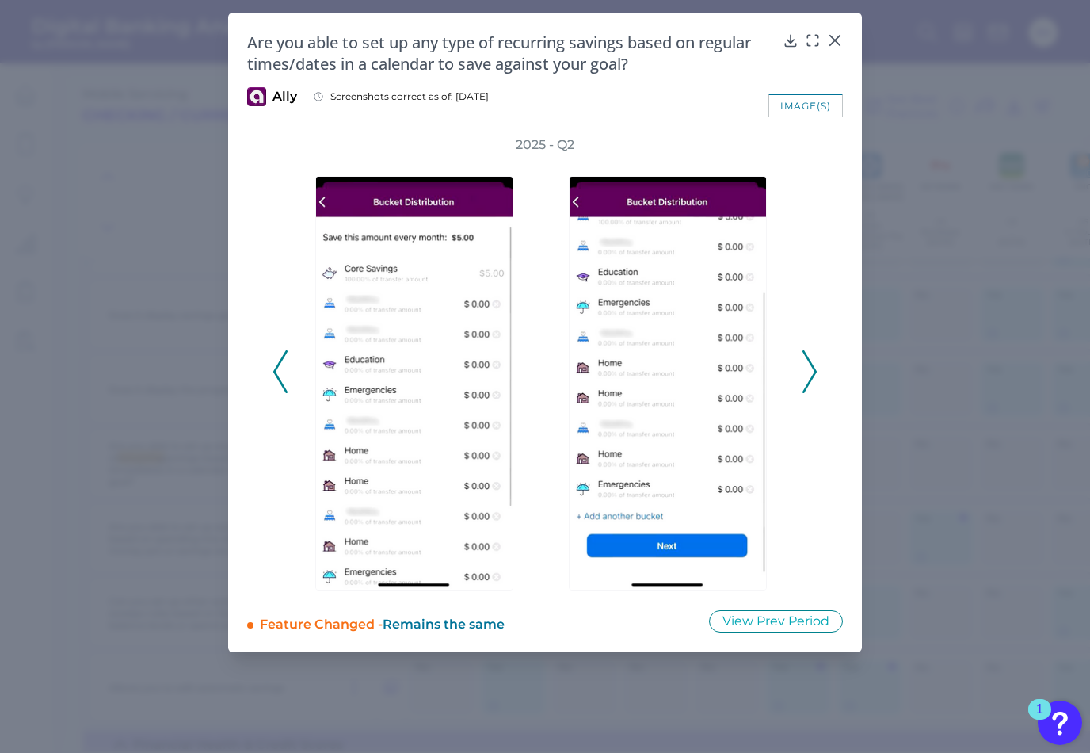
click at [284, 363] on icon at bounding box center [280, 371] width 14 height 43
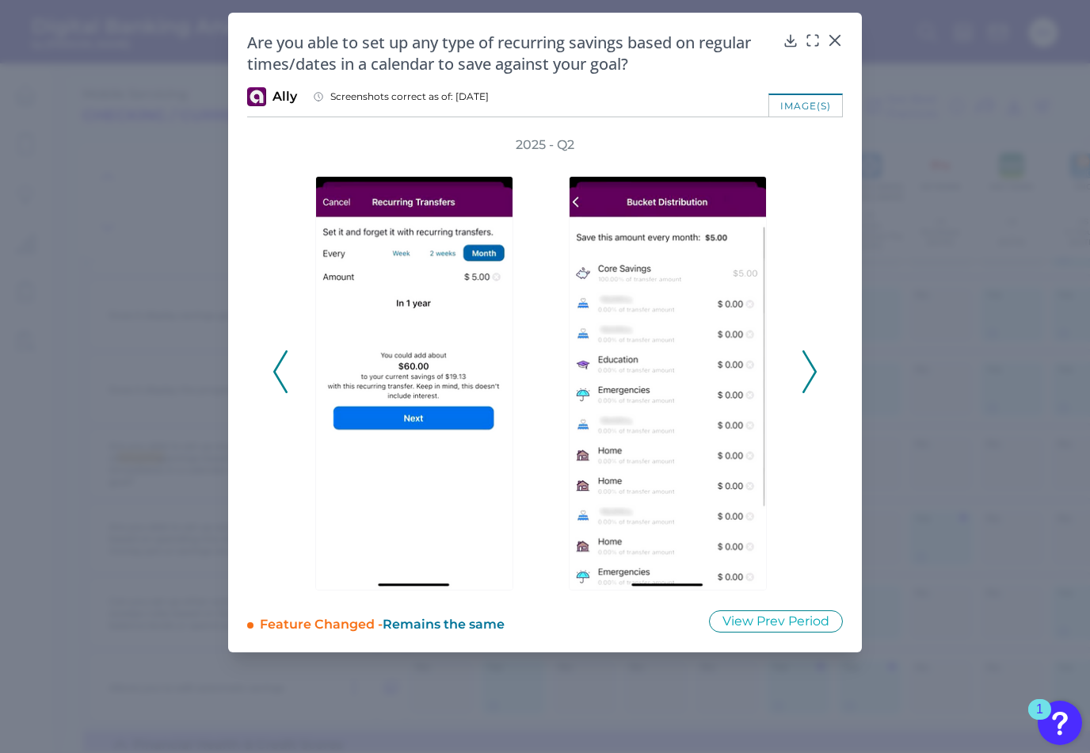
click at [276, 368] on polyline at bounding box center [280, 372] width 12 height 40
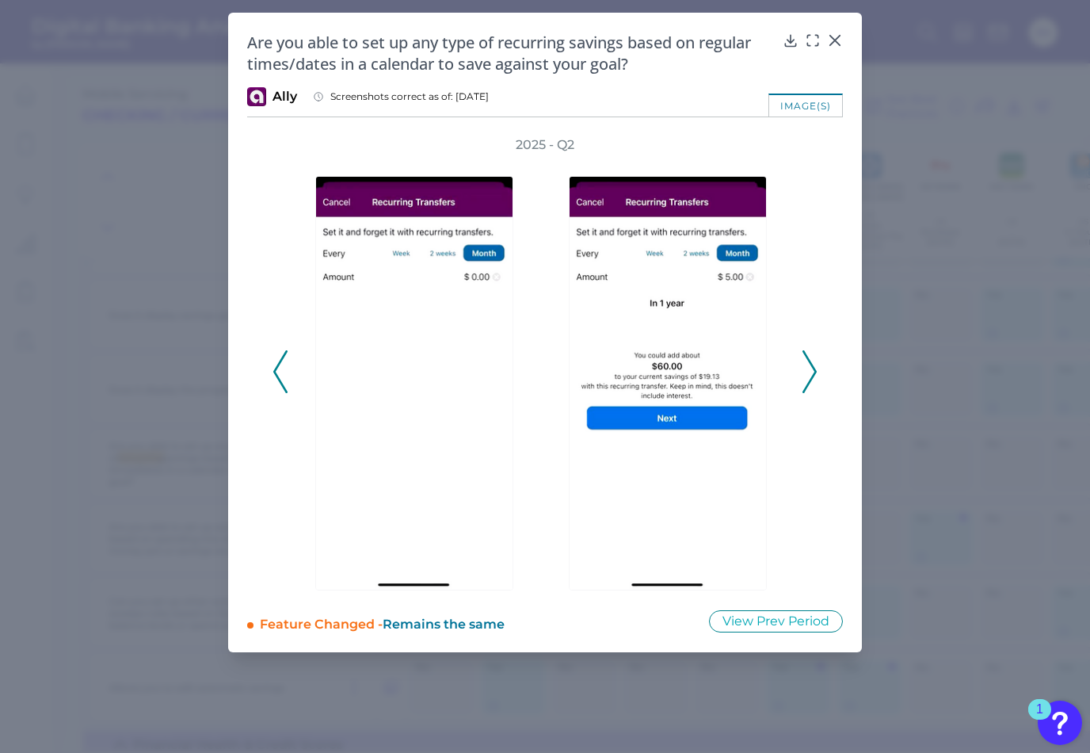
click at [276, 368] on polyline at bounding box center [280, 372] width 12 height 40
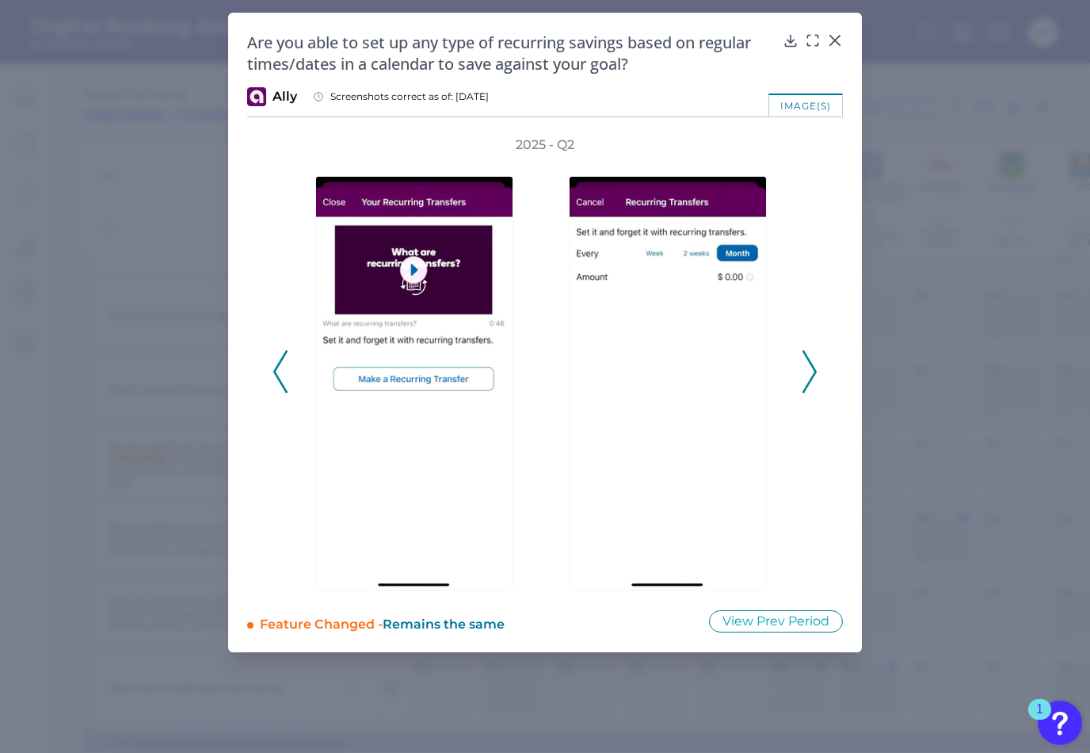
click at [276, 368] on polyline at bounding box center [280, 372] width 12 height 40
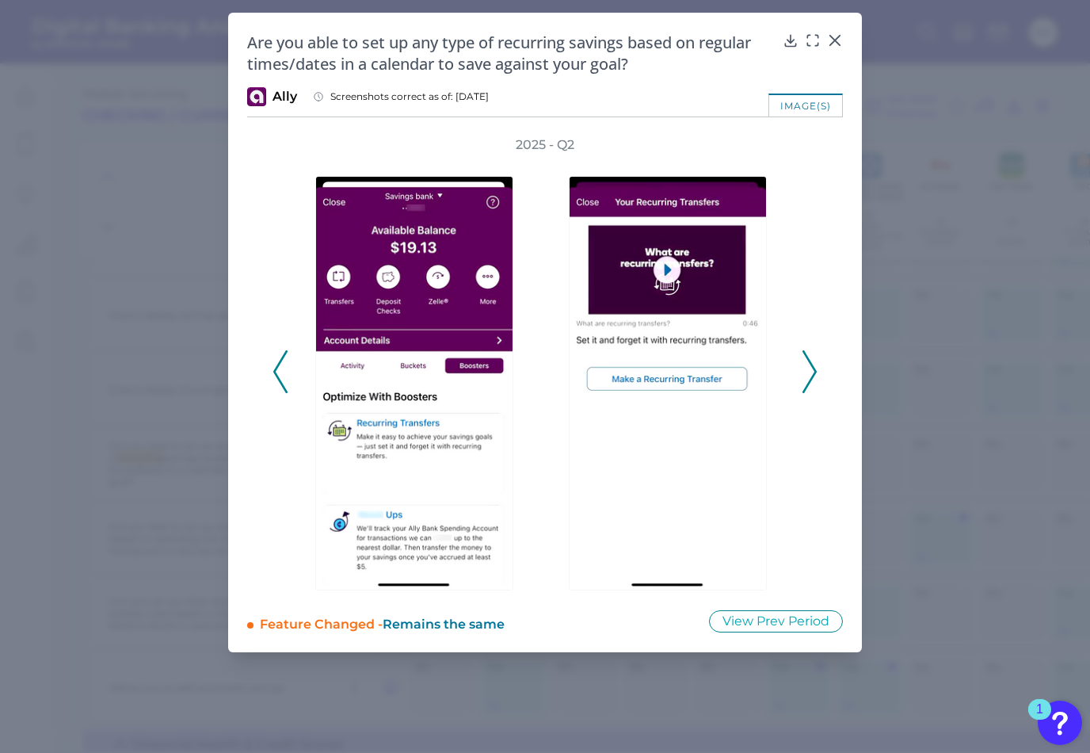
click at [810, 376] on icon at bounding box center [810, 371] width 14 height 43
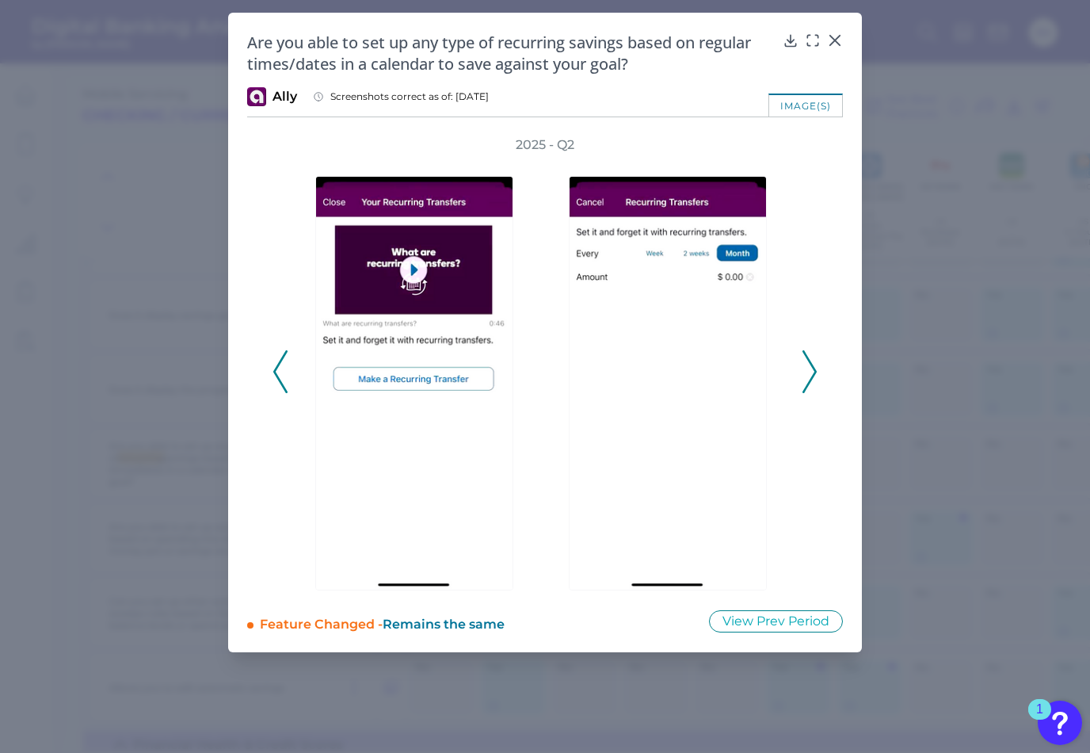
click at [810, 376] on icon at bounding box center [810, 371] width 14 height 43
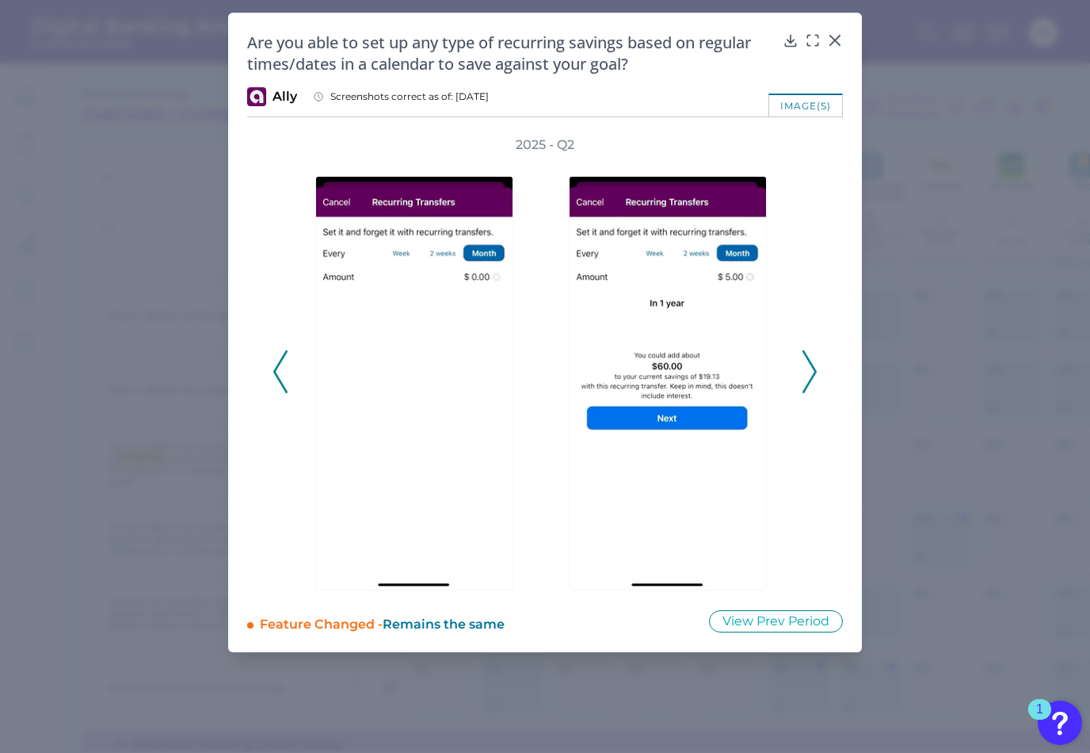
click at [810, 376] on icon at bounding box center [810, 371] width 14 height 43
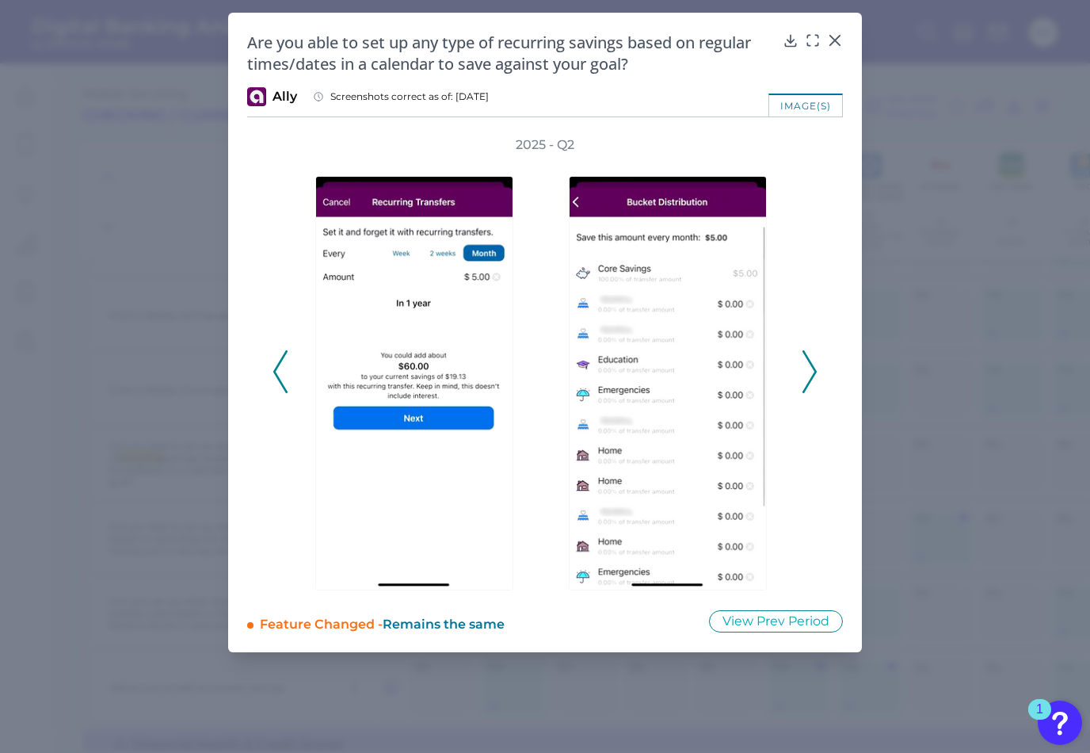
click at [810, 376] on icon at bounding box center [810, 371] width 14 height 43
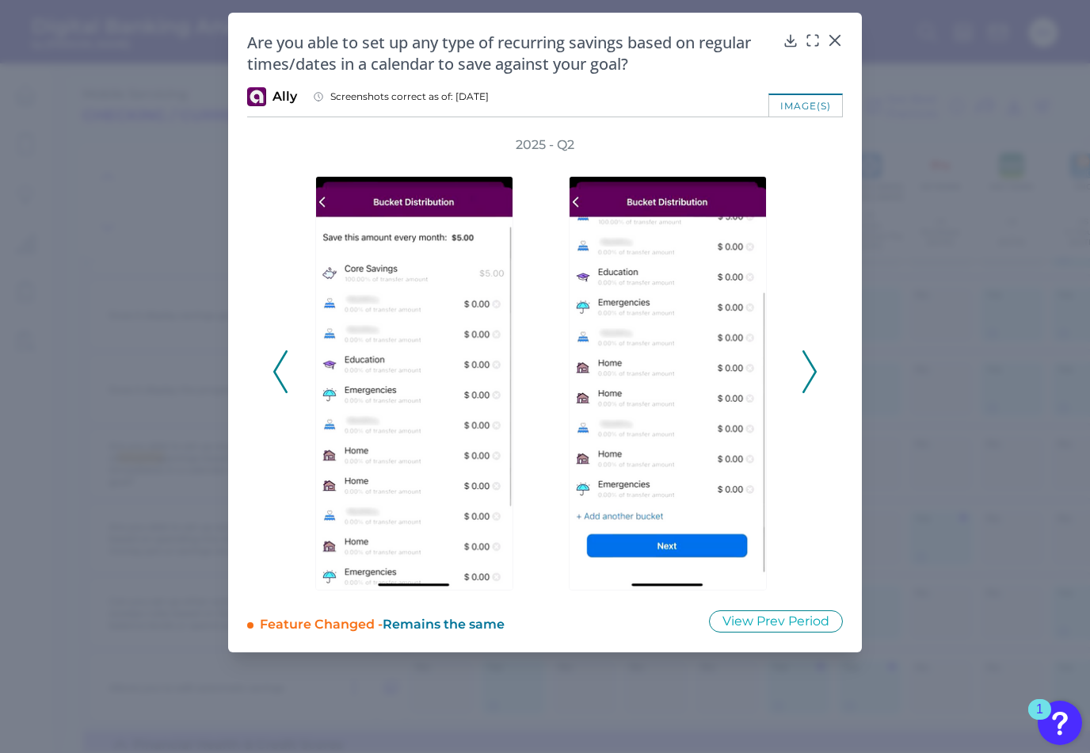
click at [810, 376] on icon at bounding box center [810, 371] width 14 height 43
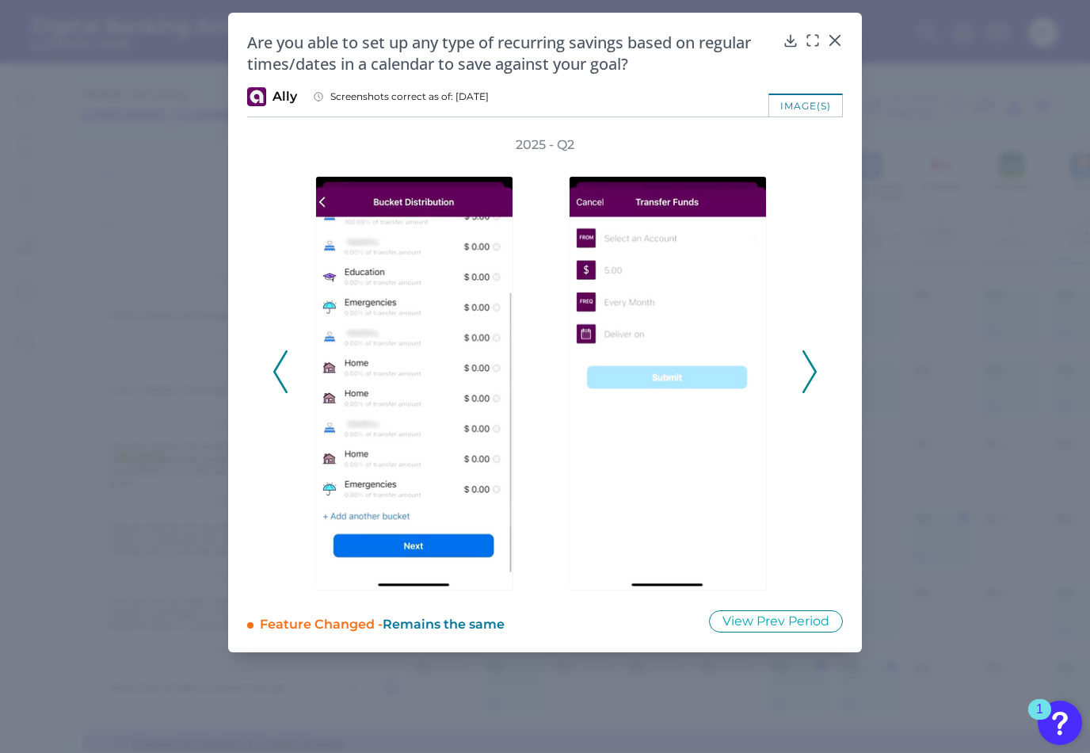
click at [810, 376] on icon at bounding box center [810, 371] width 14 height 43
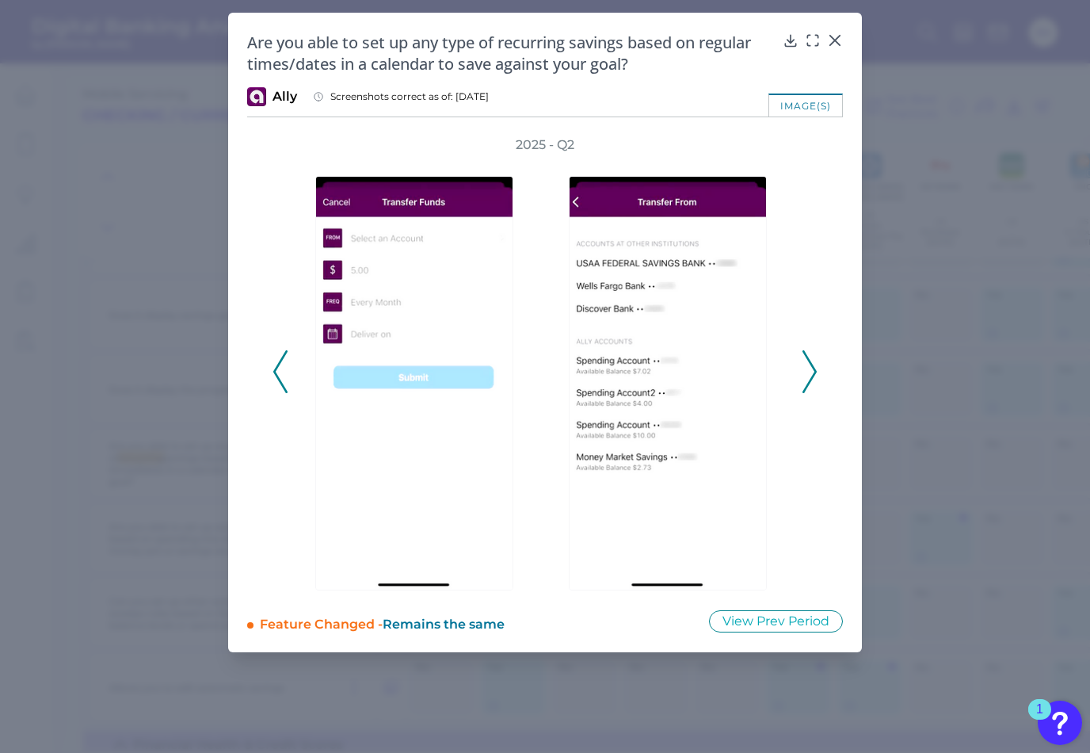
click at [810, 376] on icon at bounding box center [810, 371] width 14 height 43
